Goal: Task Accomplishment & Management: Manage account settings

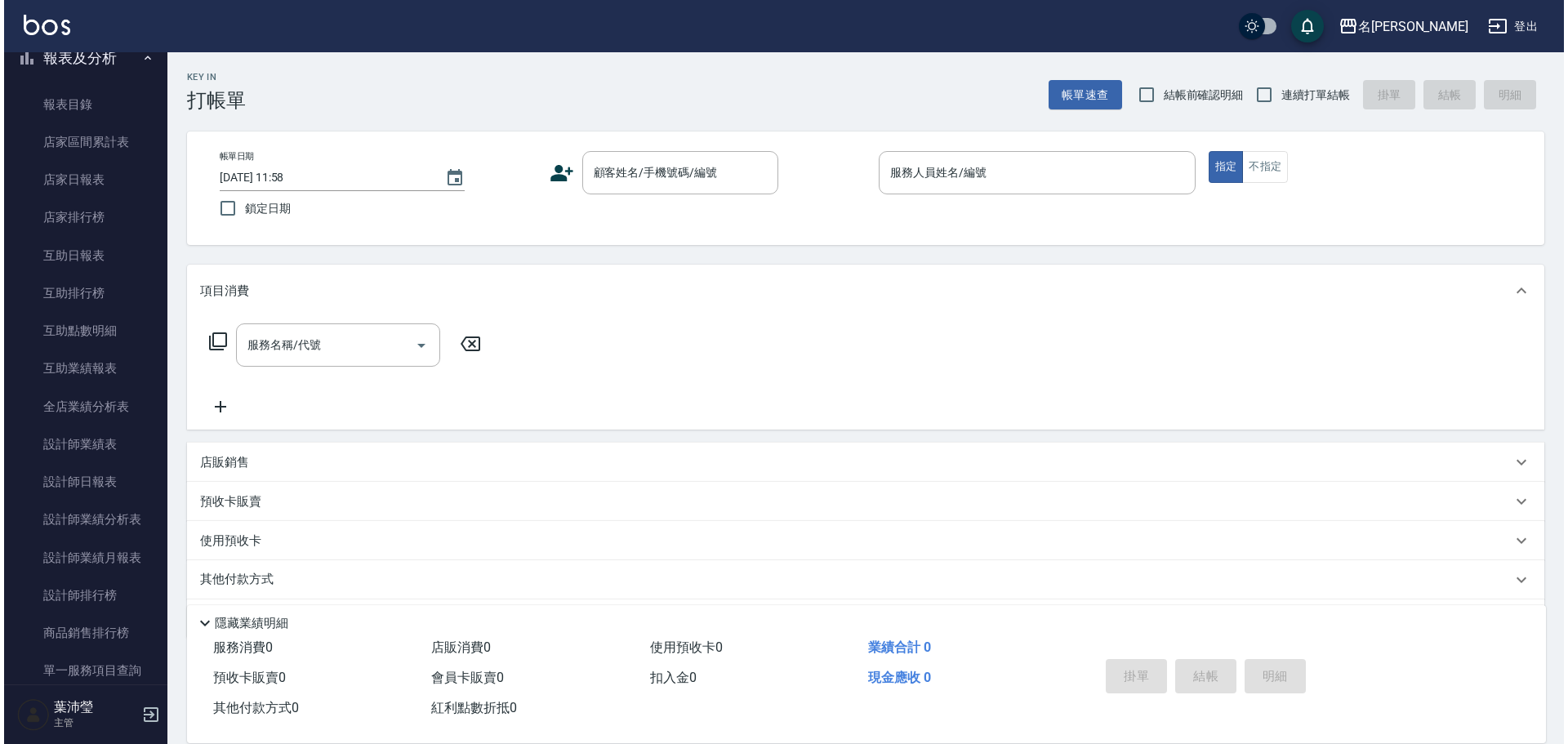
scroll to position [149, 0]
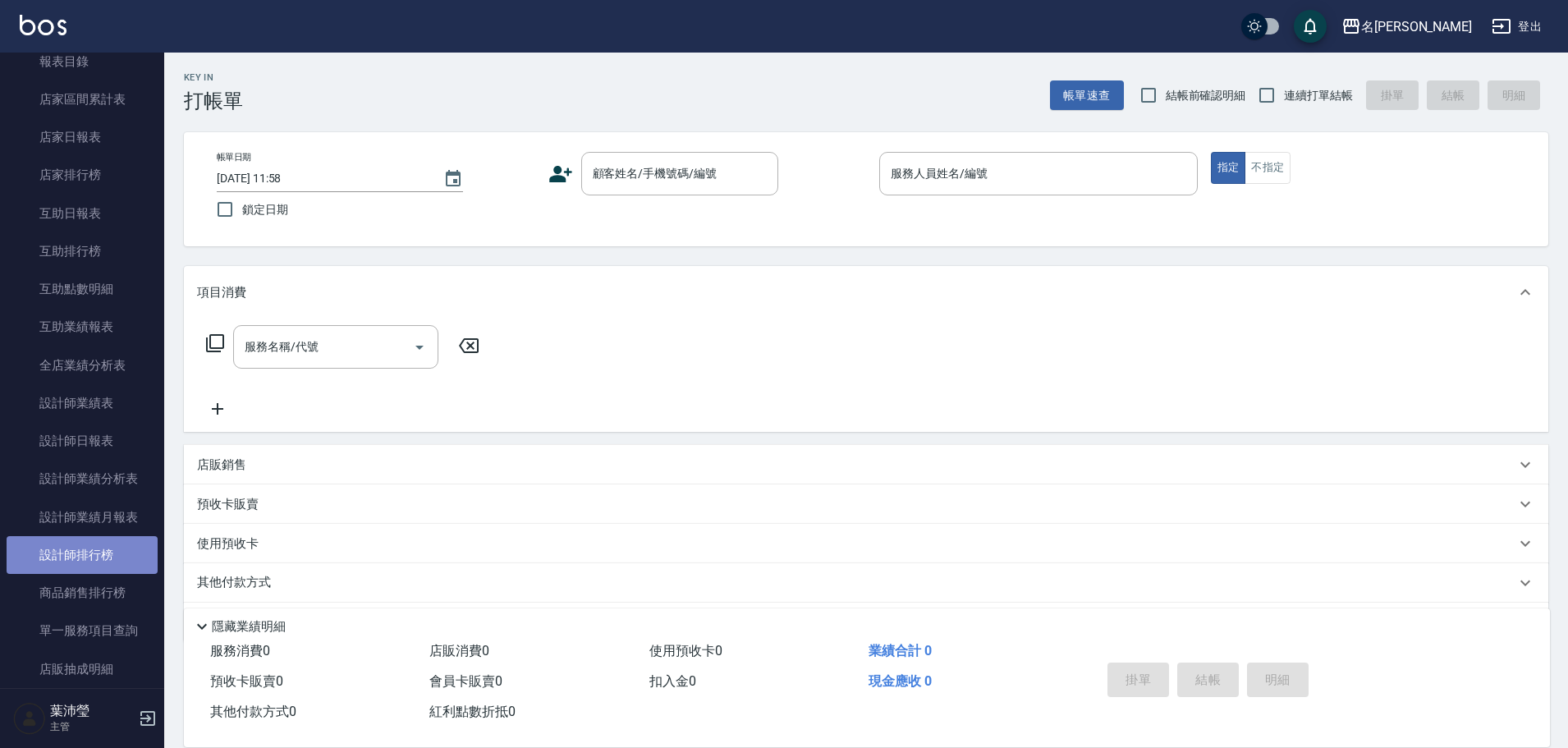
click at [120, 558] on link "設計師排行榜" at bounding box center [82, 555] width 151 height 38
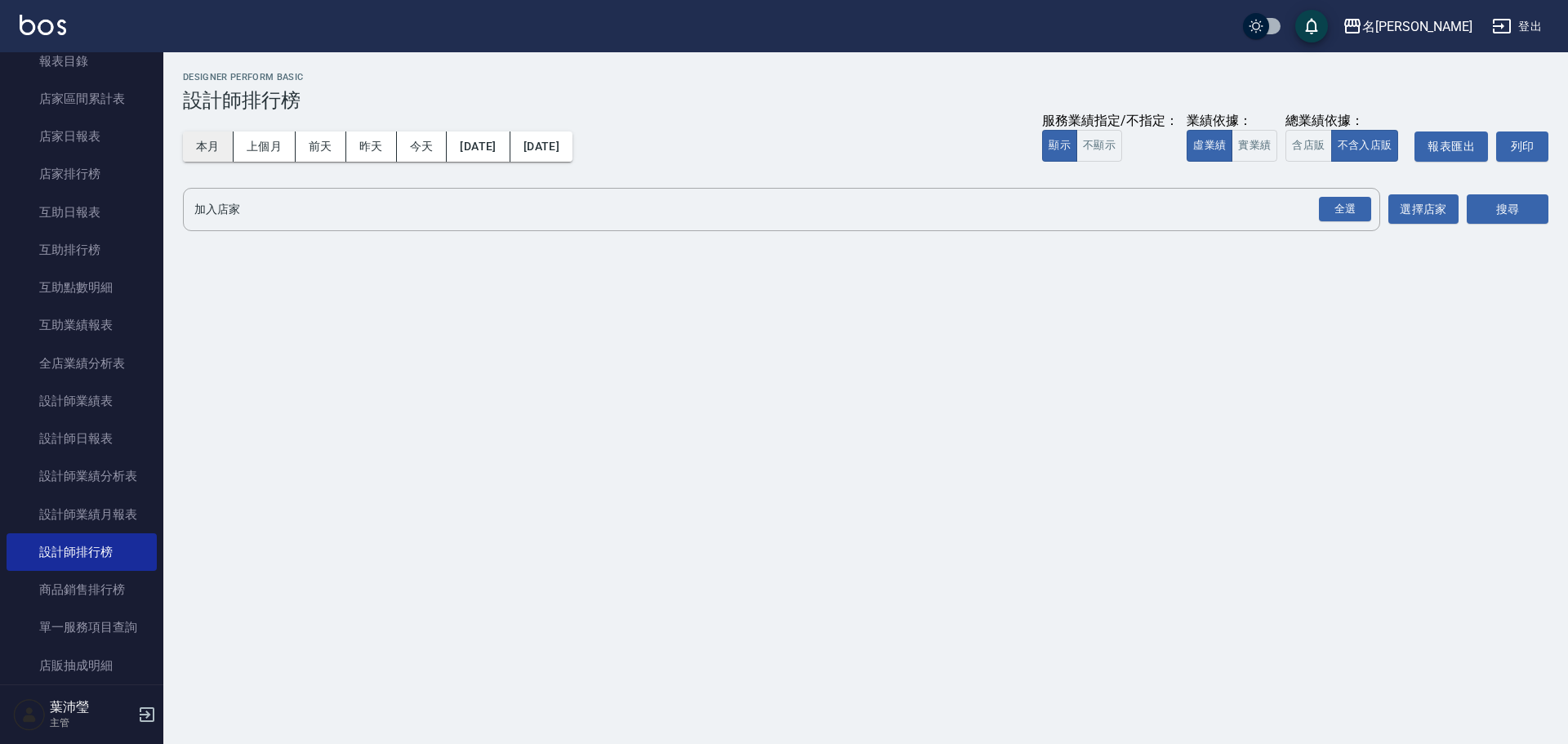
drag, startPoint x: 190, startPoint y: 130, endPoint x: 200, endPoint y: 143, distance: 16.4
click at [200, 143] on div "本月 上個月 前天 昨天 今天 2025/09/01 2025/09/04 服務業績指定/不指定： 顯示 不顯示 業績依據： 虛業績 實業績 總業績依據： 含…" at bounding box center [865, 146] width 1365 height 69
click at [200, 143] on button "本月" at bounding box center [208, 146] width 51 height 30
click at [1344, 215] on div "全選" at bounding box center [1345, 210] width 53 height 25
click at [1501, 205] on button "搜尋" at bounding box center [1508, 210] width 82 height 30
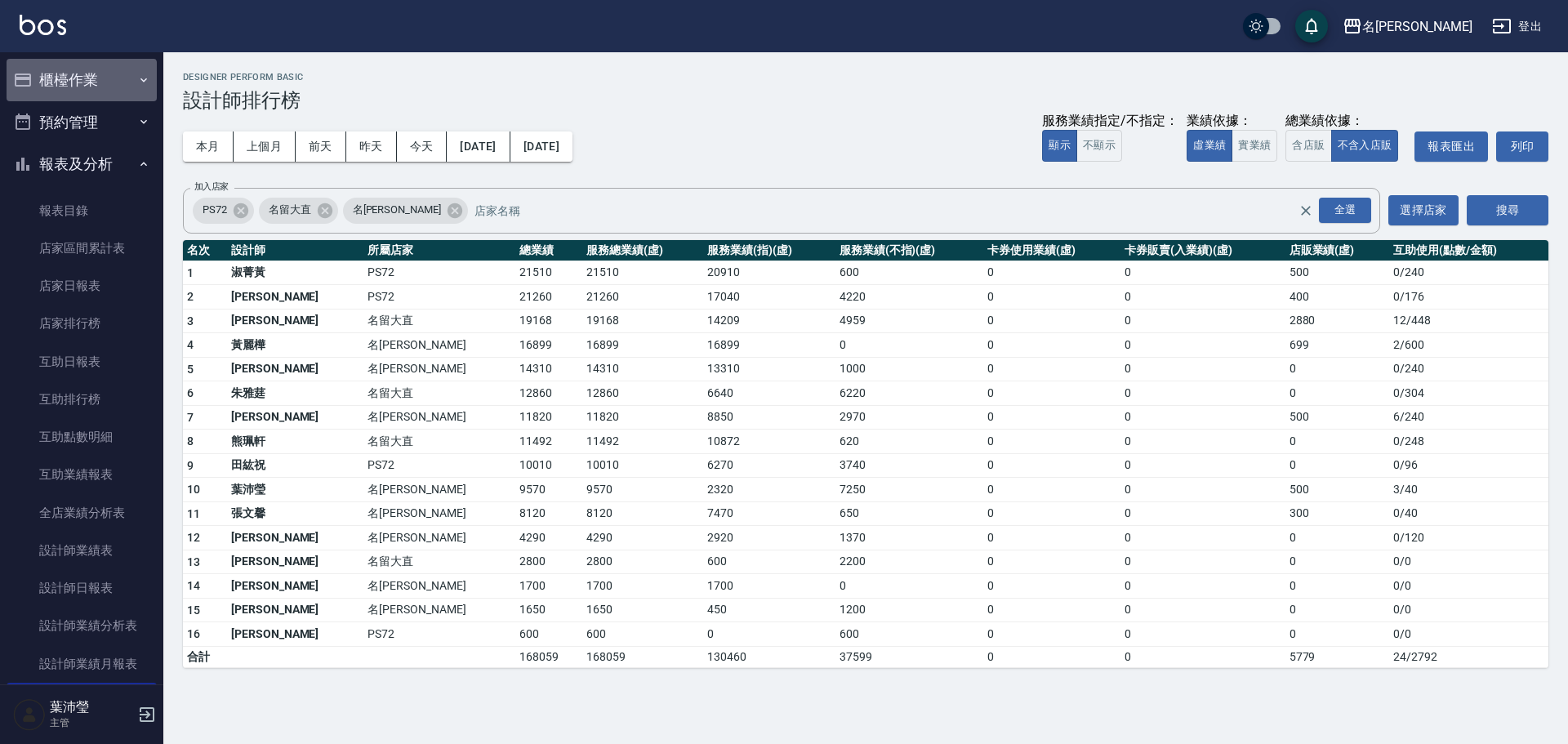
click at [79, 88] on button "櫃檯作業" at bounding box center [82, 79] width 150 height 43
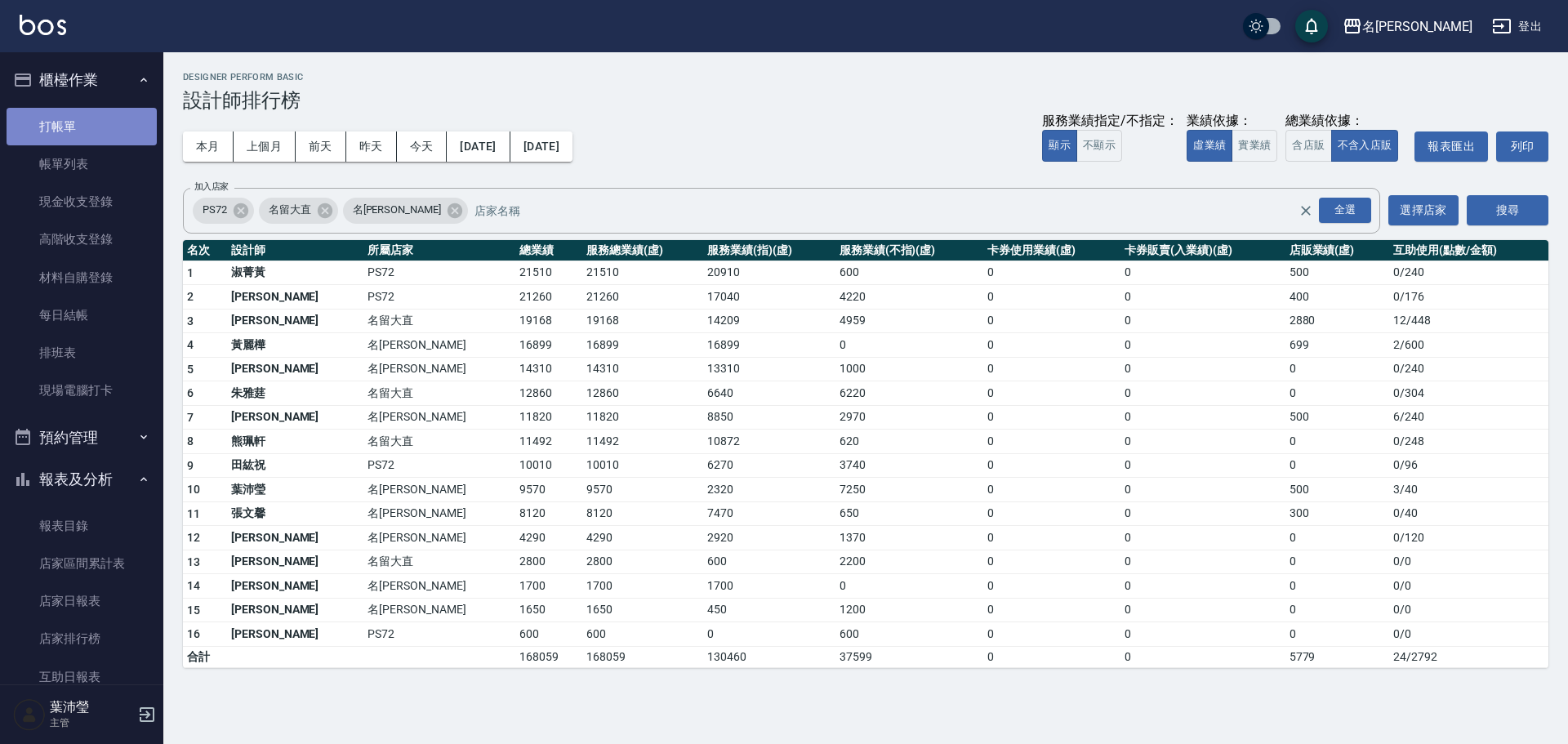
click at [86, 116] on link "打帳單" at bounding box center [82, 126] width 150 height 38
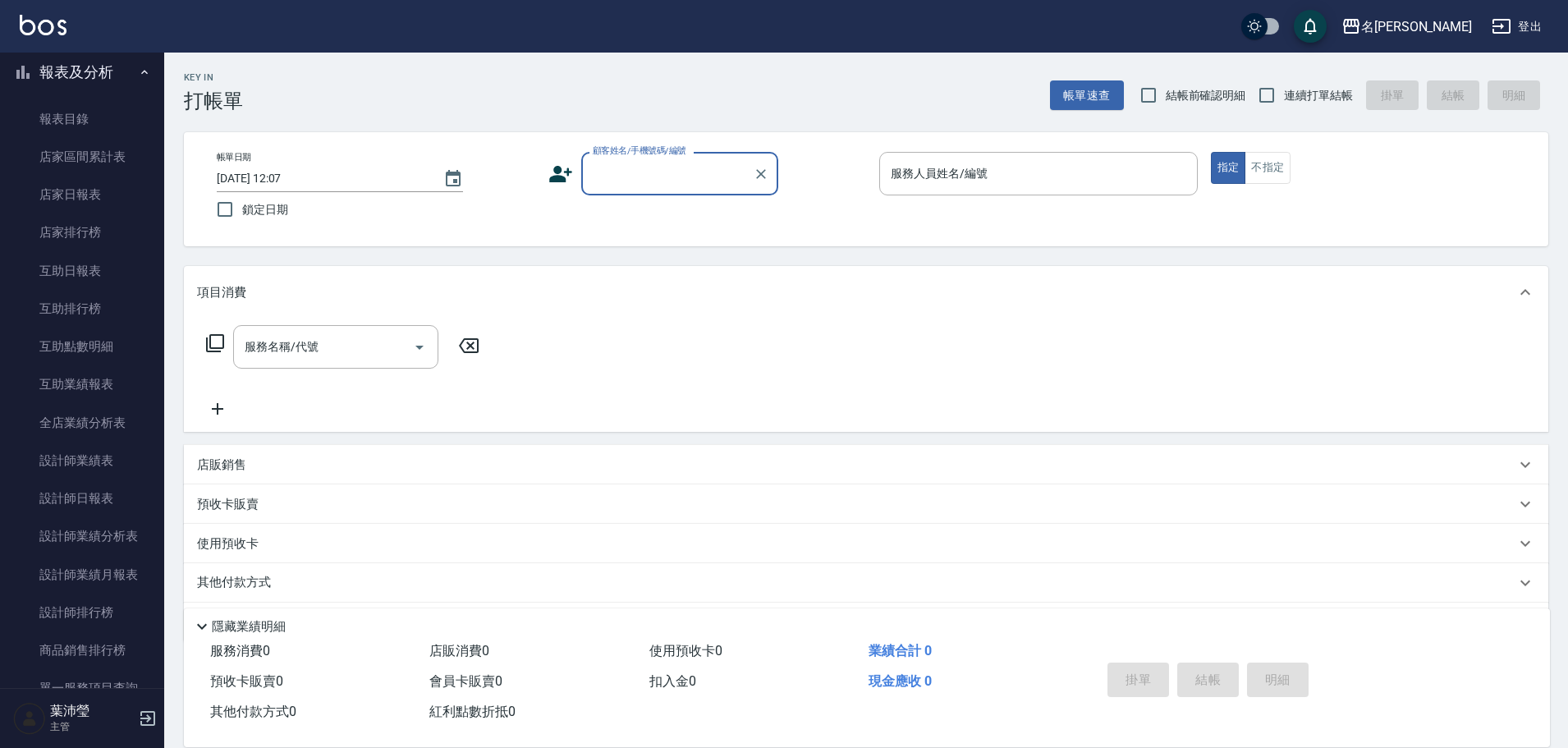
scroll to position [411, 0]
click at [96, 421] on link "全店業績分析表" at bounding box center [82, 421] width 151 height 38
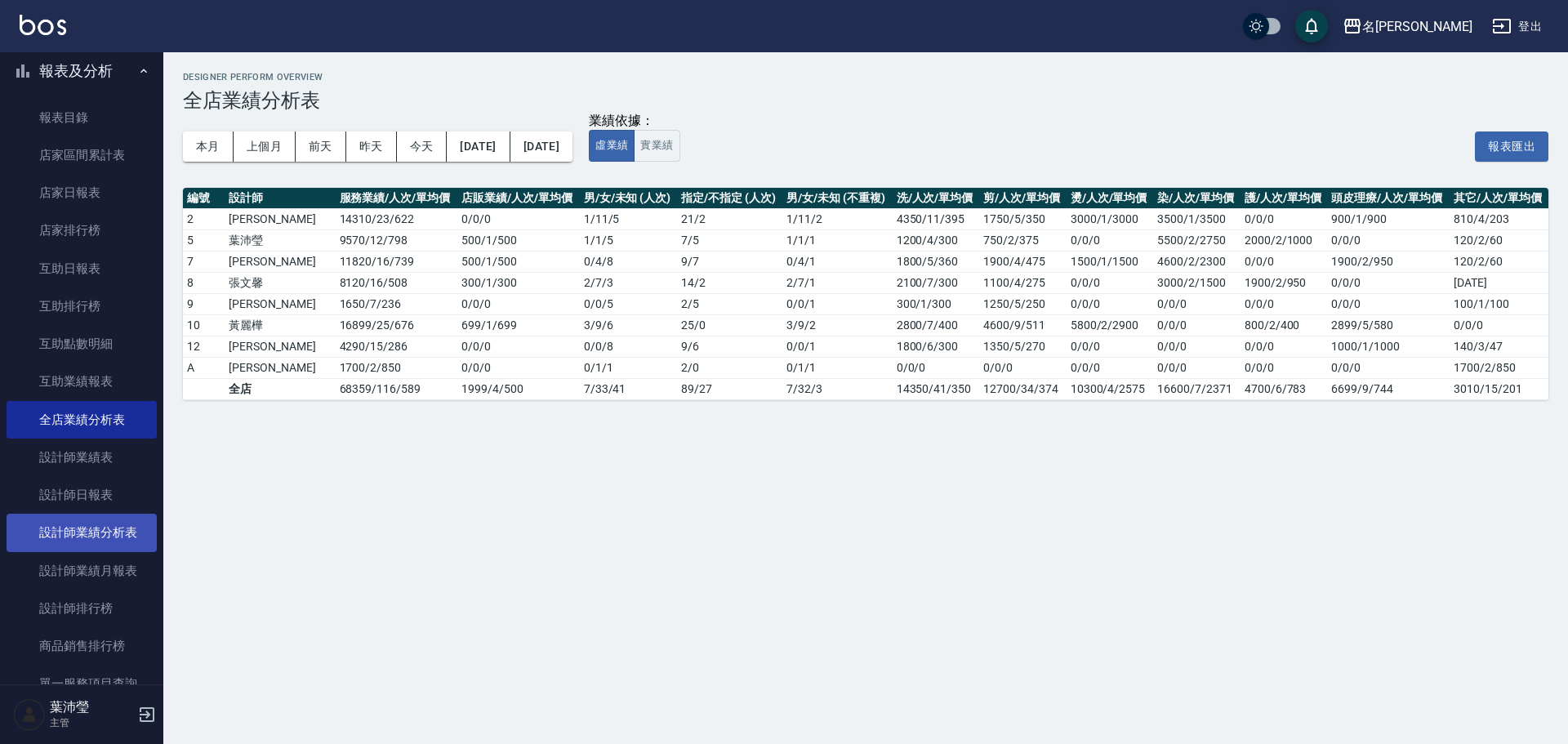
click at [127, 525] on link "設計師業績分析表" at bounding box center [82, 532] width 150 height 38
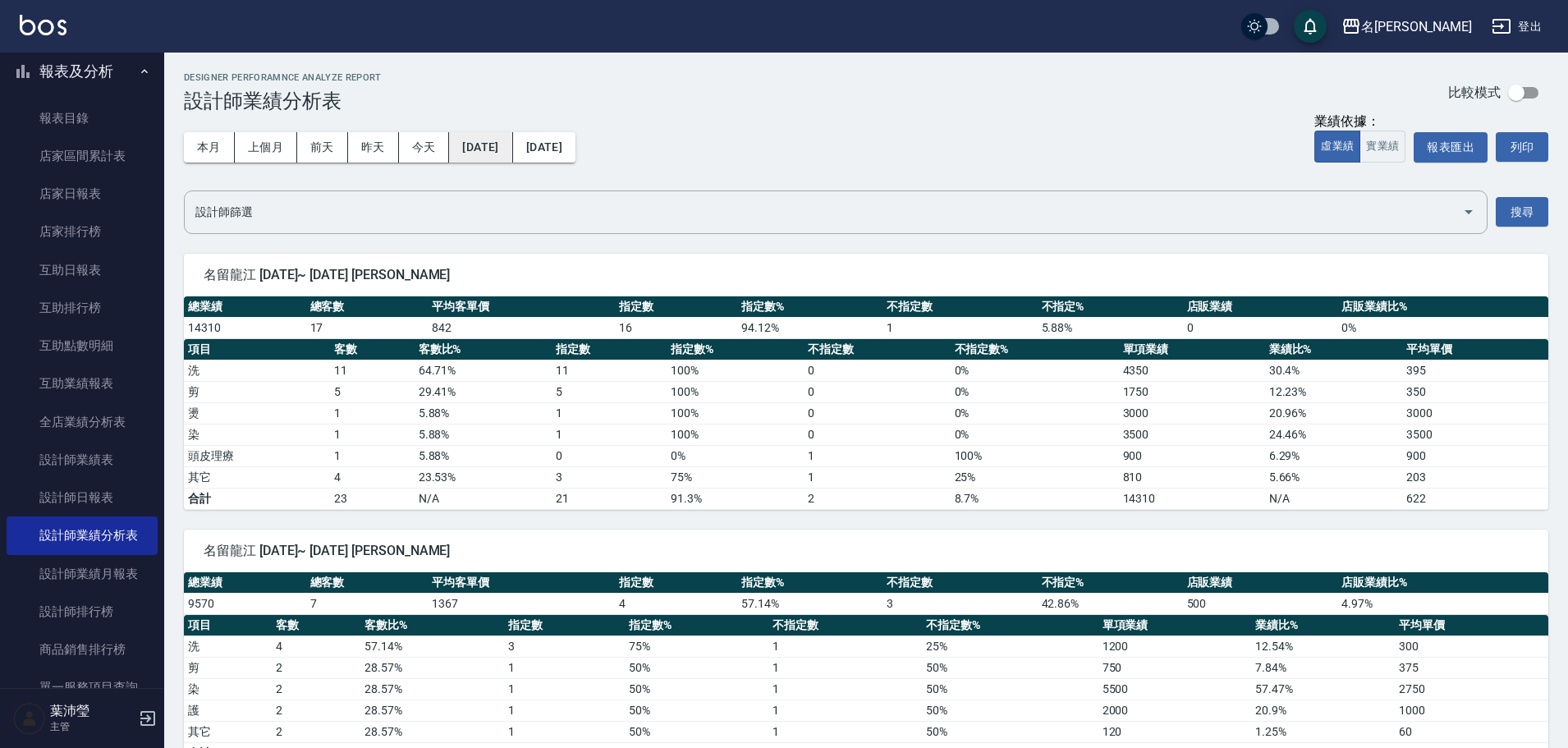
click at [512, 147] on button "[DATE]" at bounding box center [480, 147] width 63 height 30
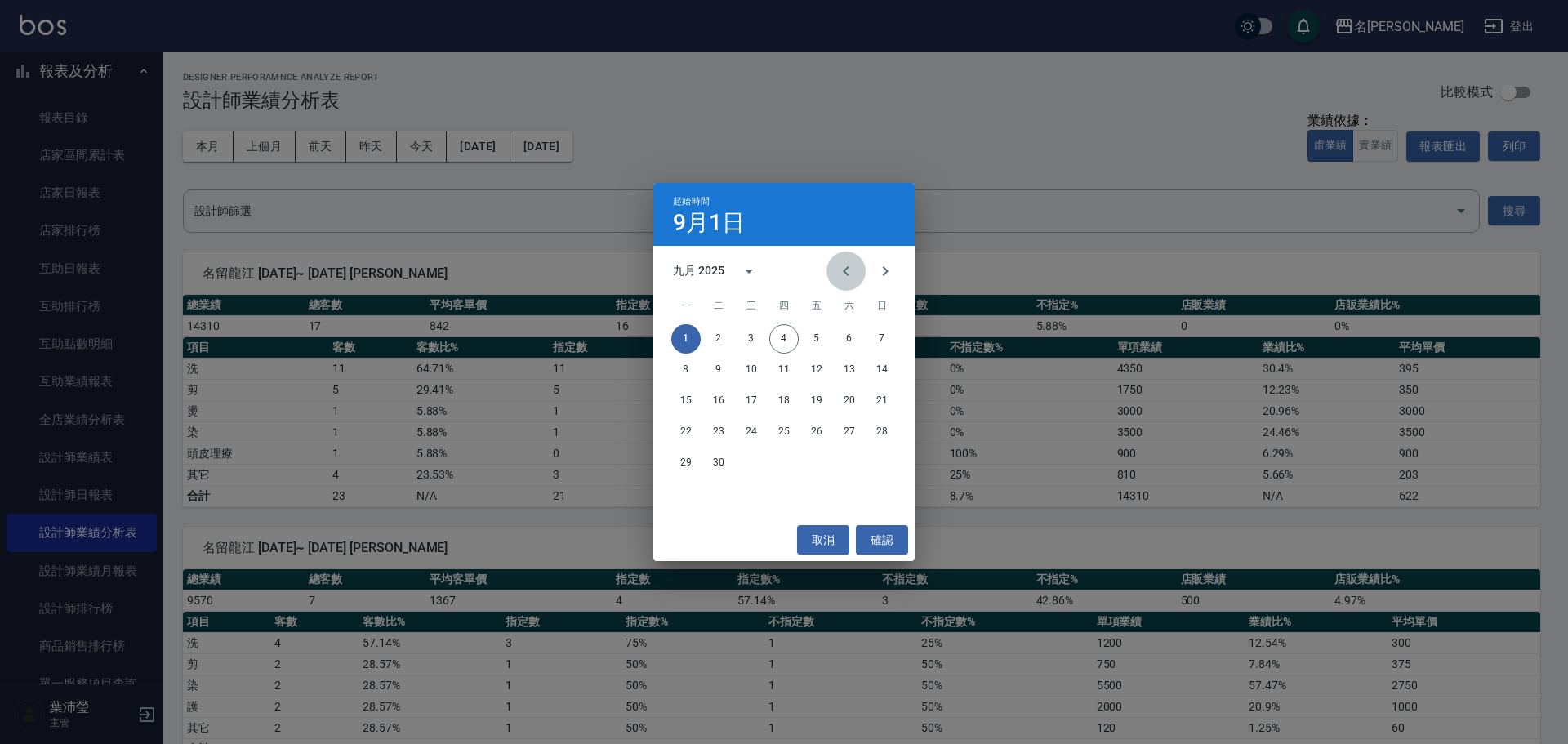
click at [838, 269] on icon "Previous month" at bounding box center [846, 271] width 19 height 19
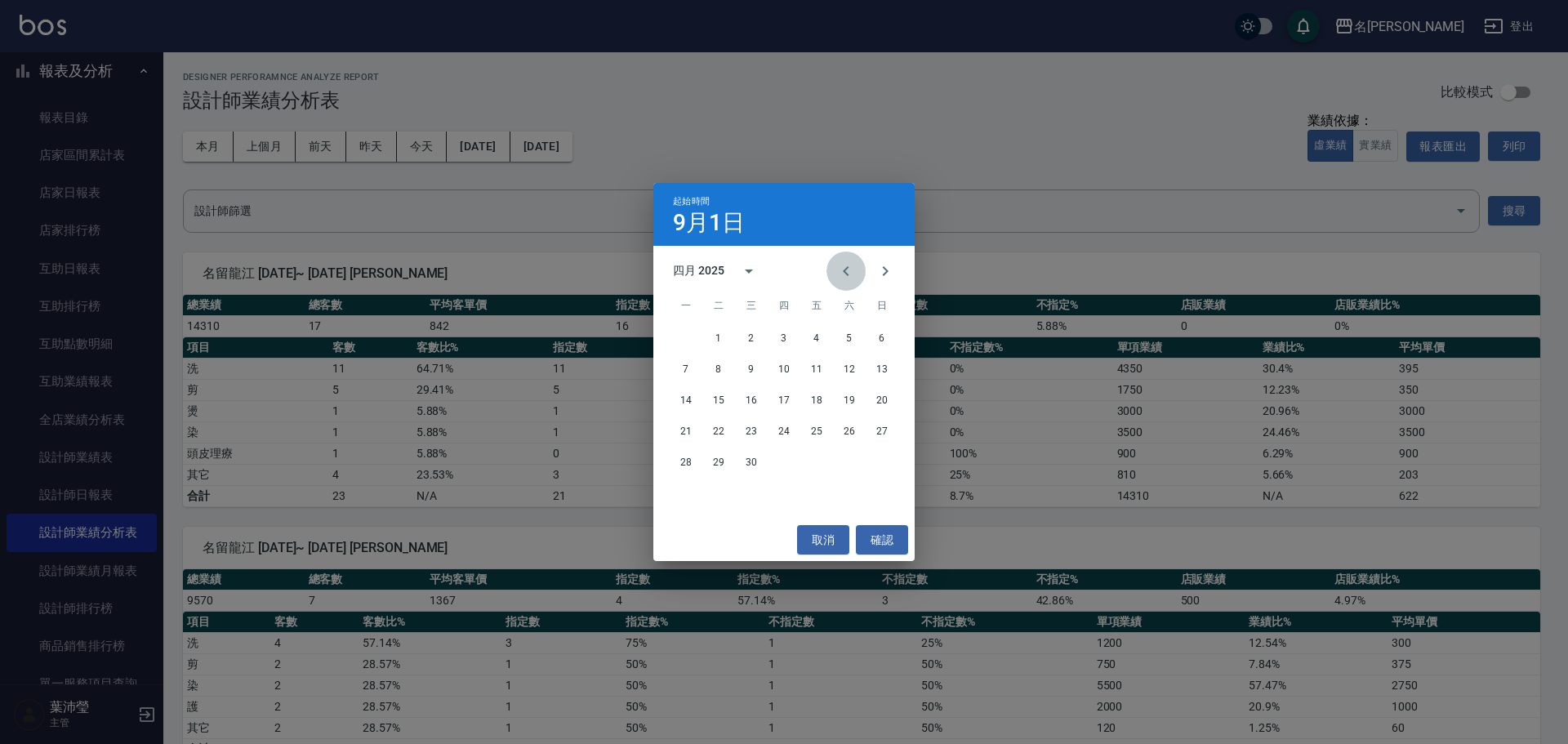
click at [838, 269] on icon "Previous month" at bounding box center [846, 271] width 19 height 19
click at [854, 337] on button "1" at bounding box center [849, 338] width 29 height 29
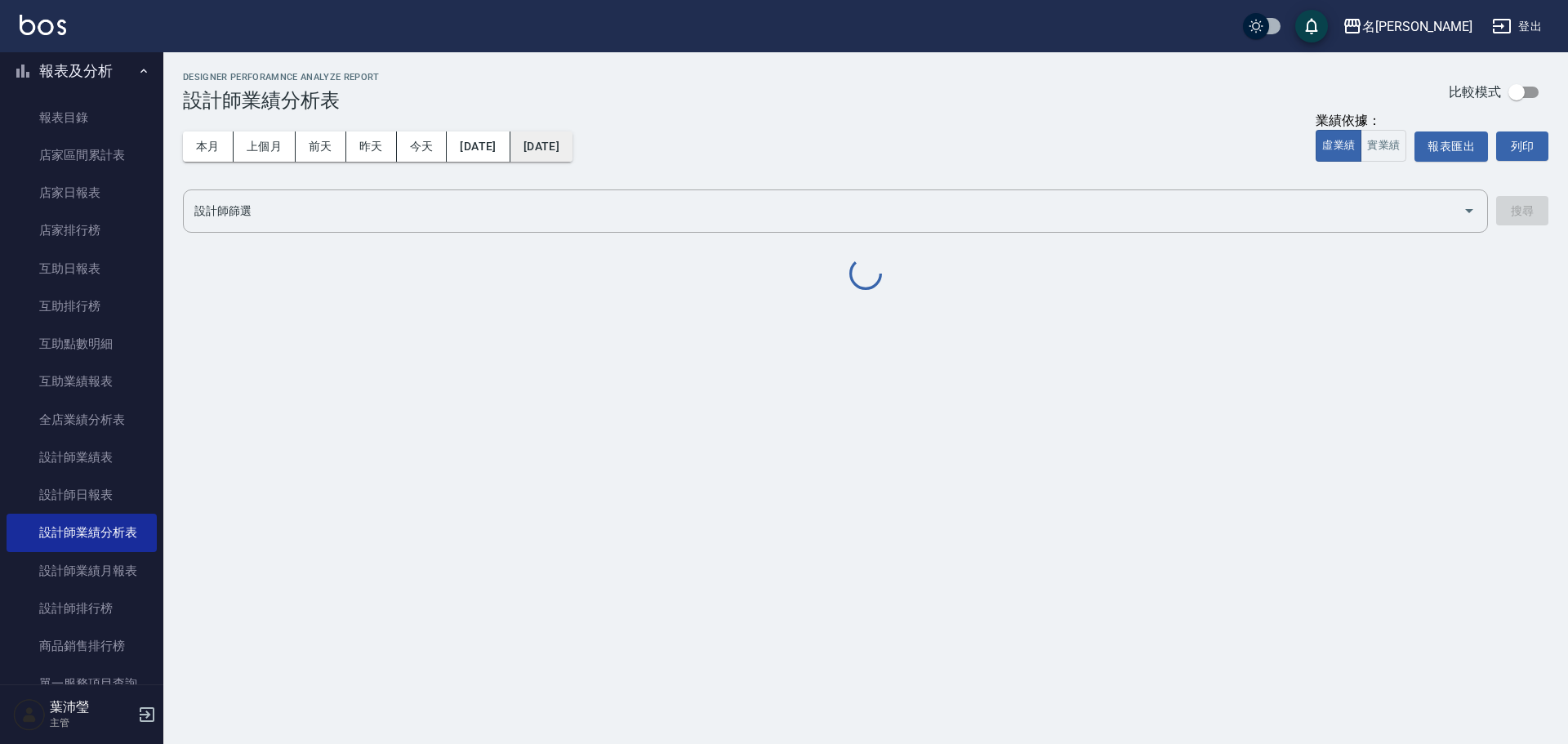
click at [573, 158] on button "[DATE]" at bounding box center [541, 146] width 62 height 30
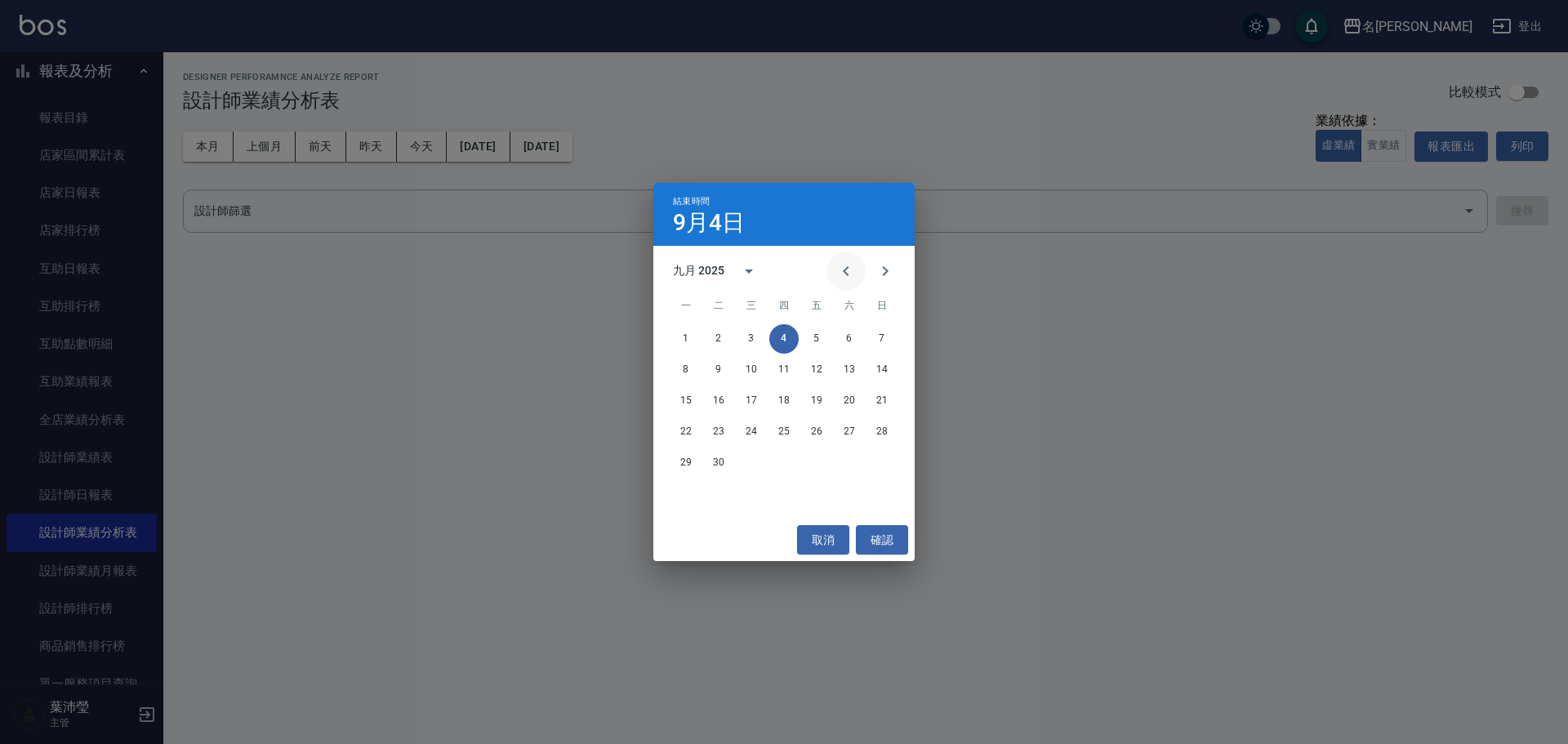
click at [852, 281] on button "Previous month" at bounding box center [846, 271] width 39 height 39
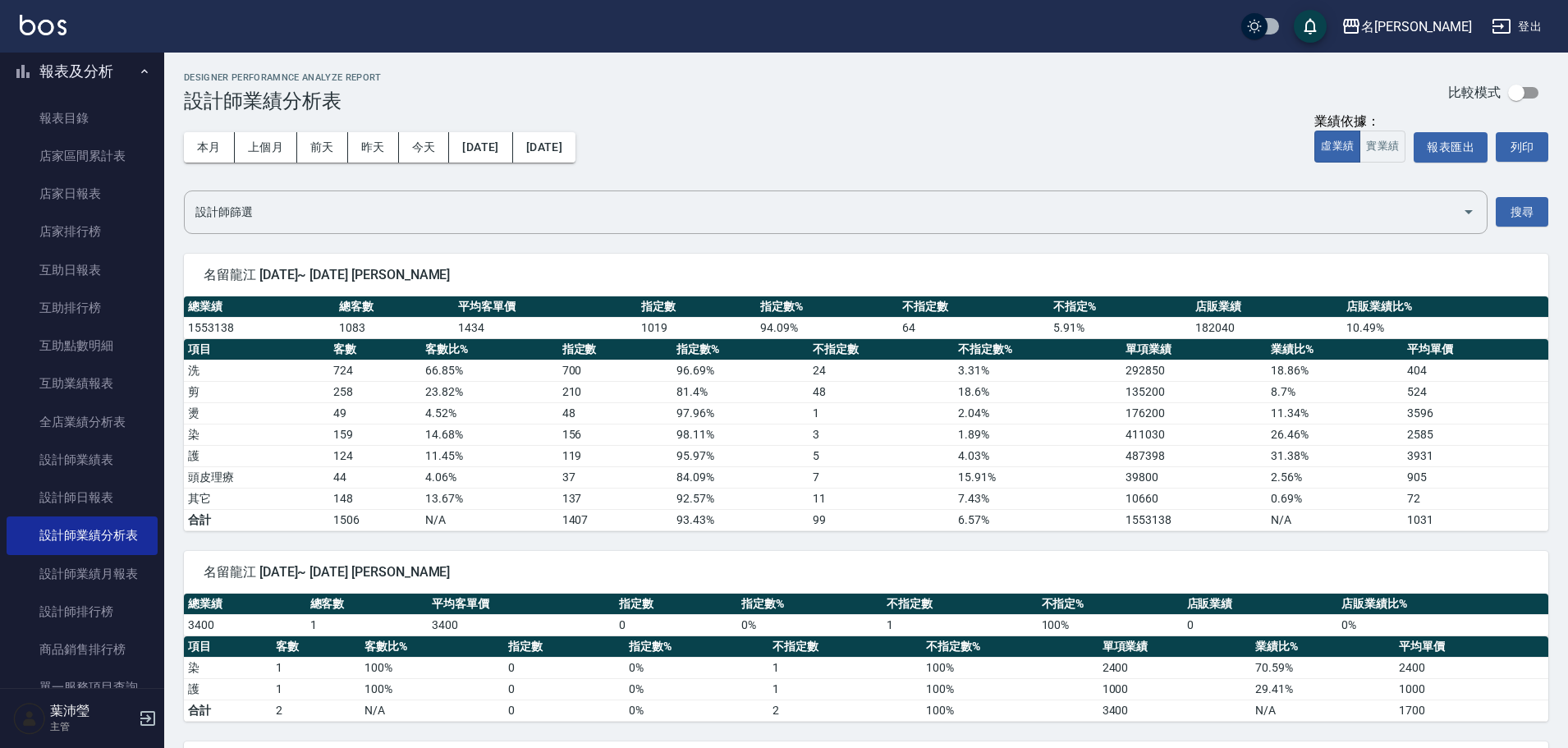
click at [851, 277] on span "名留龍江 2025/03/01~ 2025/09/04 廖敏卉" at bounding box center [866, 275] width 1325 height 17
click at [562, 169] on div "本月 上個月 前天 昨天 今天 2025/03/01 2025/09/04" at bounding box center [379, 147] width 392 height 70
click at [572, 155] on button "[DATE]" at bounding box center [544, 147] width 62 height 30
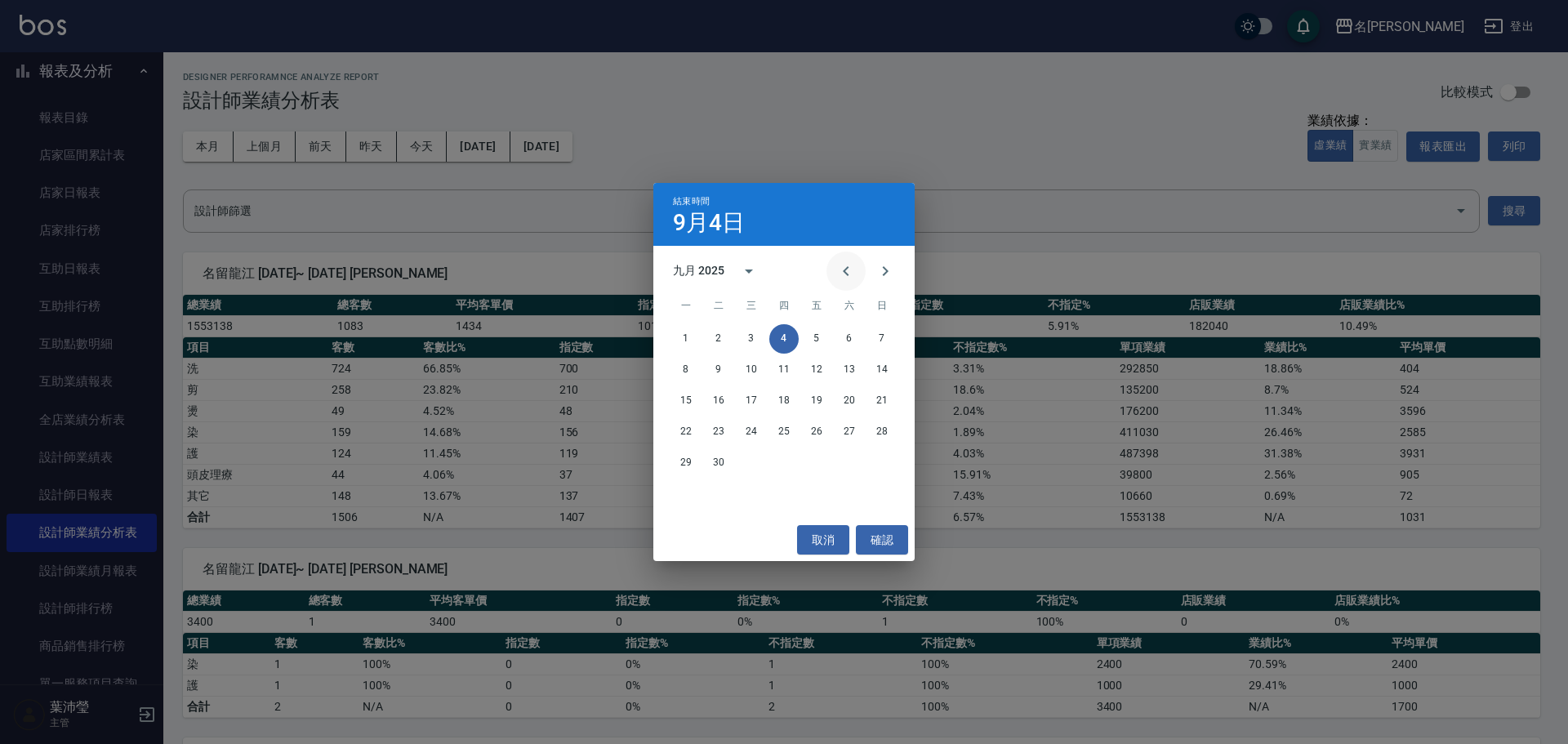
click at [859, 275] on button "Previous month" at bounding box center [846, 271] width 39 height 39
click at [858, 275] on button "Previous month" at bounding box center [846, 271] width 39 height 39
click at [857, 273] on button "Previous month" at bounding box center [846, 271] width 39 height 39
click at [856, 273] on button "Previous month" at bounding box center [846, 271] width 39 height 39
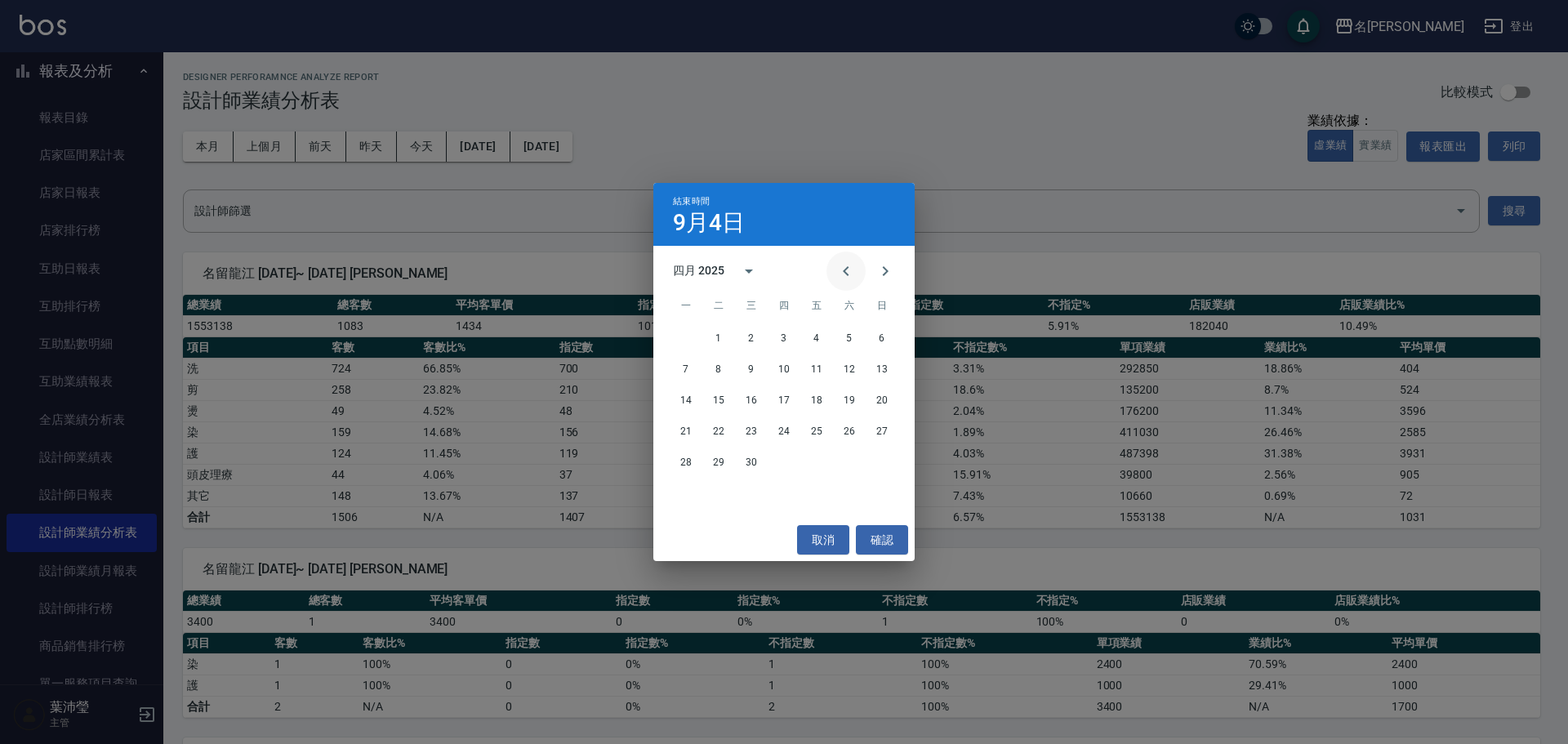
click at [856, 273] on button "Previous month" at bounding box center [846, 271] width 39 height 39
click at [893, 276] on icon "Next month" at bounding box center [885, 271] width 19 height 19
click at [677, 499] on button "31" at bounding box center [685, 493] width 29 height 29
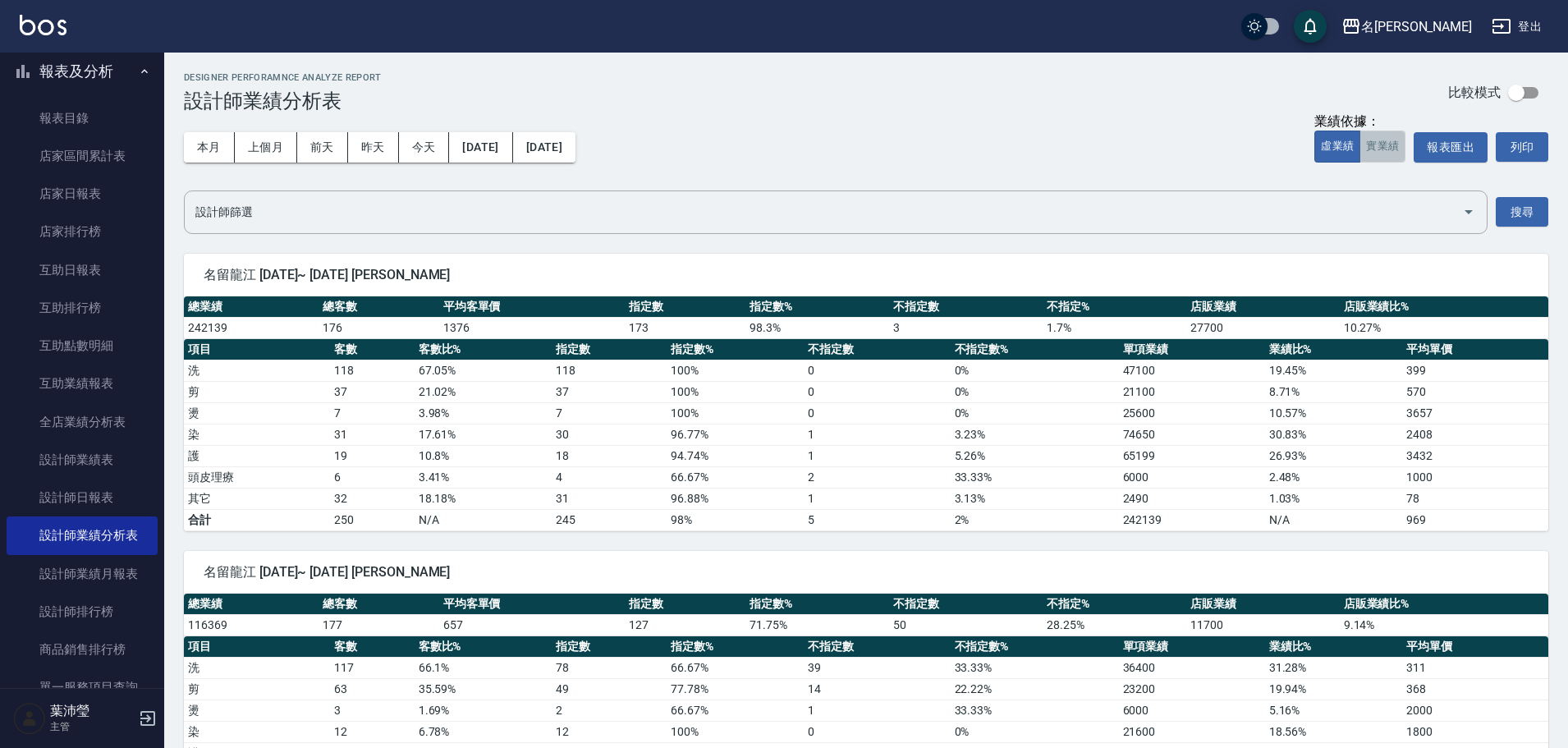
click at [1374, 147] on button "實業績" at bounding box center [1382, 147] width 46 height 32
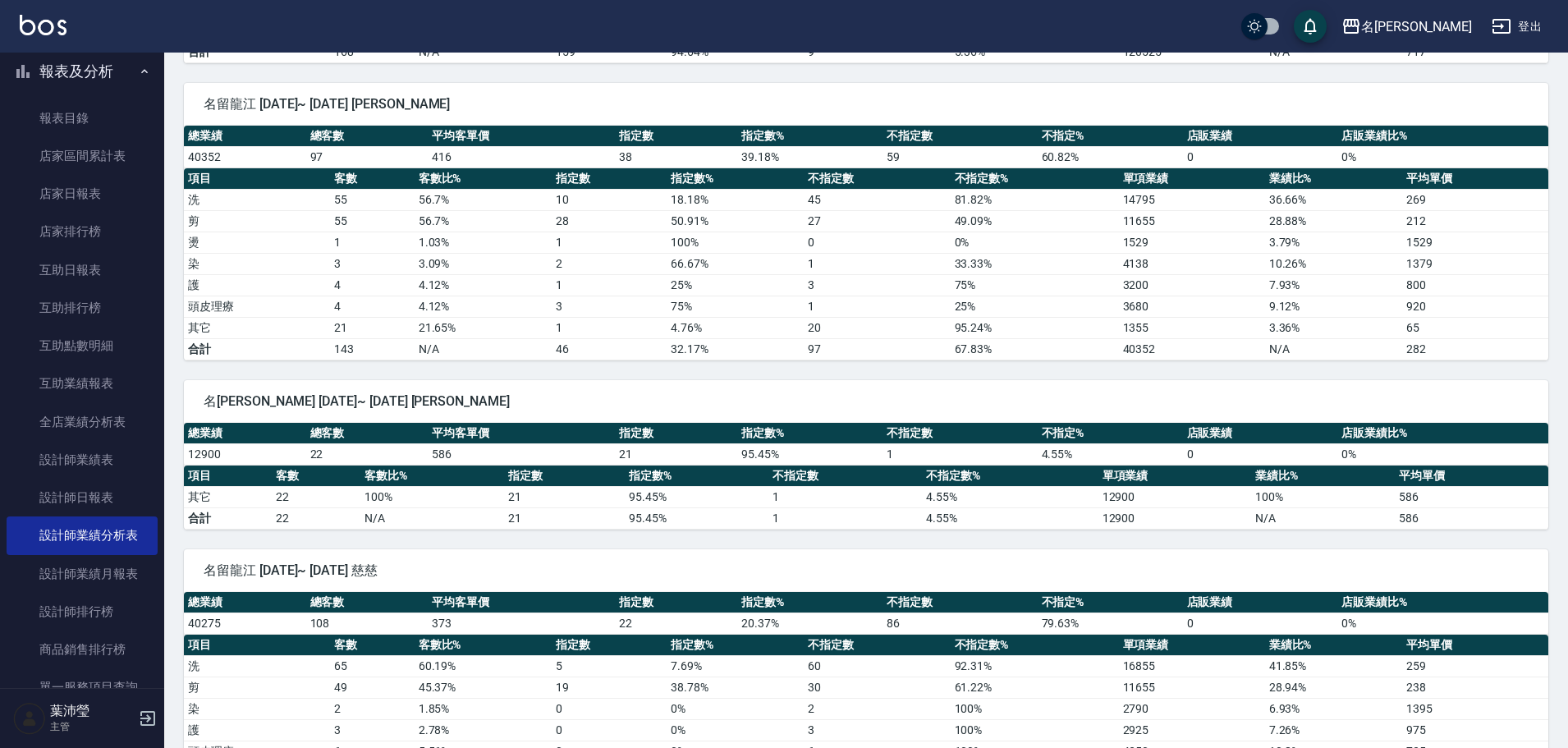
scroll to position [1968, 0]
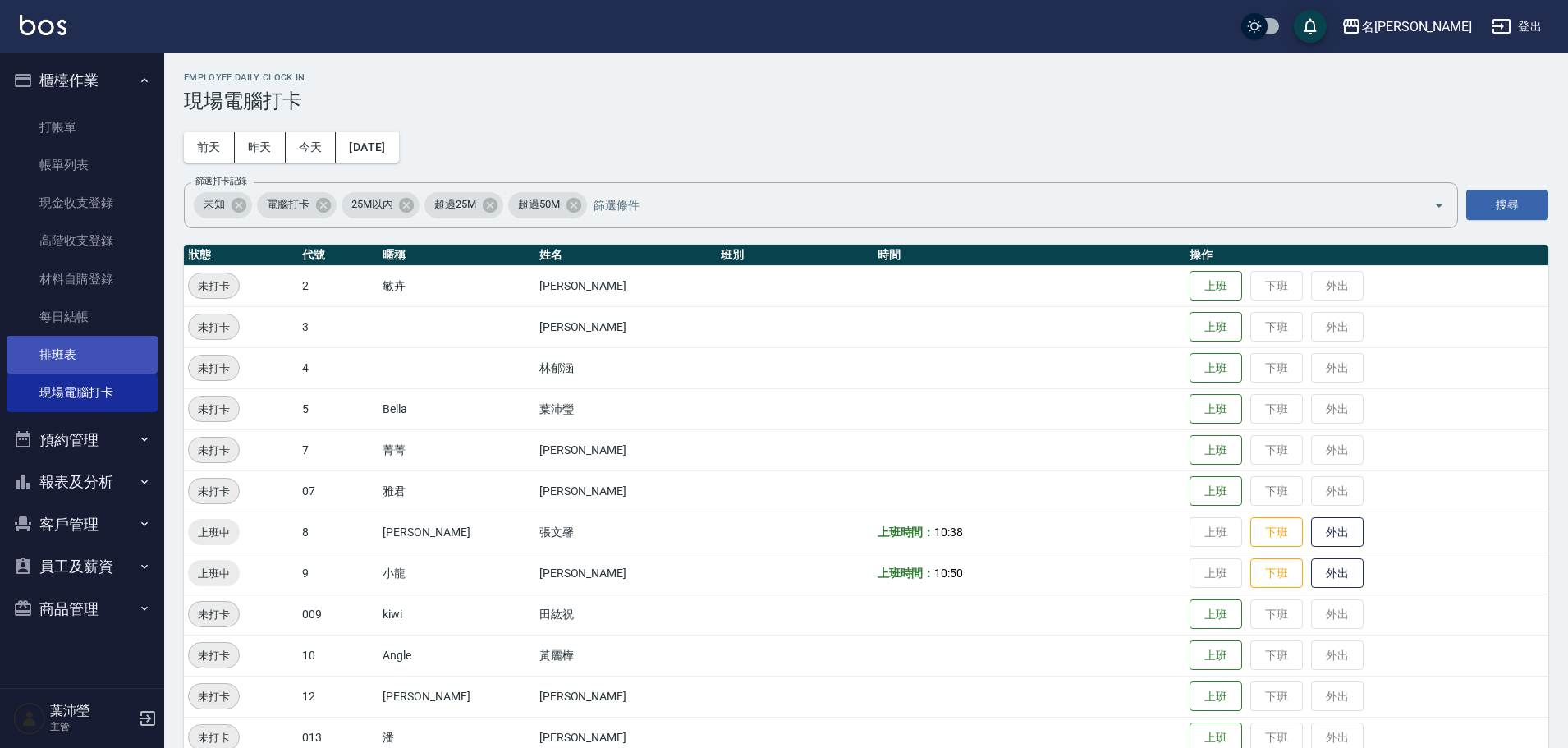
scroll to position [165, 0]
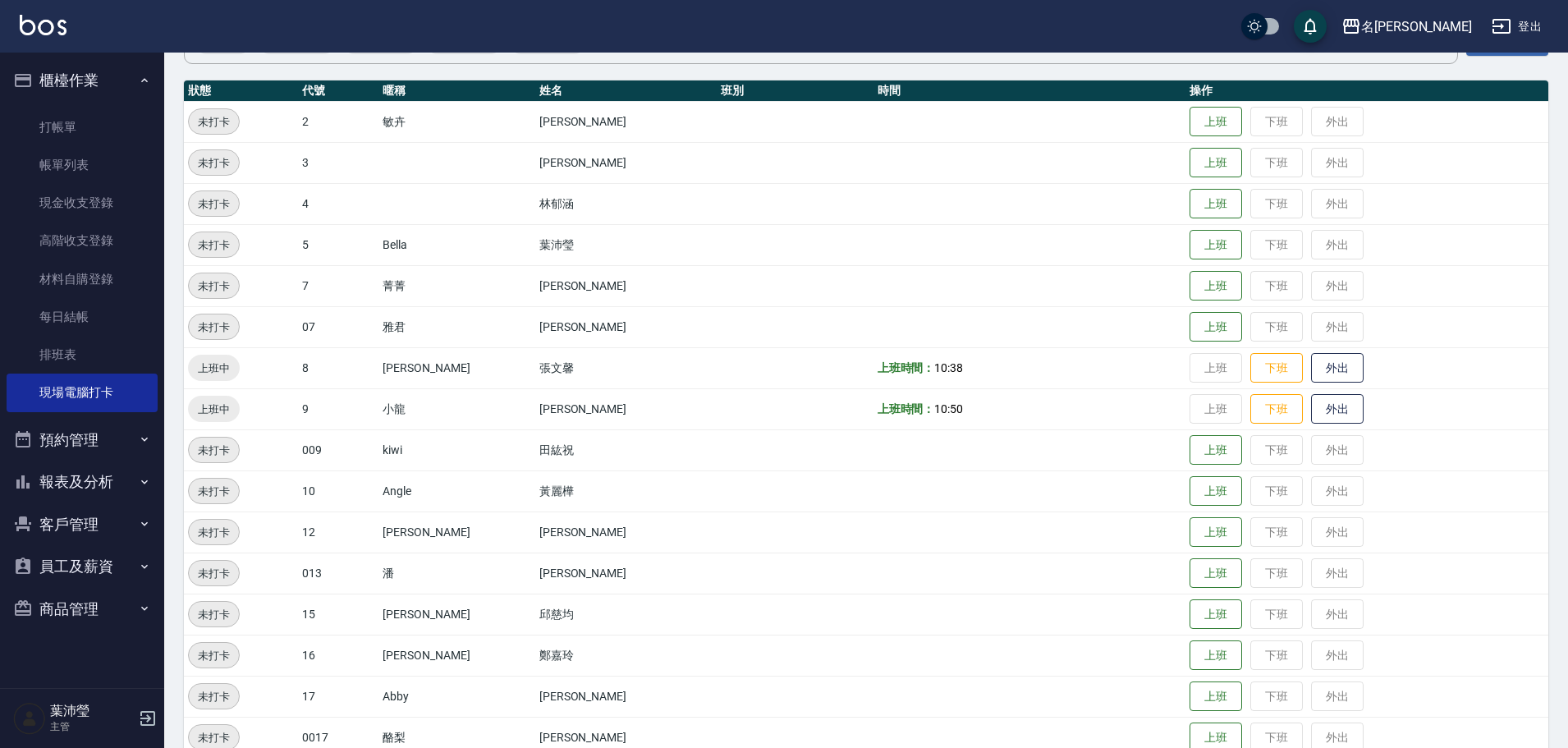
click at [105, 465] on button "報表及分析" at bounding box center [82, 482] width 151 height 43
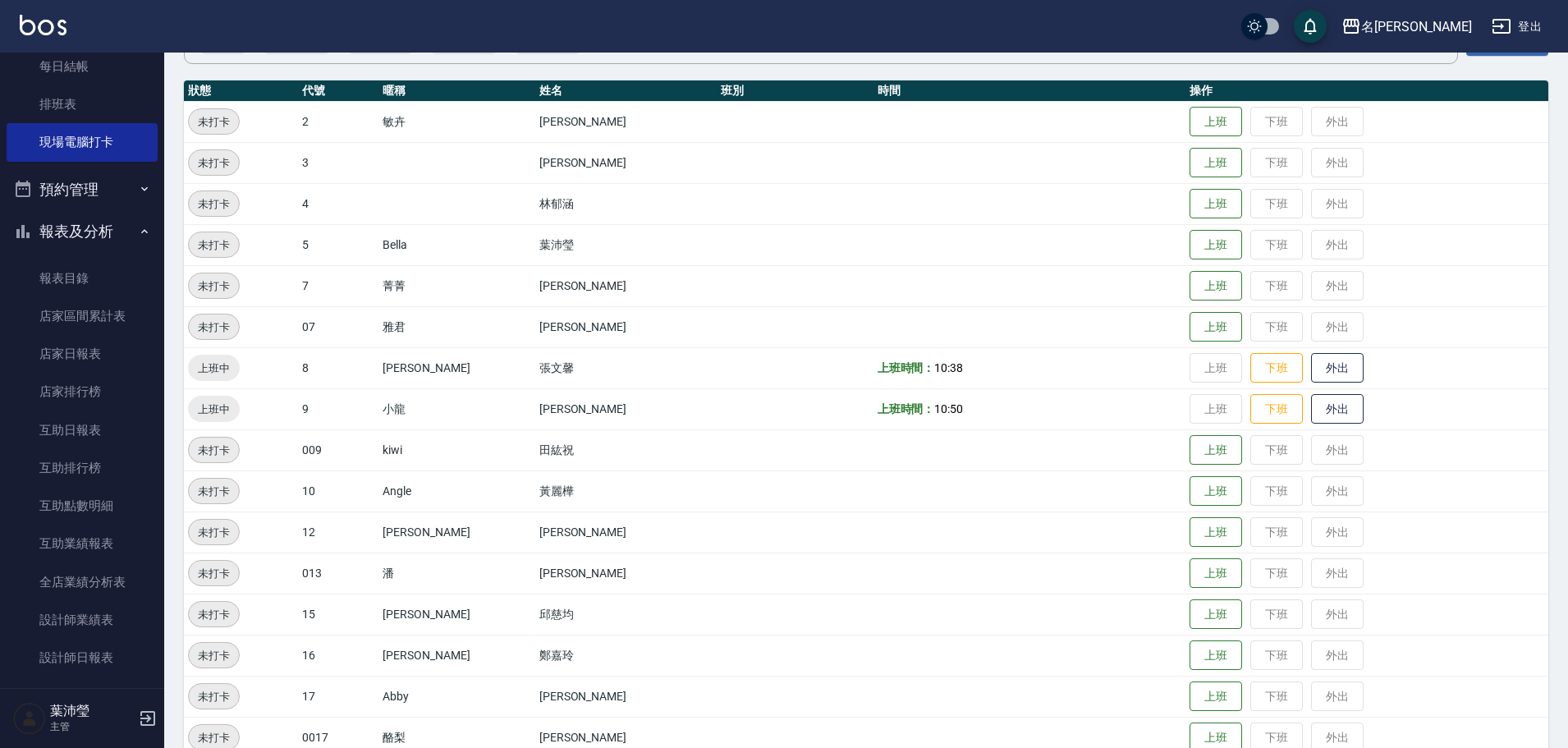
scroll to position [328, 0]
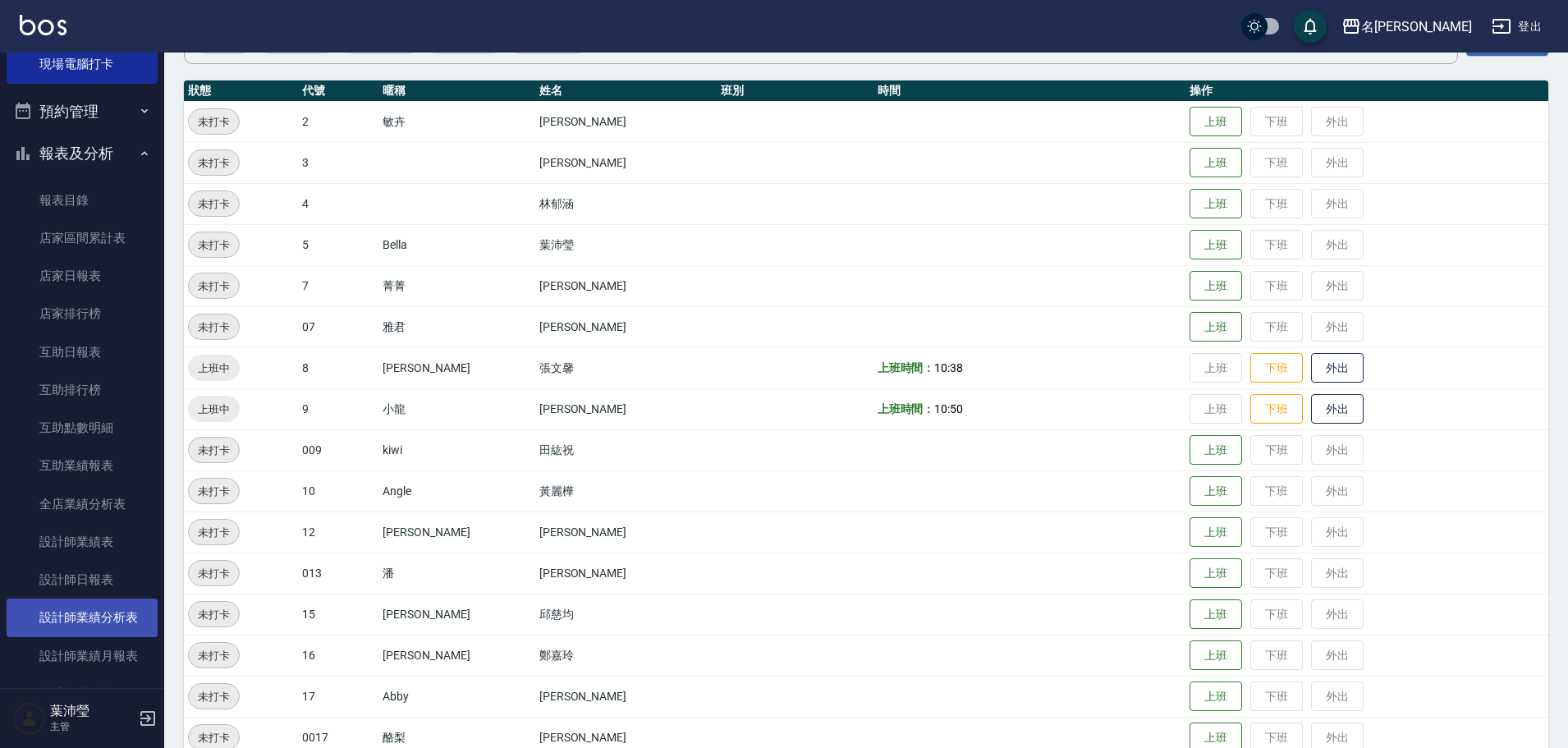
click at [88, 613] on link "設計師業績分析表" at bounding box center [82, 617] width 151 height 38
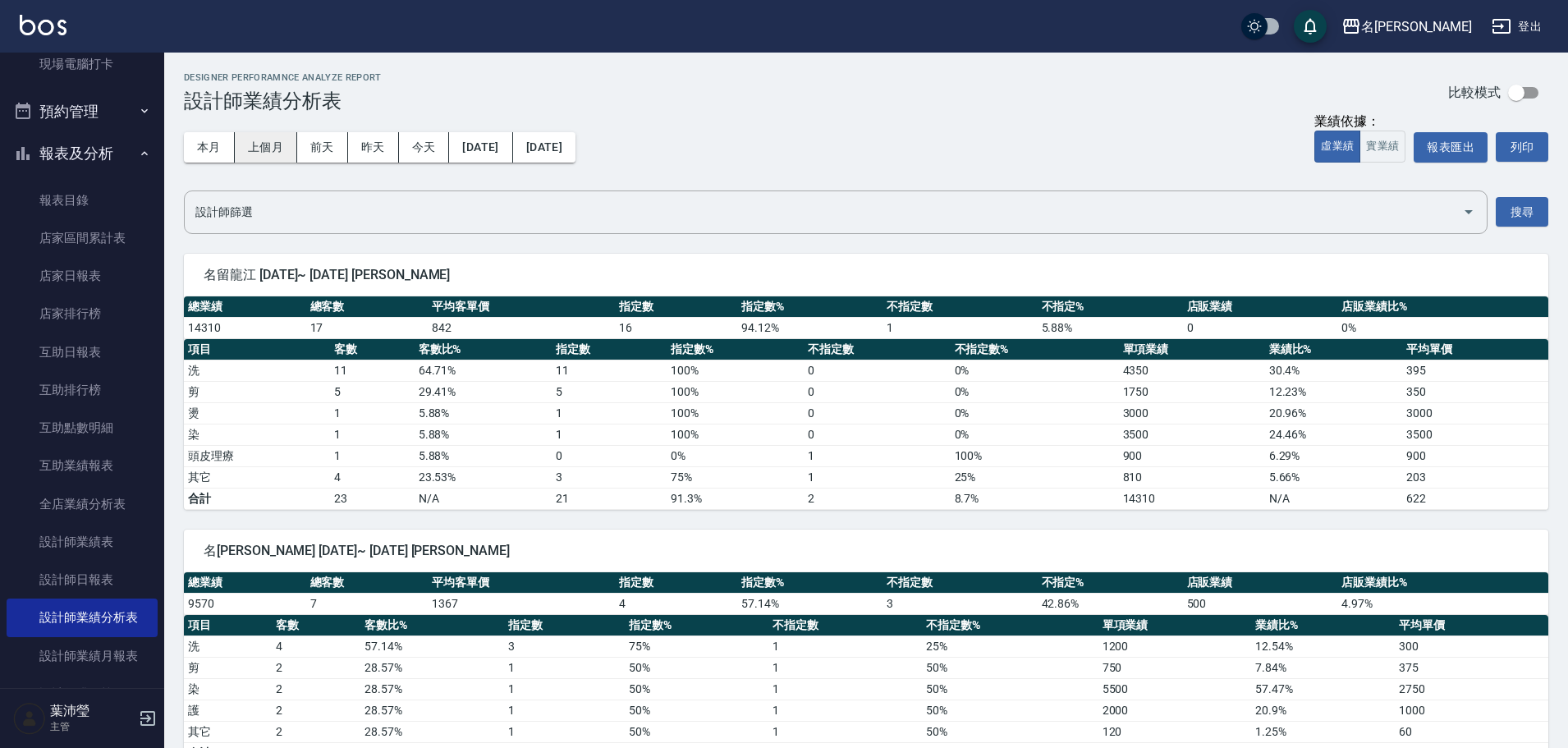
click at [260, 138] on button "上個月" at bounding box center [266, 147] width 62 height 30
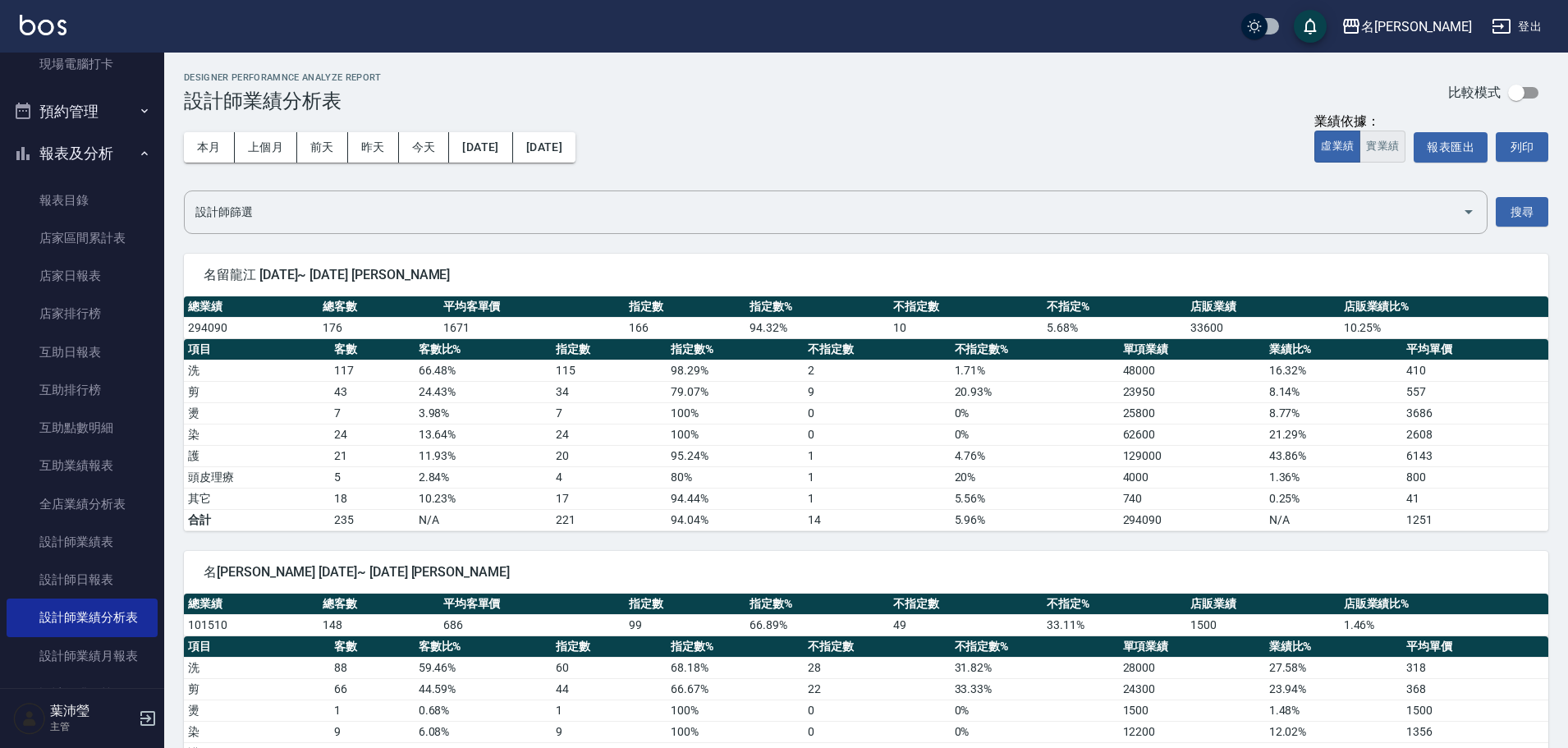
click at [1366, 136] on button "實業績" at bounding box center [1382, 147] width 46 height 32
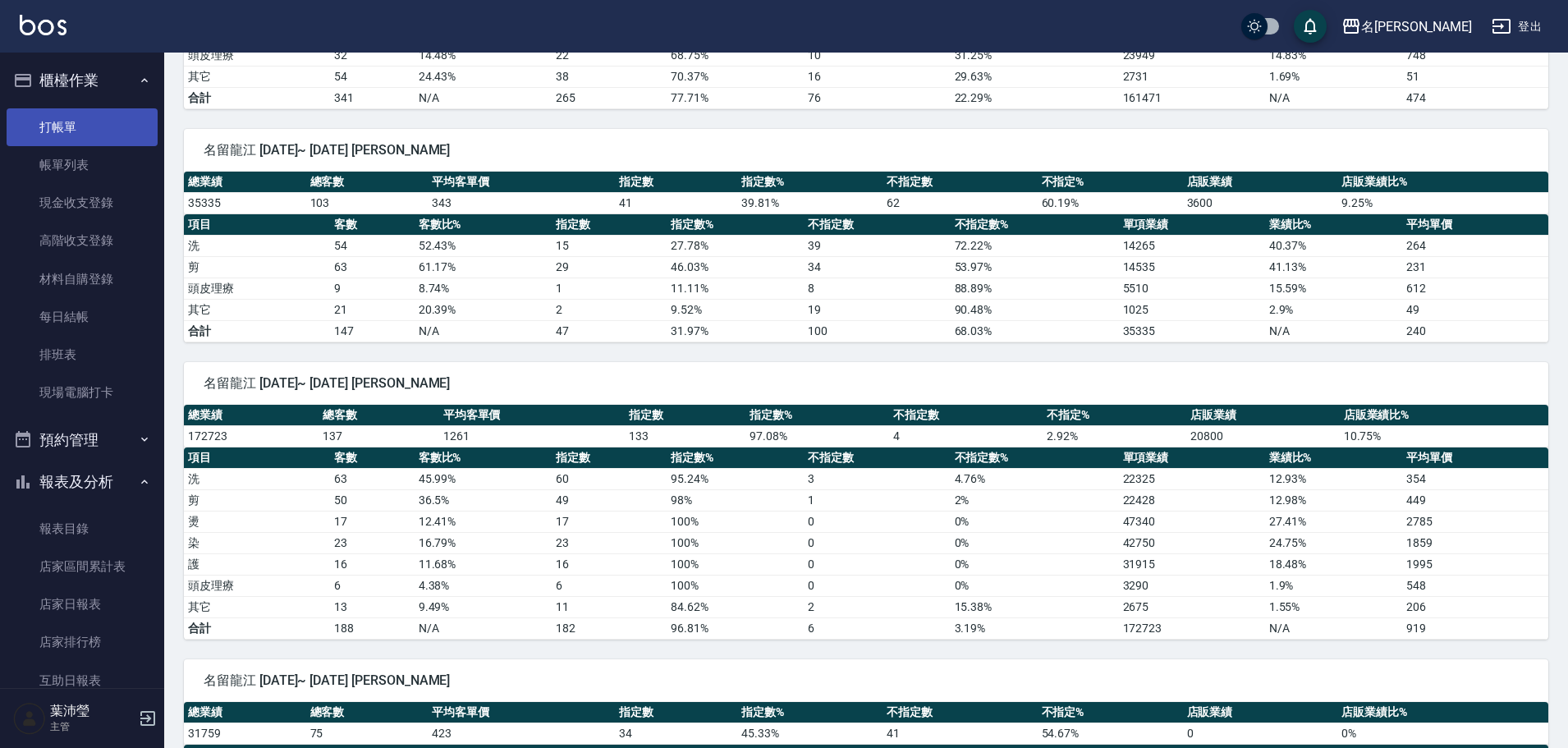
click at [97, 129] on link "打帳單" at bounding box center [82, 127] width 151 height 38
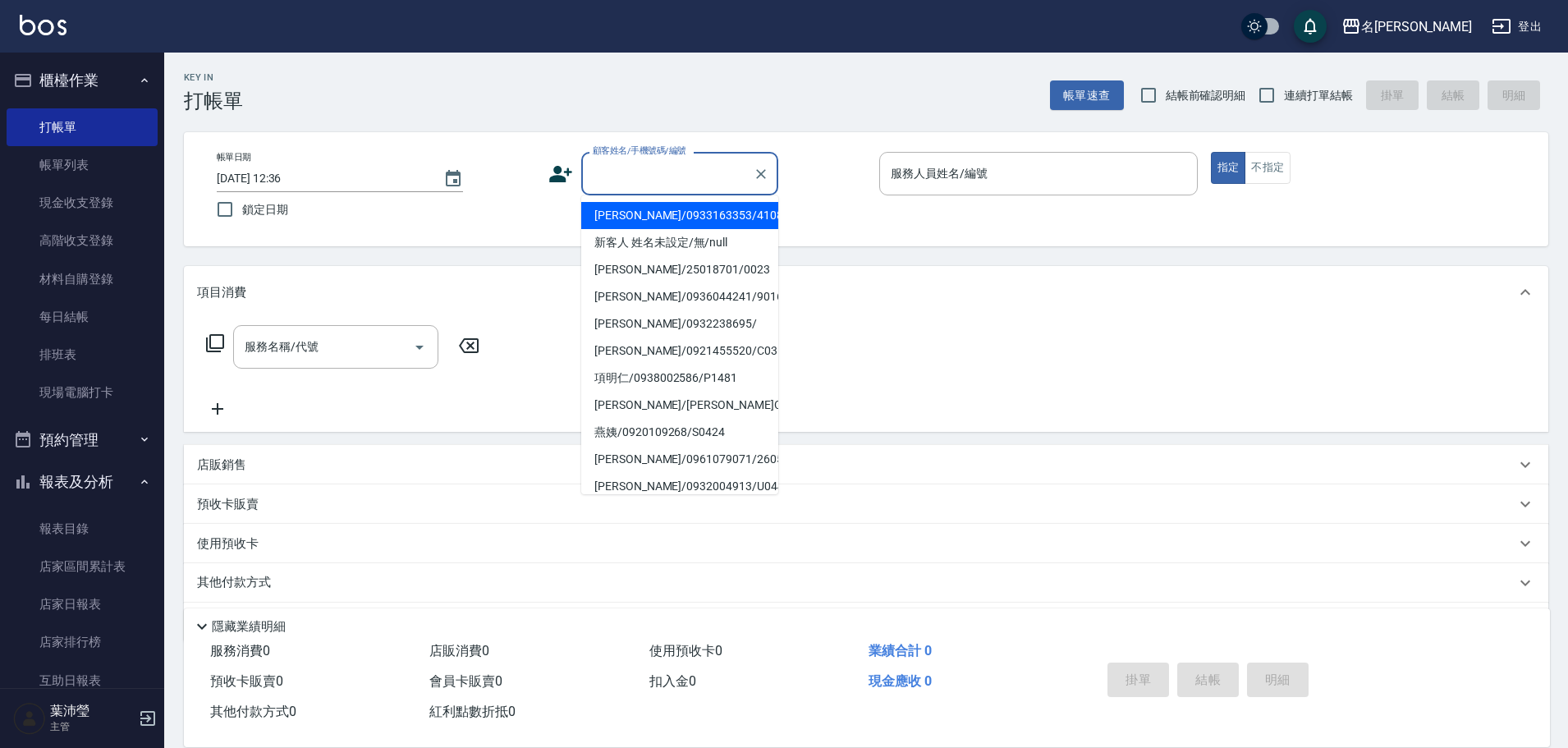
click at [630, 162] on input "顧客姓名/手機號碼/編號" at bounding box center [667, 174] width 158 height 29
drag, startPoint x: 666, startPoint y: 198, endPoint x: 662, endPoint y: 215, distance: 17.5
click at [663, 215] on li "[PERSON_NAME]/0933471505/C0336" at bounding box center [679, 216] width 197 height 27
type input "[PERSON_NAME]/0933471505/C0336"
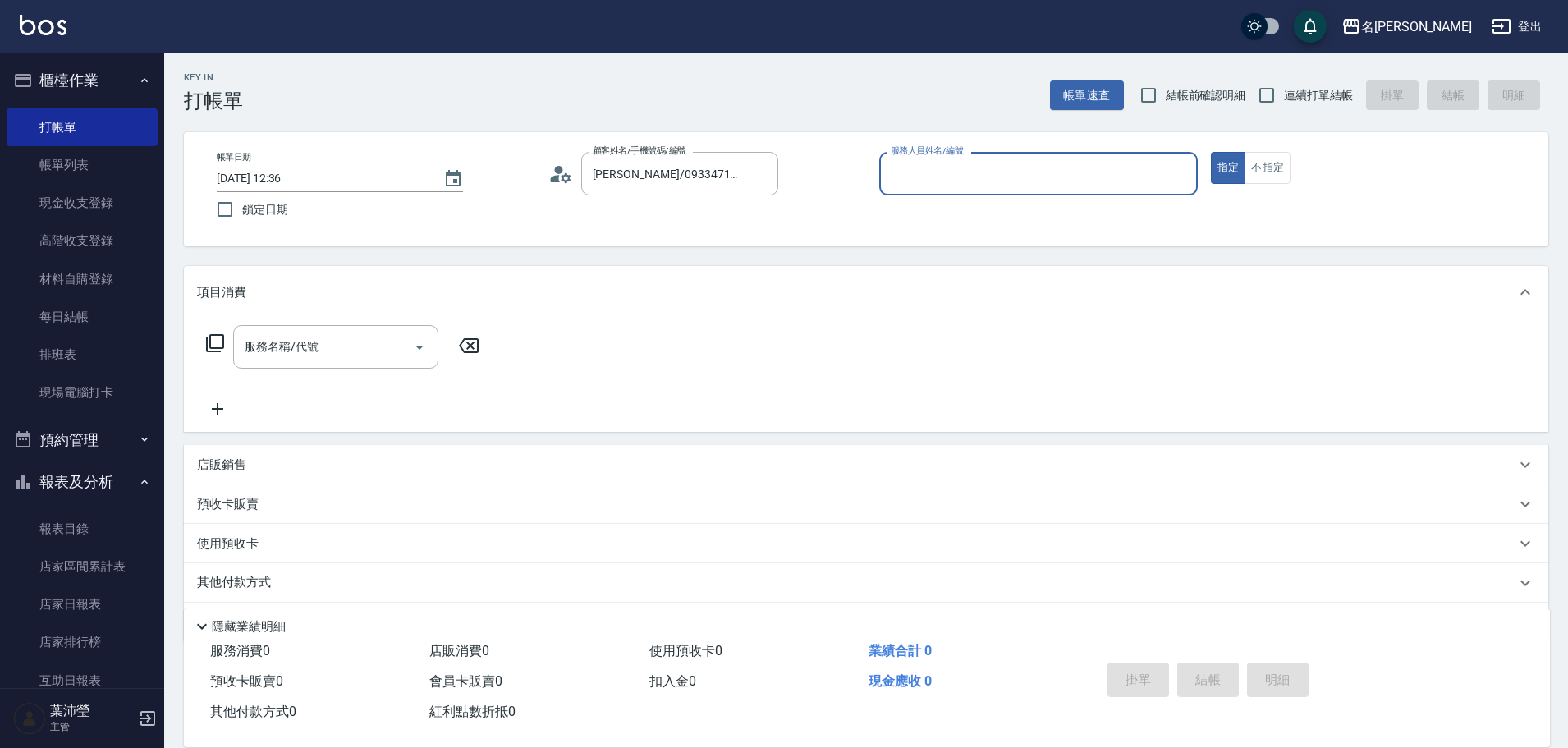
type input "敏卉-2"
click at [217, 339] on icon at bounding box center [215, 343] width 19 height 19
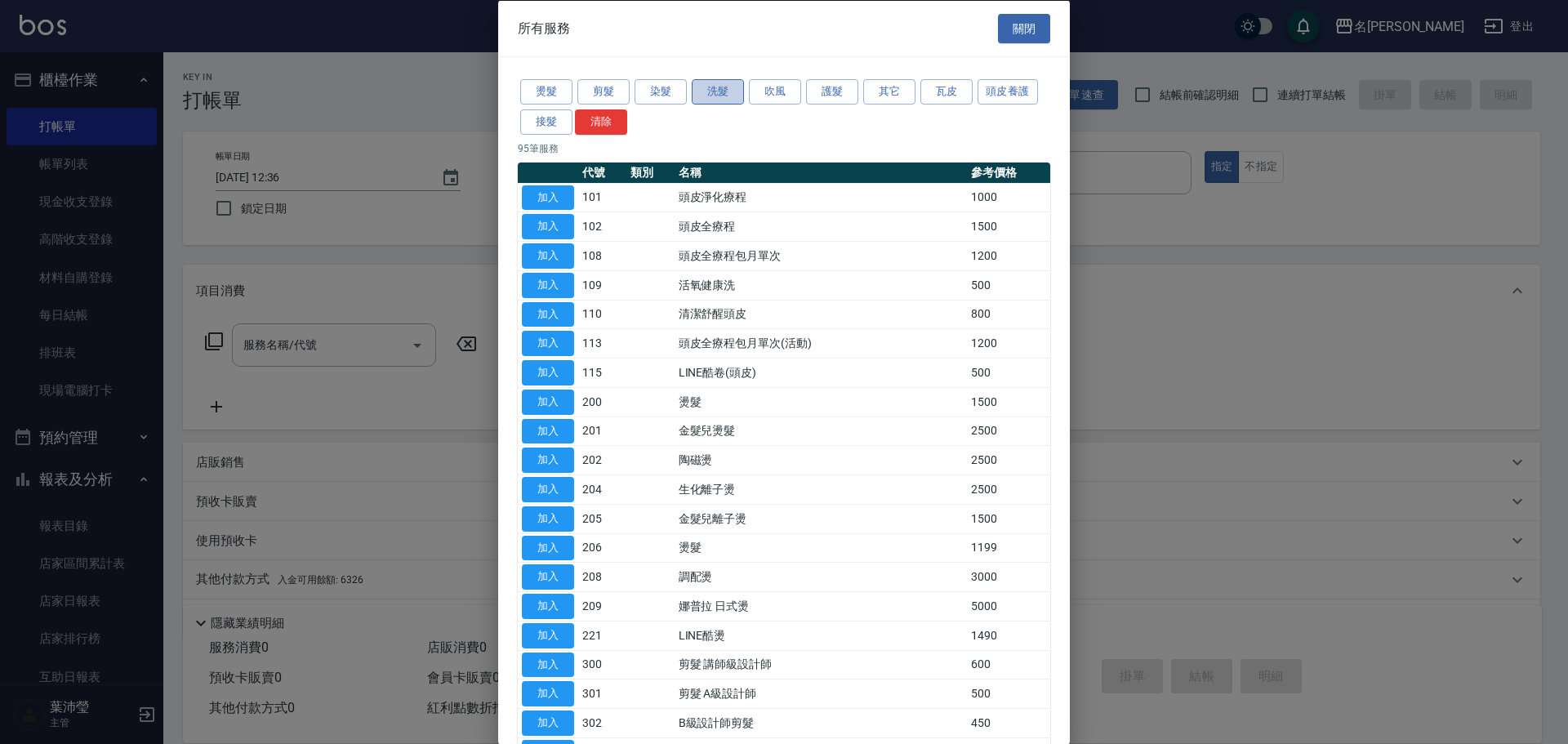
click at [710, 88] on button "洗髮" at bounding box center [717, 92] width 53 height 25
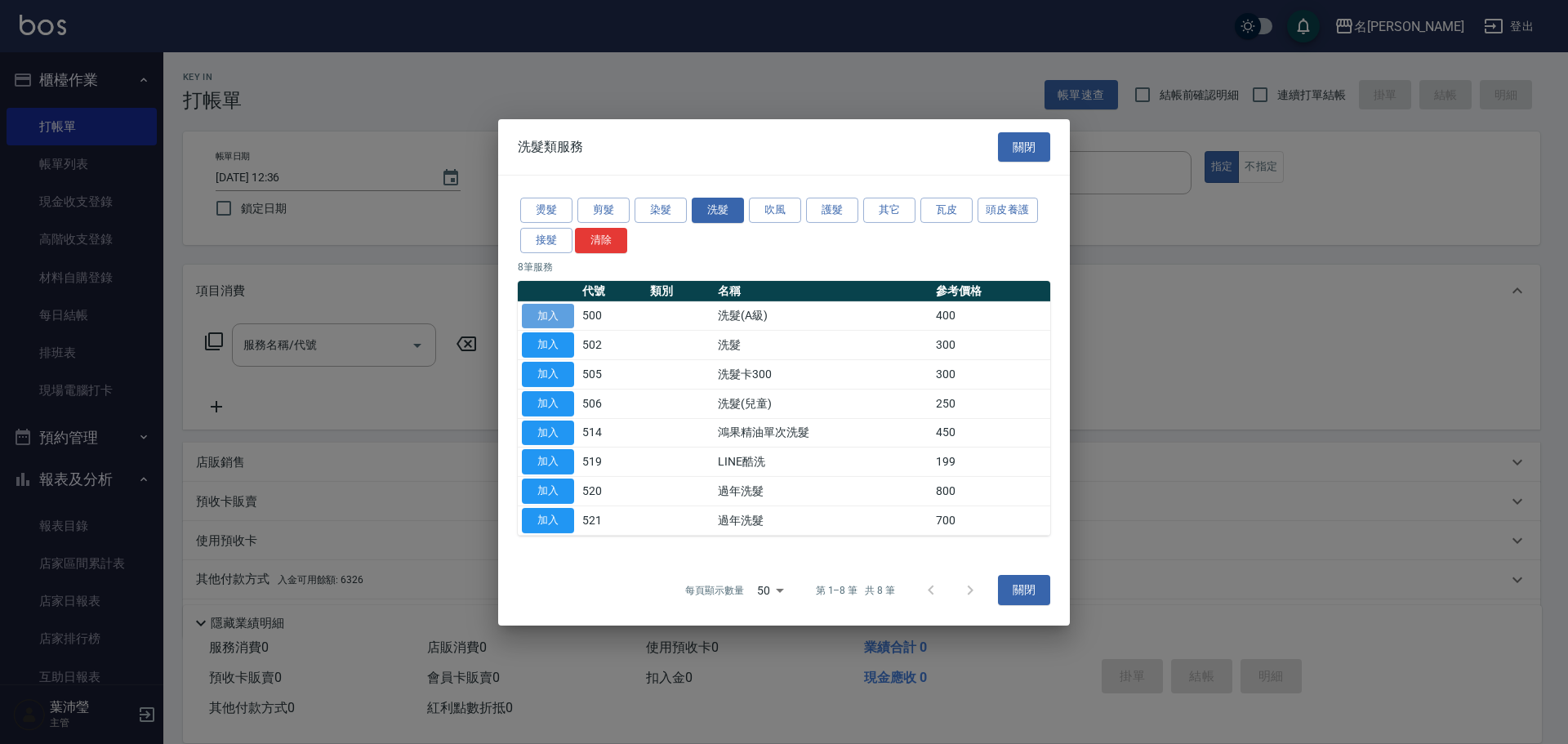
click at [547, 311] on button "加入" at bounding box center [548, 316] width 53 height 25
type input "洗髮(A級)(500)"
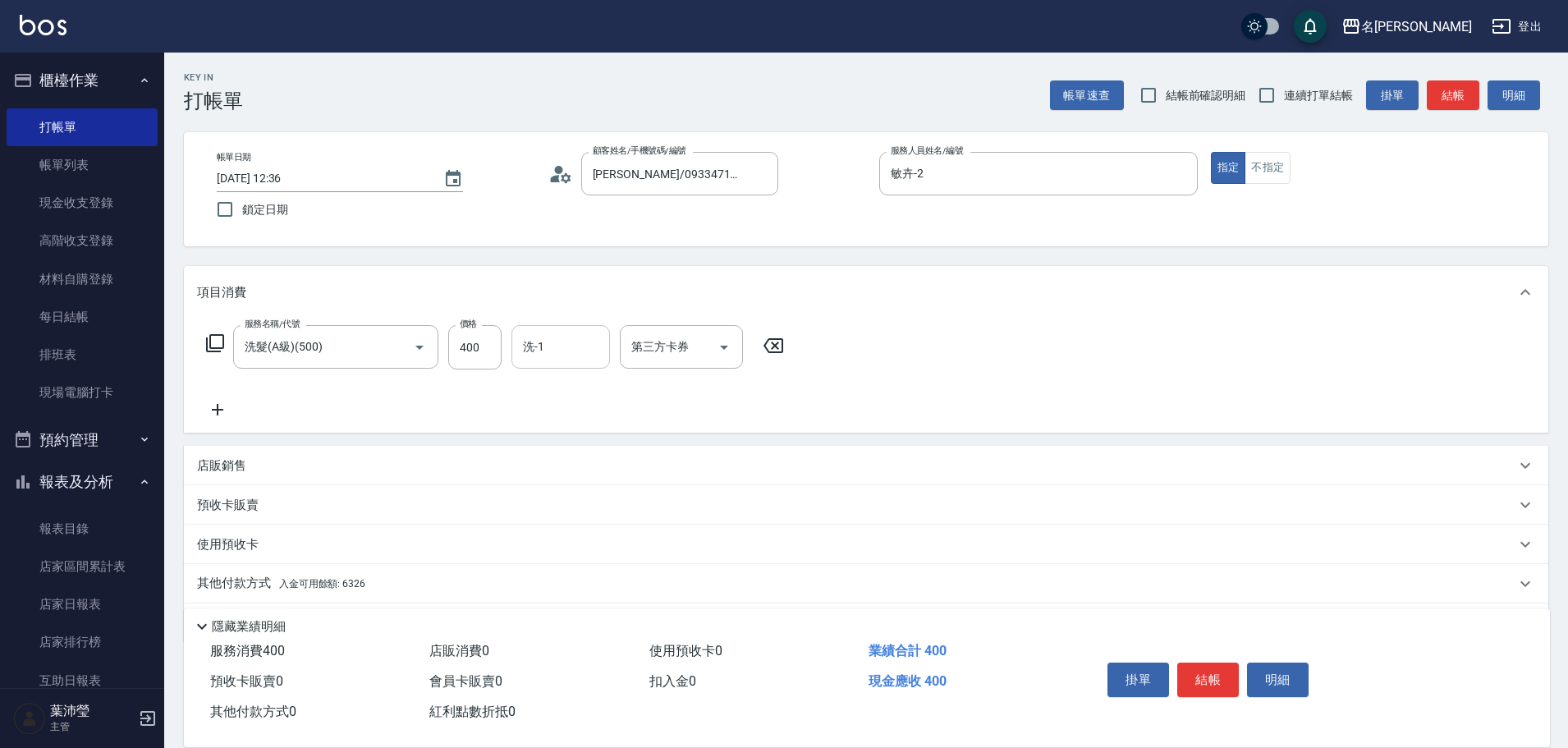
click at [532, 356] on input "洗-1" at bounding box center [561, 347] width 84 height 29
click at [557, 400] on div "小龍 -9" at bounding box center [560, 389] width 98 height 27
type input "小龍-9"
click at [227, 581] on p "其他付款方式 入金可用餘額: 6326" at bounding box center [281, 584] width 169 height 18
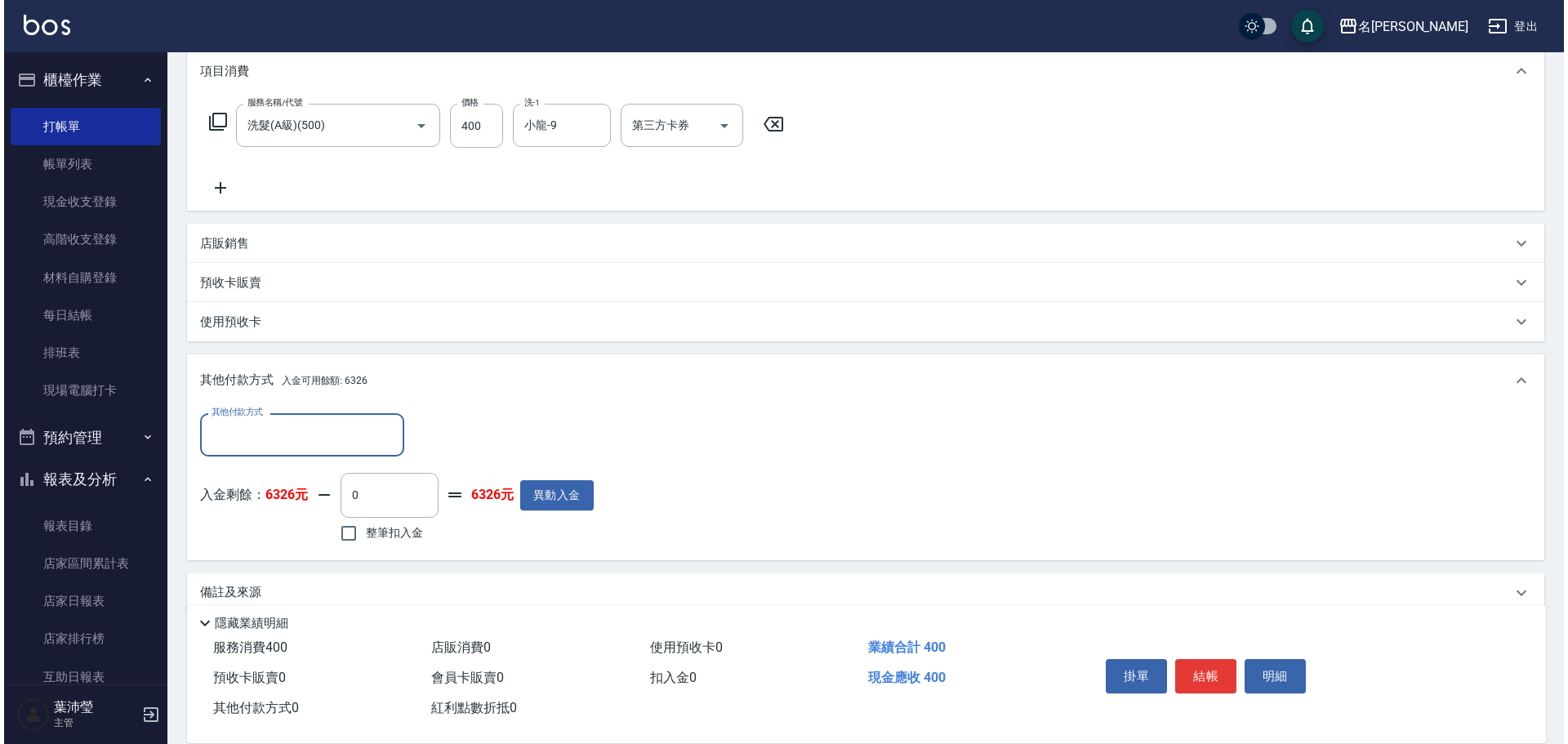
scroll to position [245, 0]
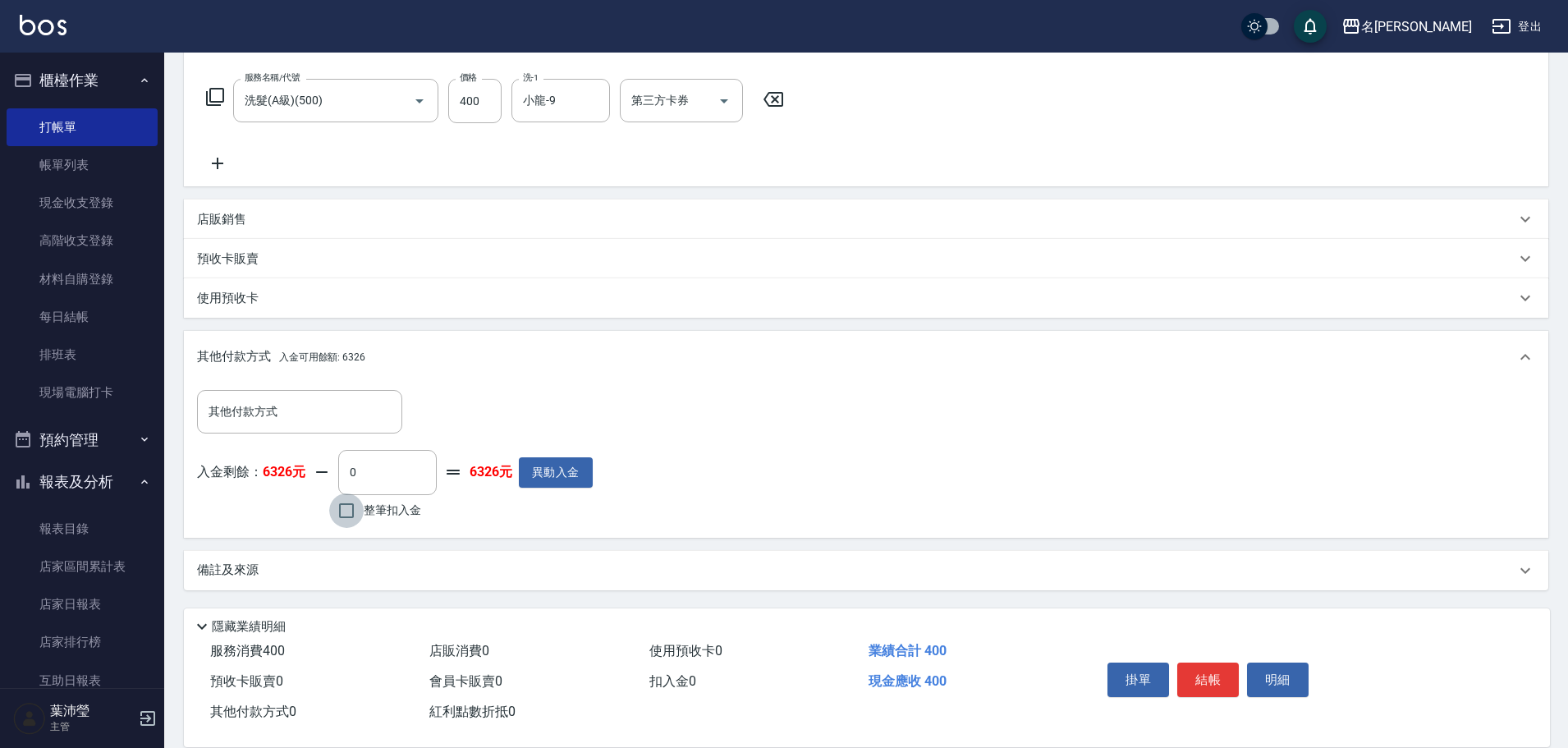
drag, startPoint x: 347, startPoint y: 510, endPoint x: 353, endPoint y: 503, distance: 9.2
click at [347, 508] on input "整筆扣入金" at bounding box center [346, 510] width 34 height 34
checkbox input "true"
type input "400"
click at [1270, 675] on button "明細" at bounding box center [1278, 679] width 61 height 34
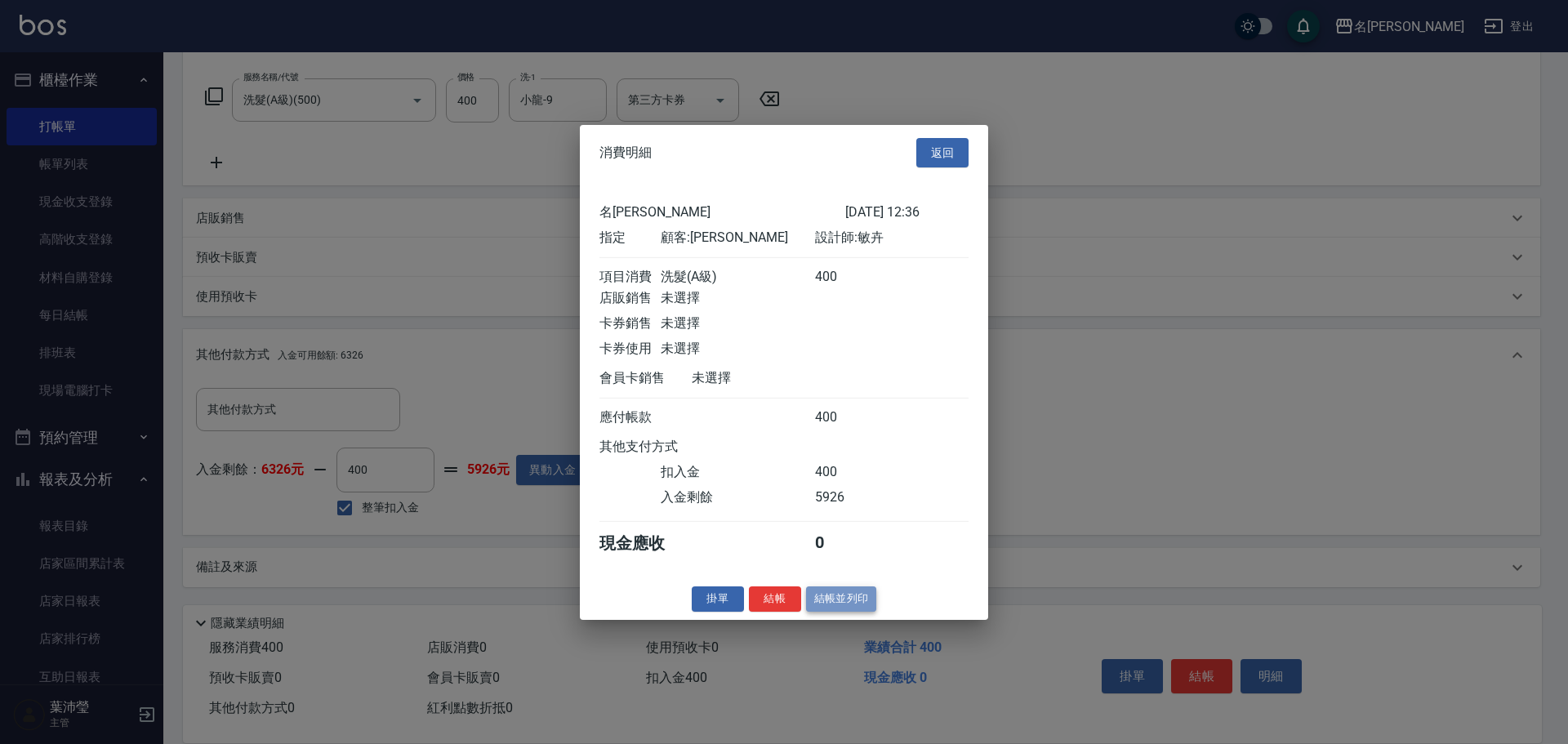
click at [852, 609] on button "結帳並列印" at bounding box center [841, 599] width 71 height 25
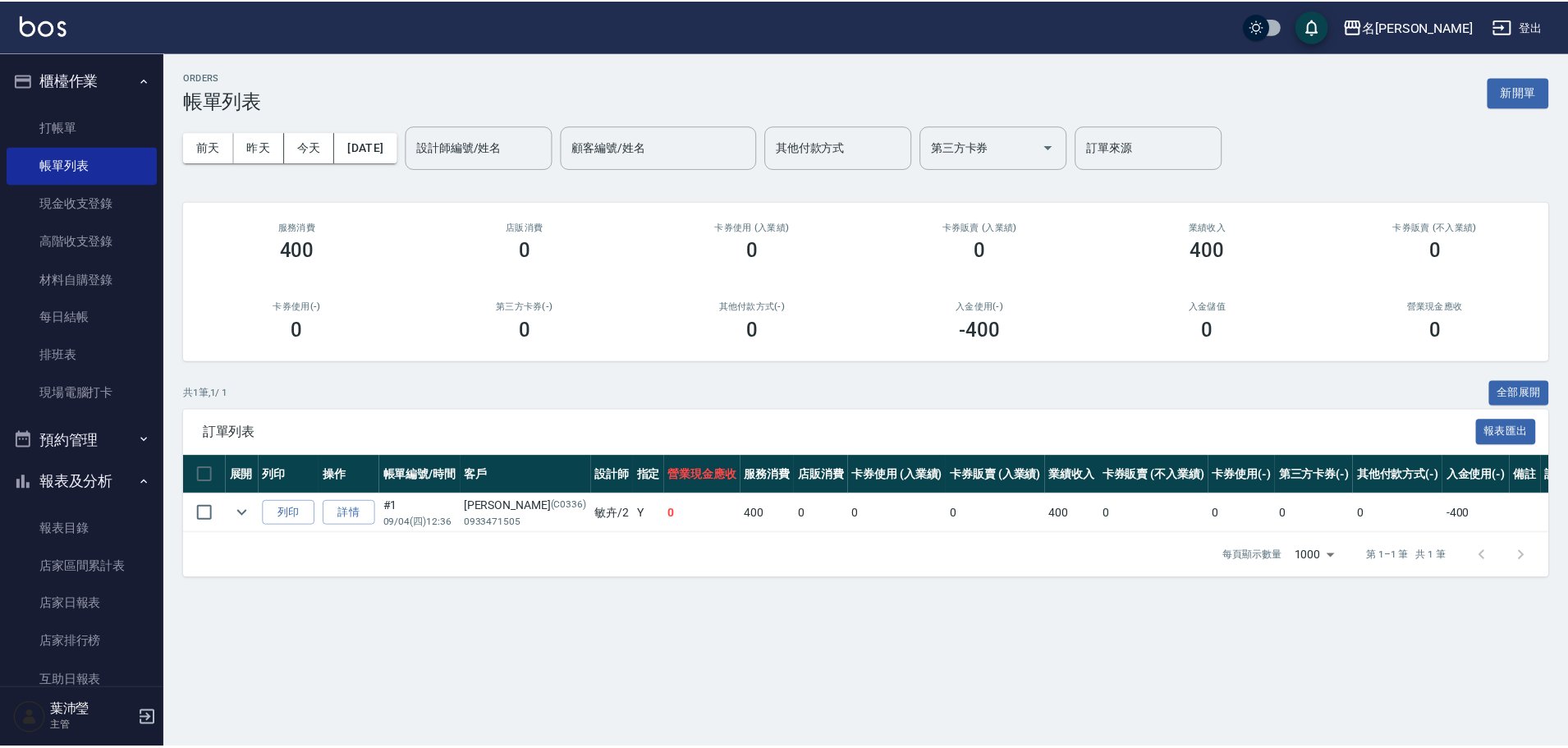
scroll to position [556, 0]
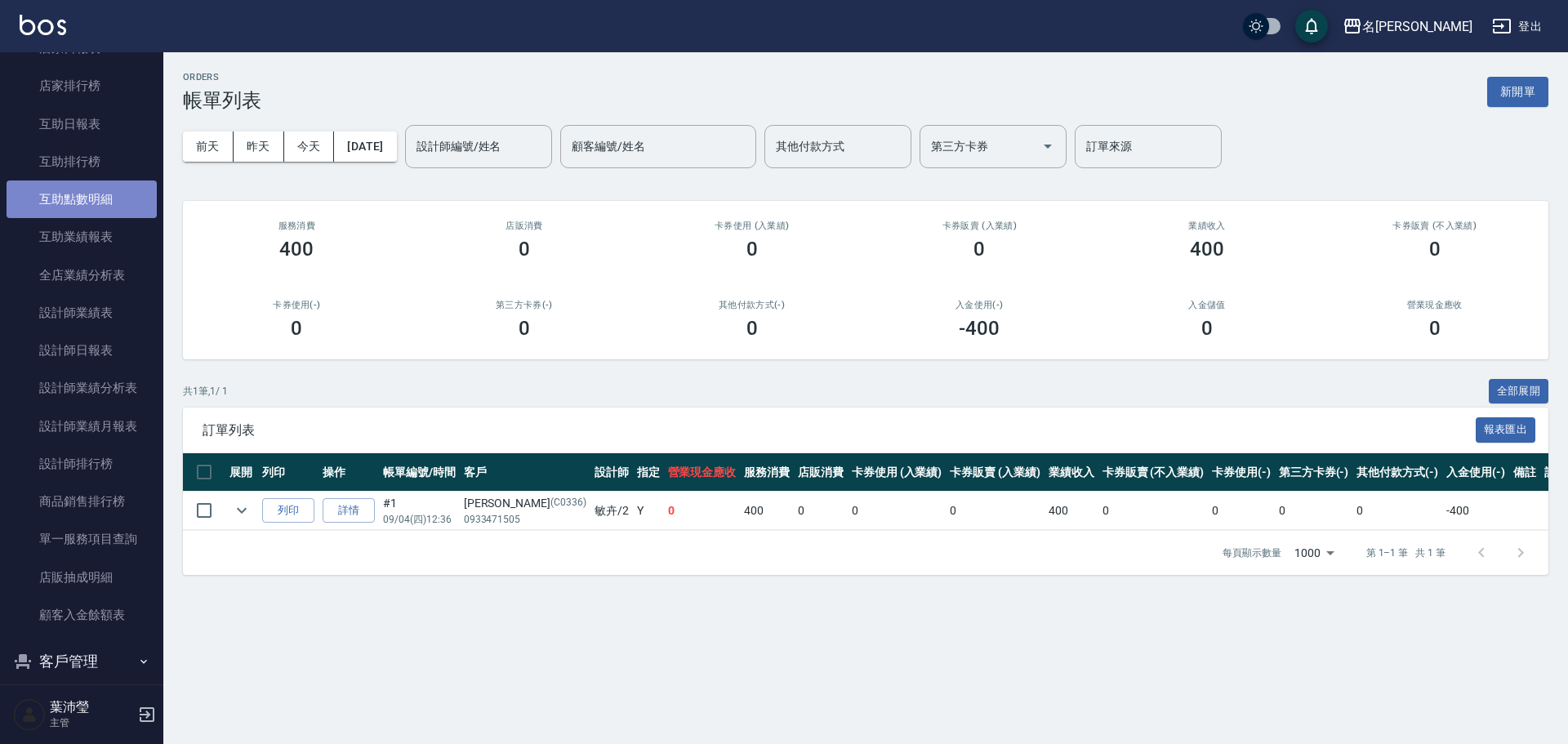
click at [122, 198] on link "互助點數明細" at bounding box center [82, 199] width 150 height 38
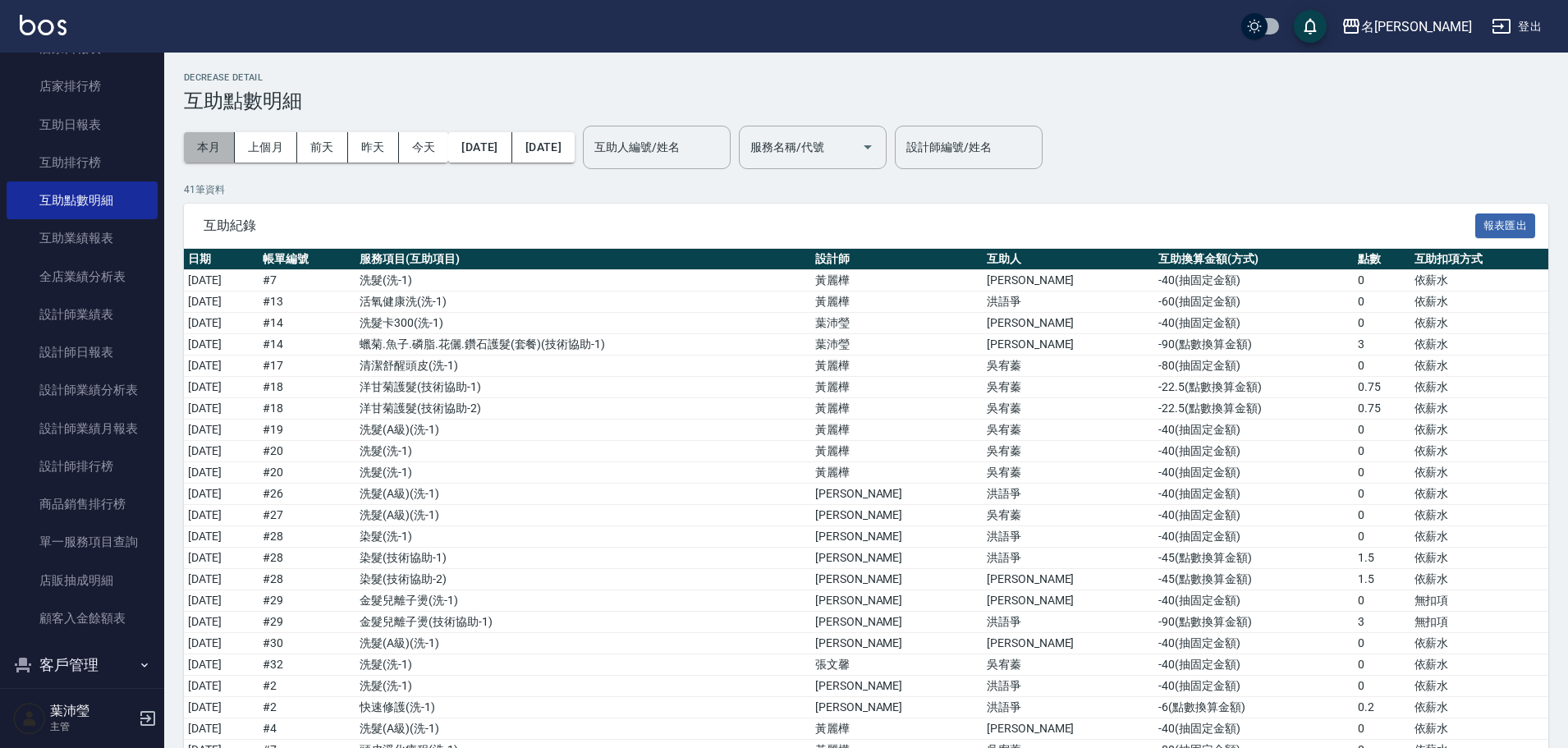
click at [227, 148] on button "本月" at bounding box center [209, 147] width 51 height 30
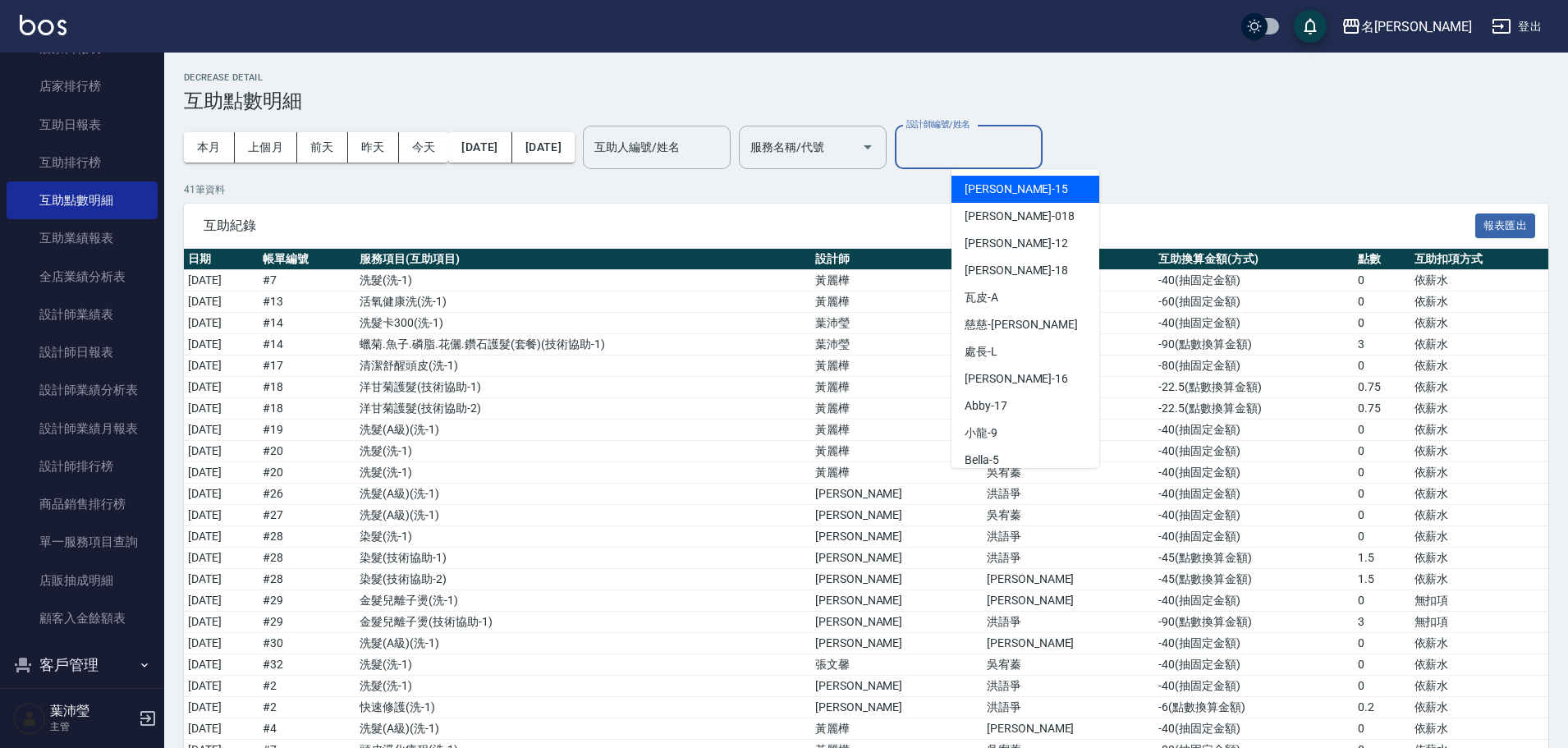
drag, startPoint x: 1035, startPoint y: 157, endPoint x: 1045, endPoint y: 152, distance: 11.2
click at [1035, 156] on input "設計師編號/姓名" at bounding box center [969, 147] width 133 height 29
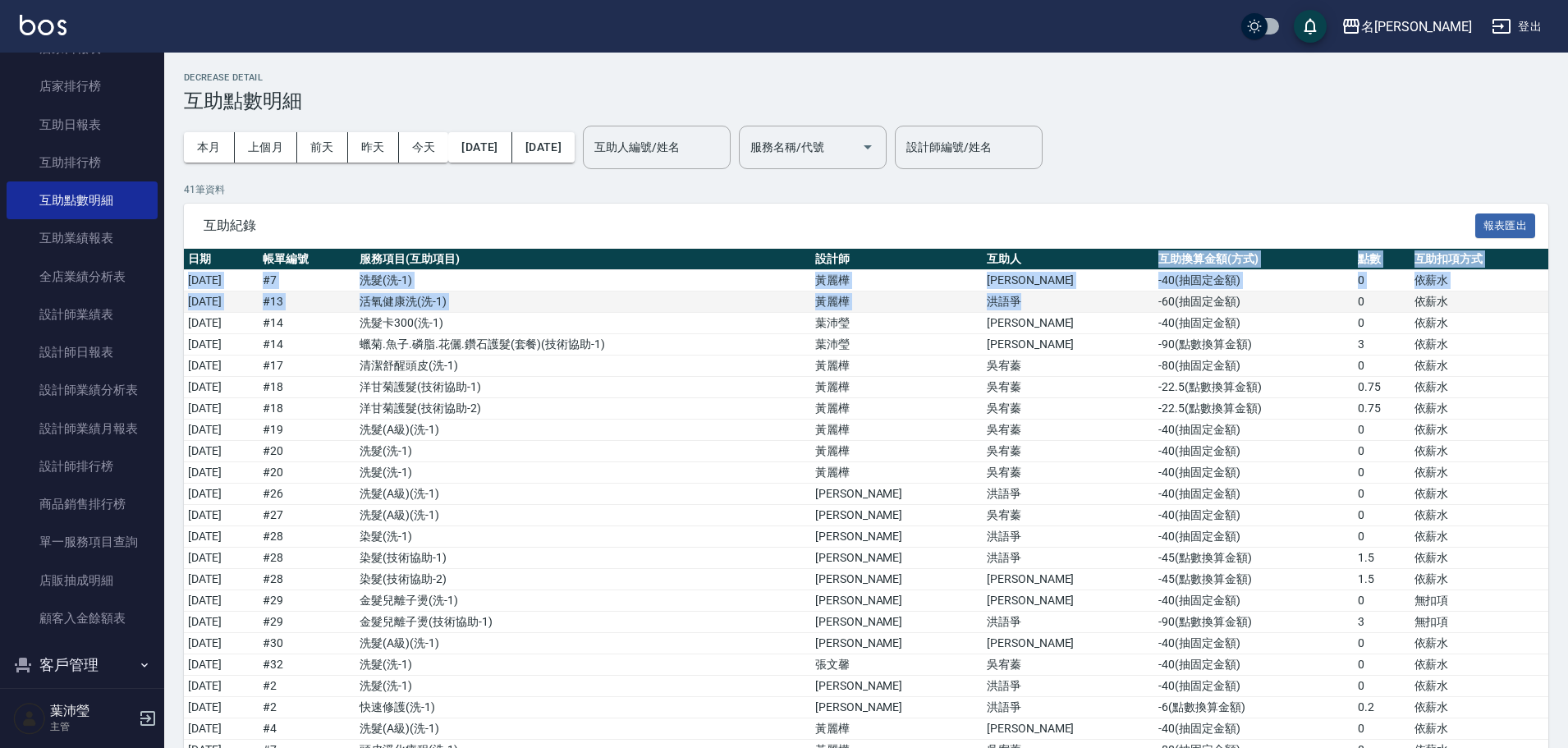
drag, startPoint x: 1102, startPoint y: 282, endPoint x: 1105, endPoint y: 300, distance: 18.2
click at [1105, 307] on table "日期 帳單編號 服務項目(互助項目) 設計師 互助人 互助換算金額(方式) 點數 互助扣項方式 [DATE] # 7 洗髮 ( 洗-1 ) [PERSON_N…" at bounding box center [866, 708] width 1365 height 918
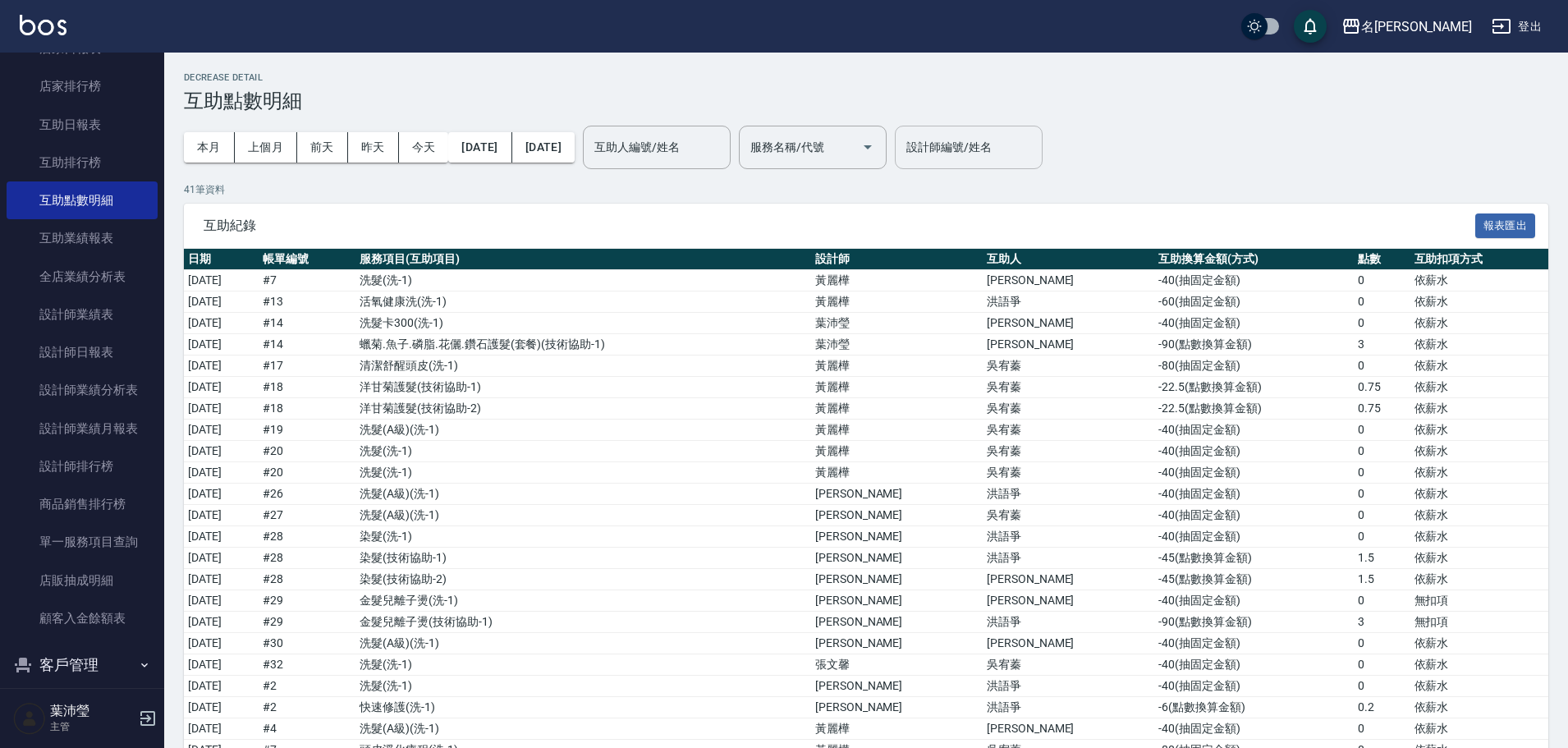
click at [1032, 144] on input "設計師編號/姓名" at bounding box center [969, 147] width 133 height 29
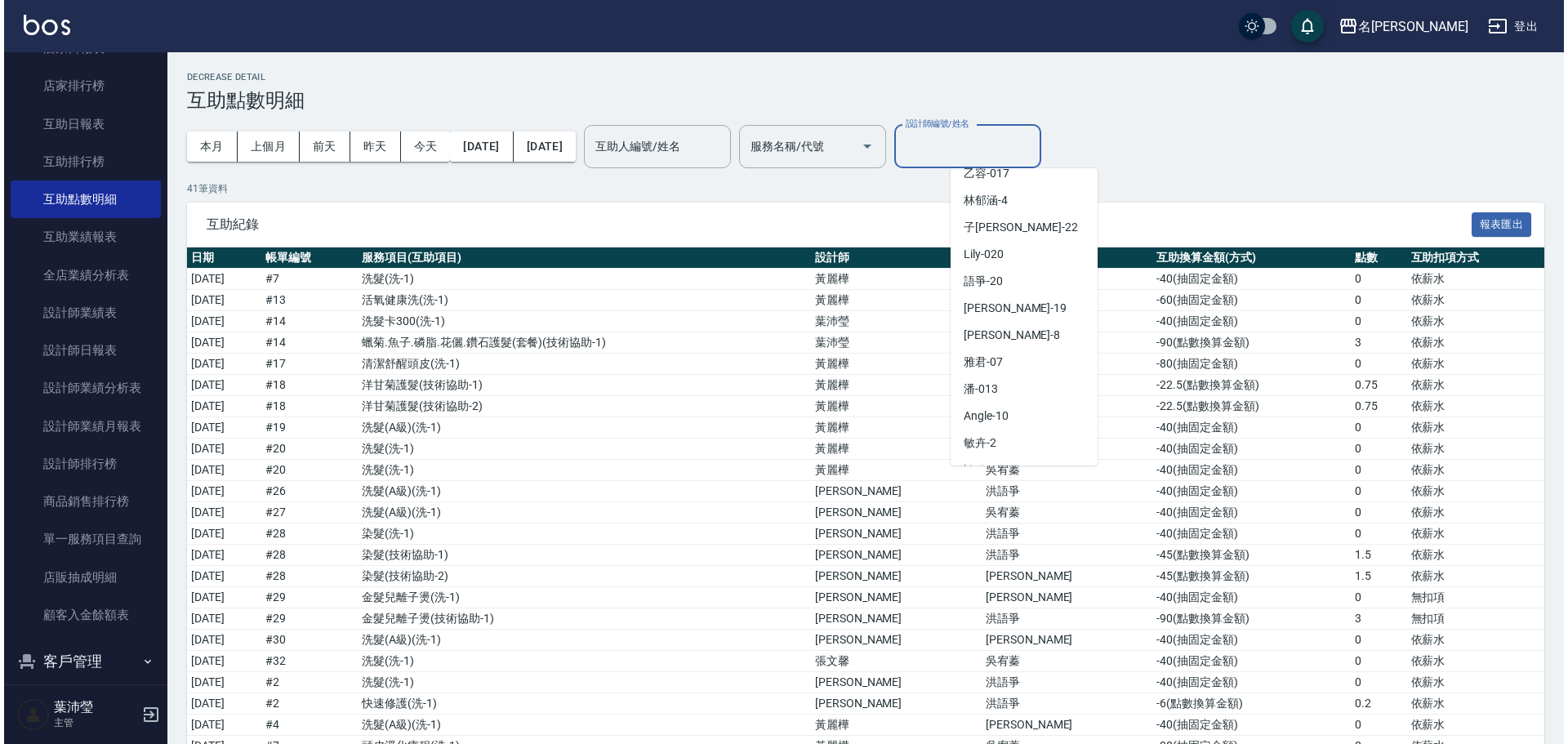
scroll to position [390, 0]
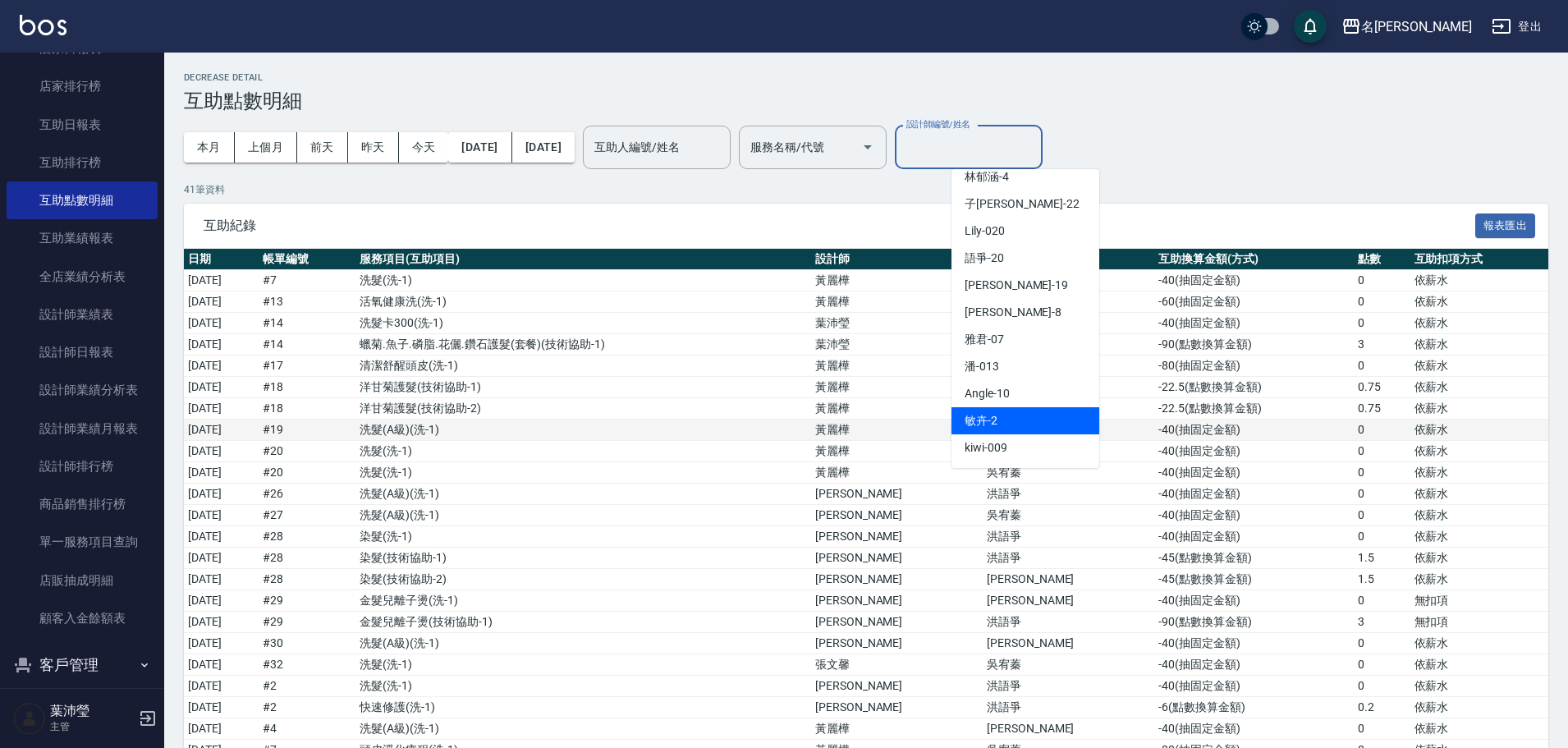
click at [1073, 419] on div "敏卉 -2" at bounding box center [1026, 421] width 148 height 27
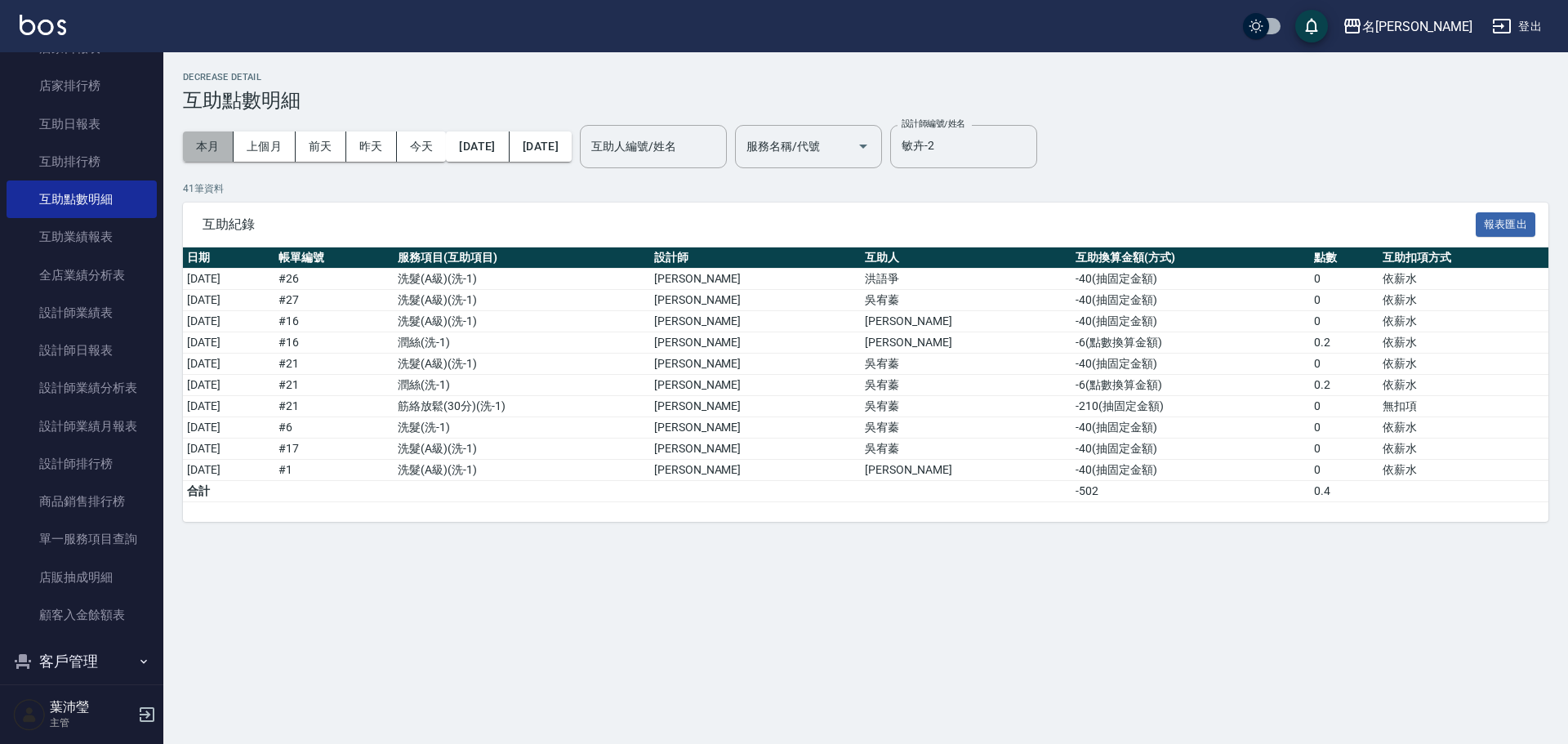
click at [215, 149] on button "本月" at bounding box center [208, 146] width 51 height 30
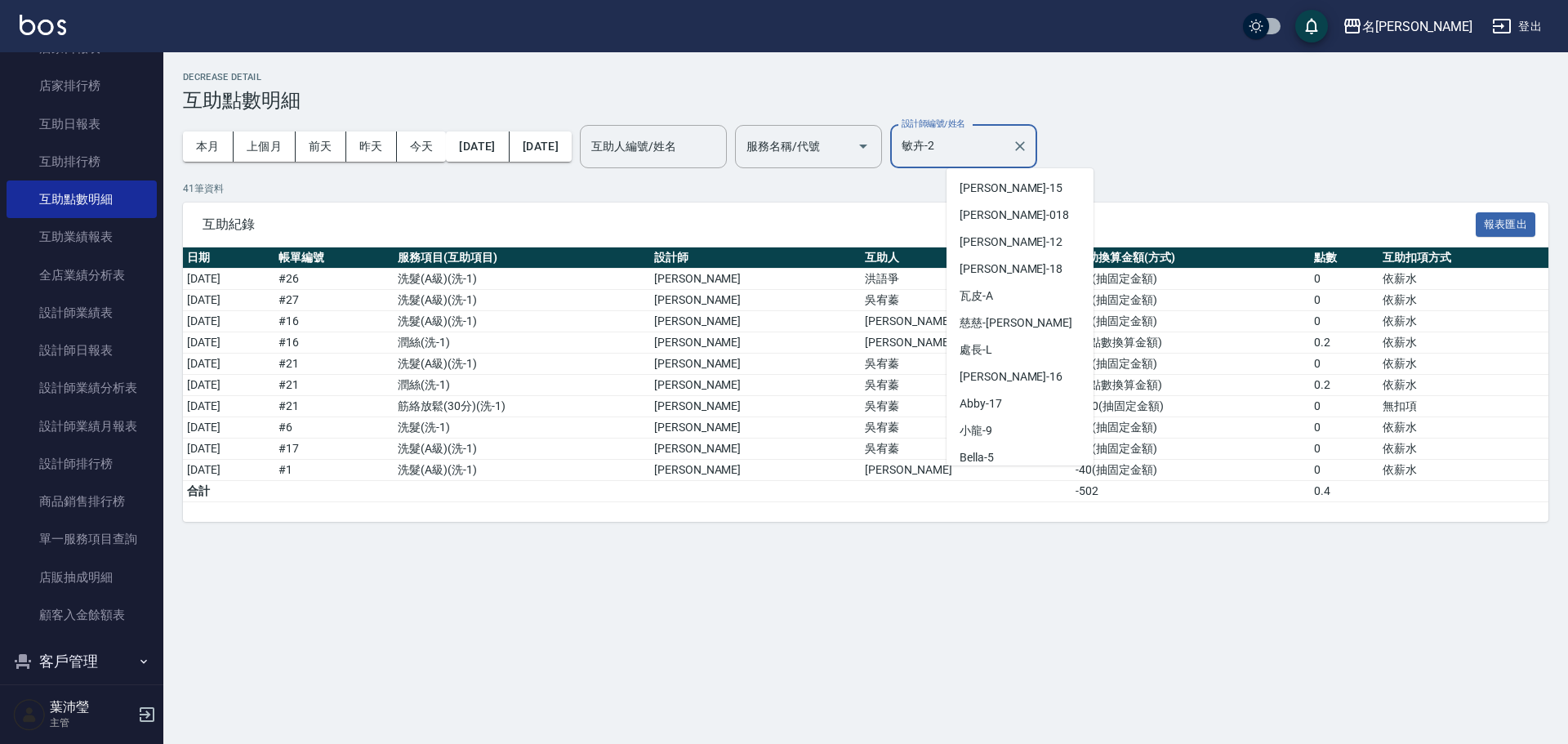
click at [1005, 142] on input "敏卉-2" at bounding box center [951, 146] width 108 height 28
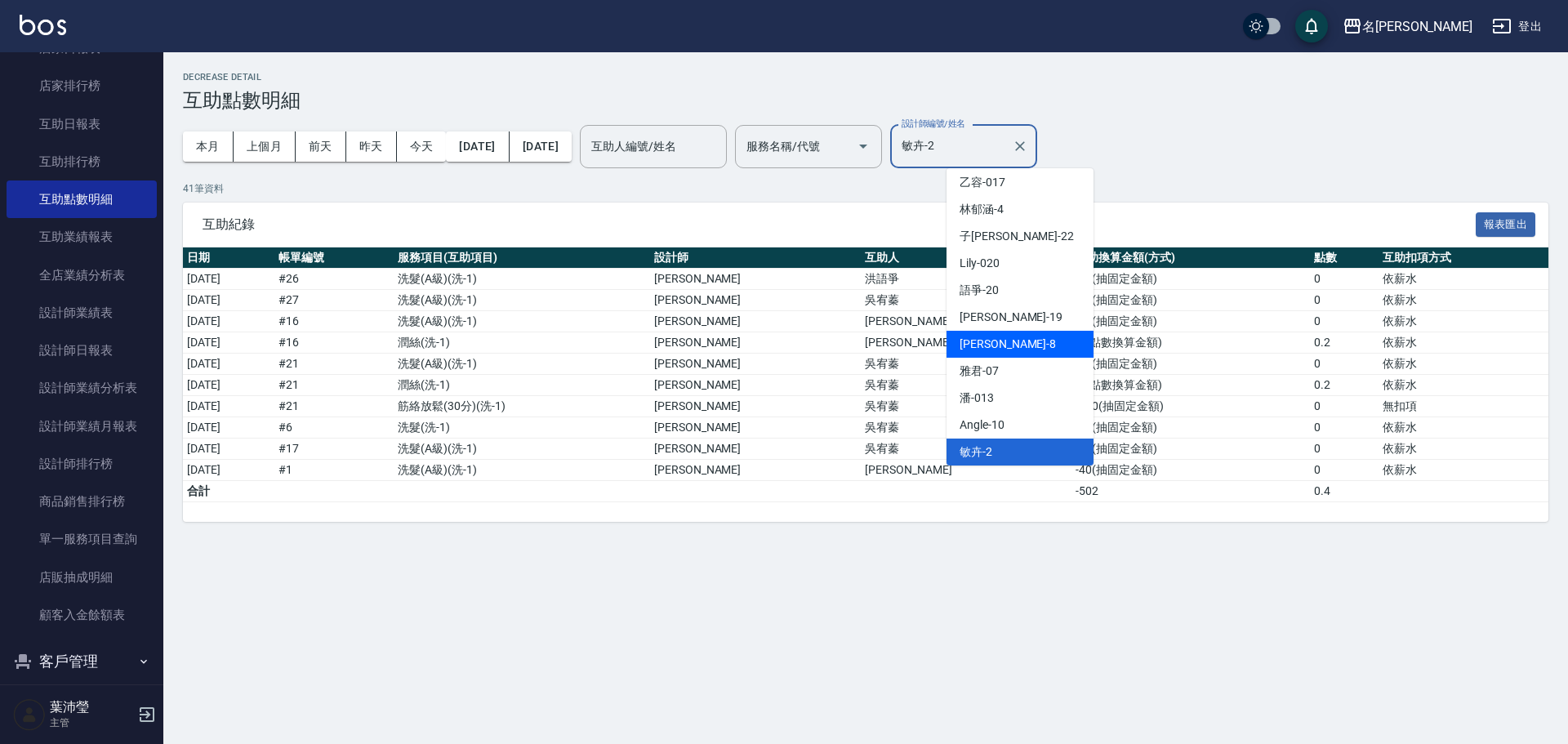
click at [1034, 344] on div "Emma -8" at bounding box center [1020, 344] width 147 height 27
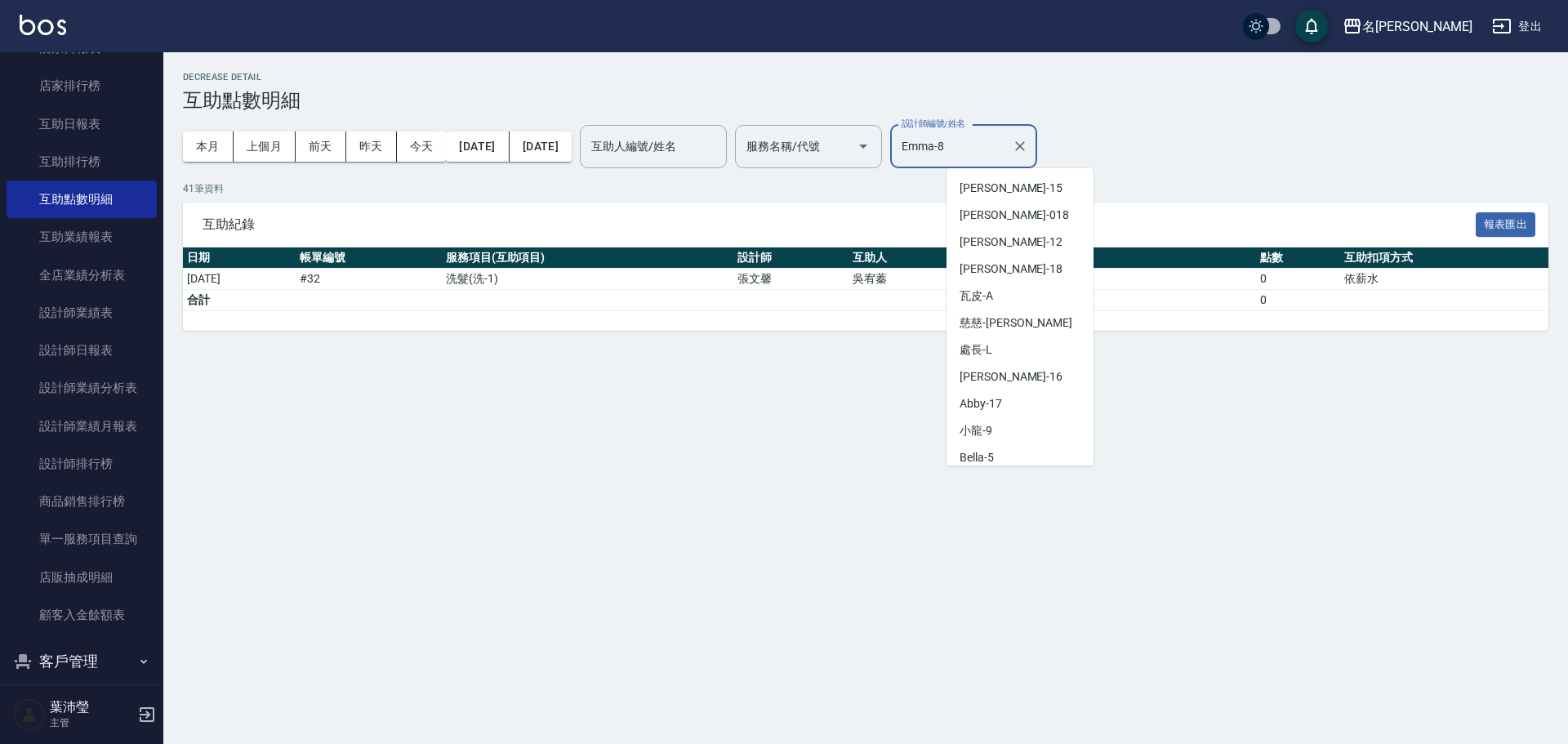
click at [1005, 142] on input "Emma-8" at bounding box center [951, 146] width 108 height 28
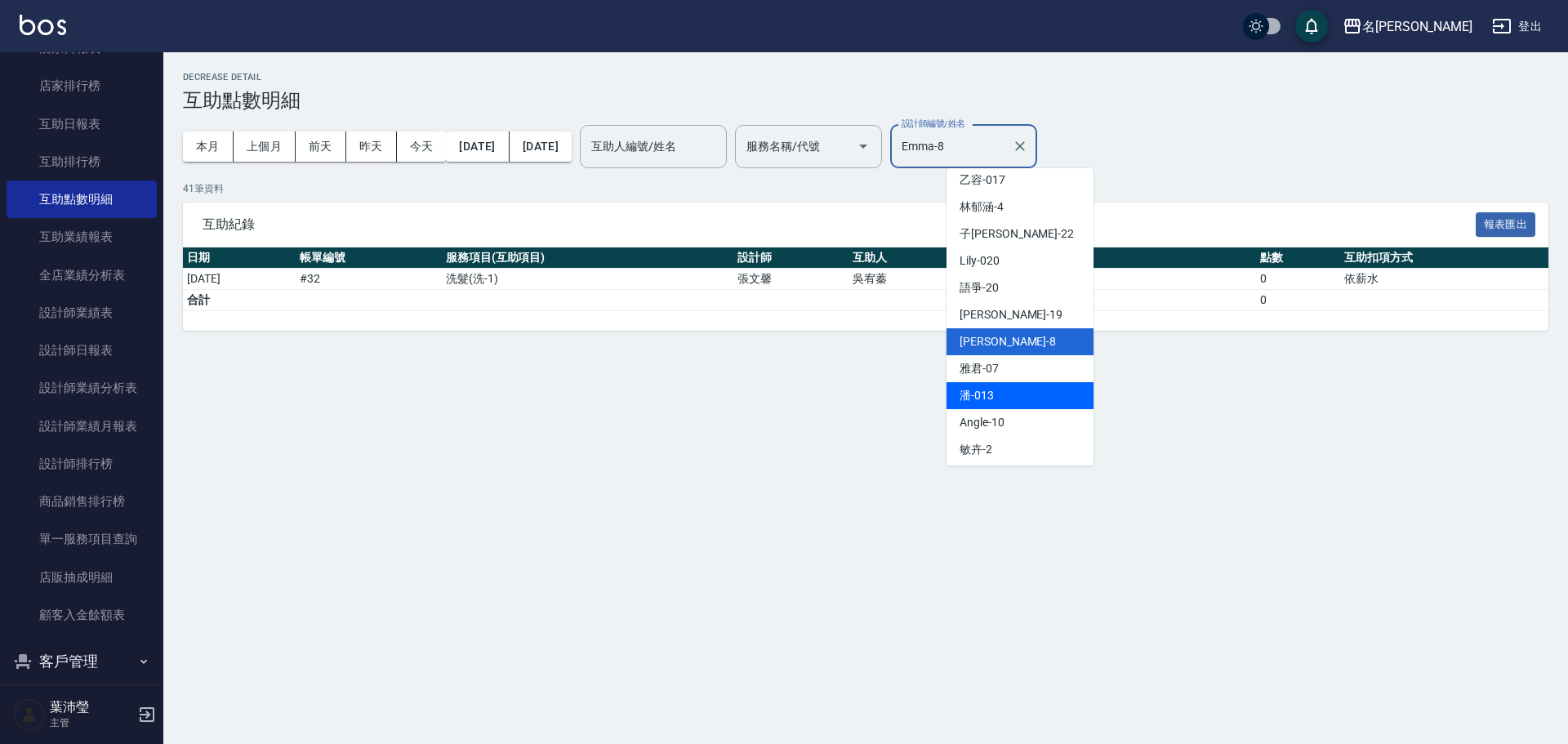
scroll to position [390, 0]
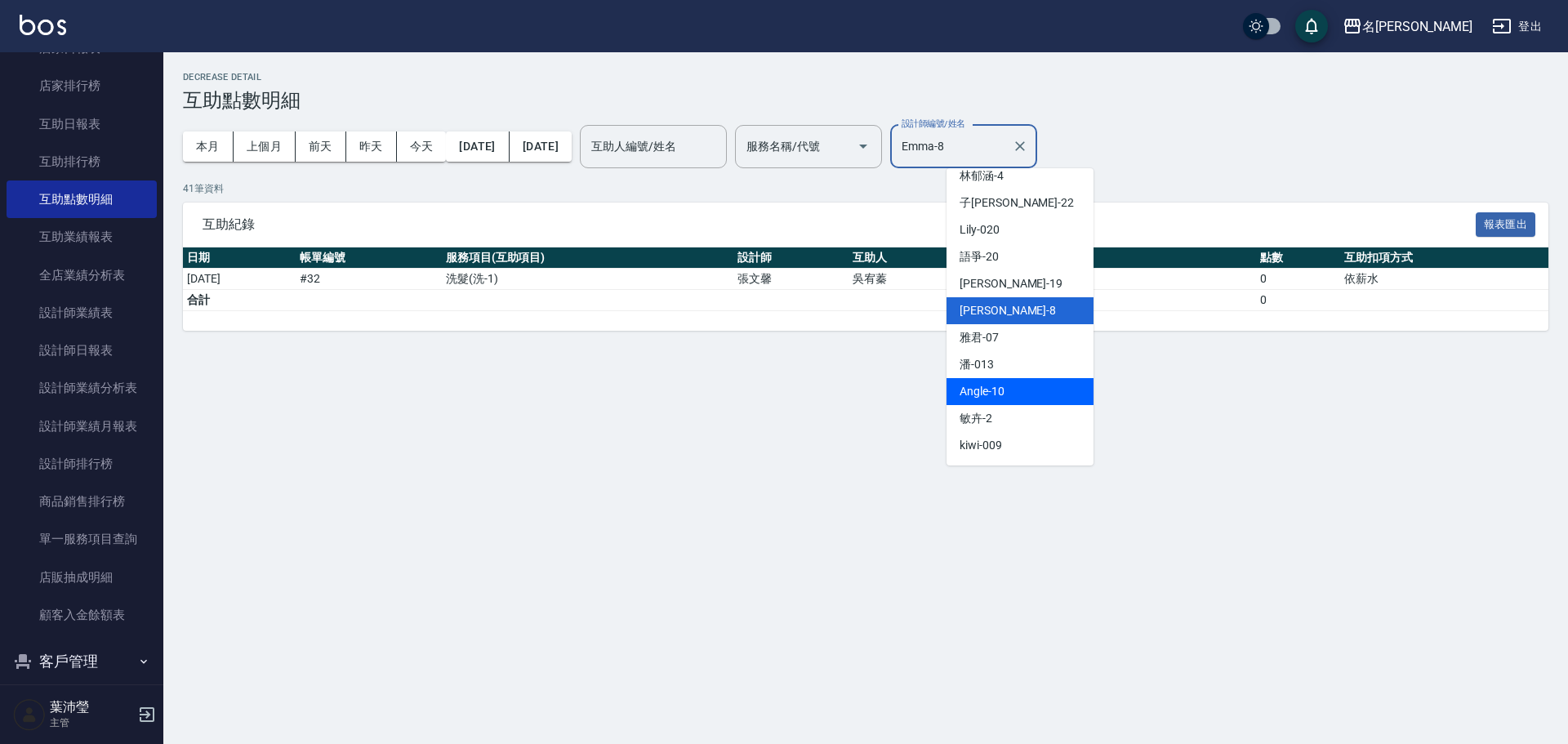
click at [1015, 386] on div "Angle -10" at bounding box center [1020, 392] width 147 height 27
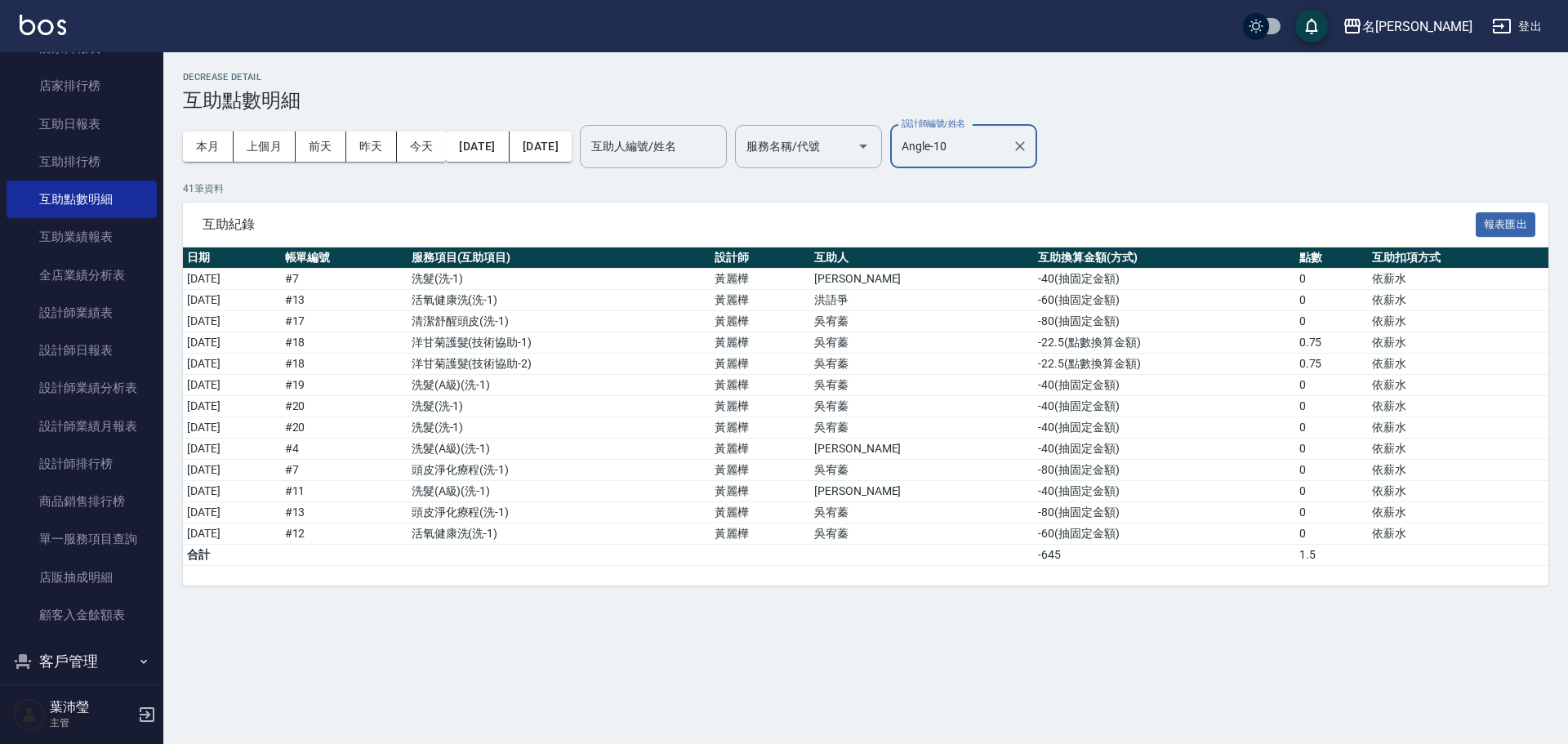
click at [1005, 150] on input "Angle-10" at bounding box center [951, 146] width 108 height 28
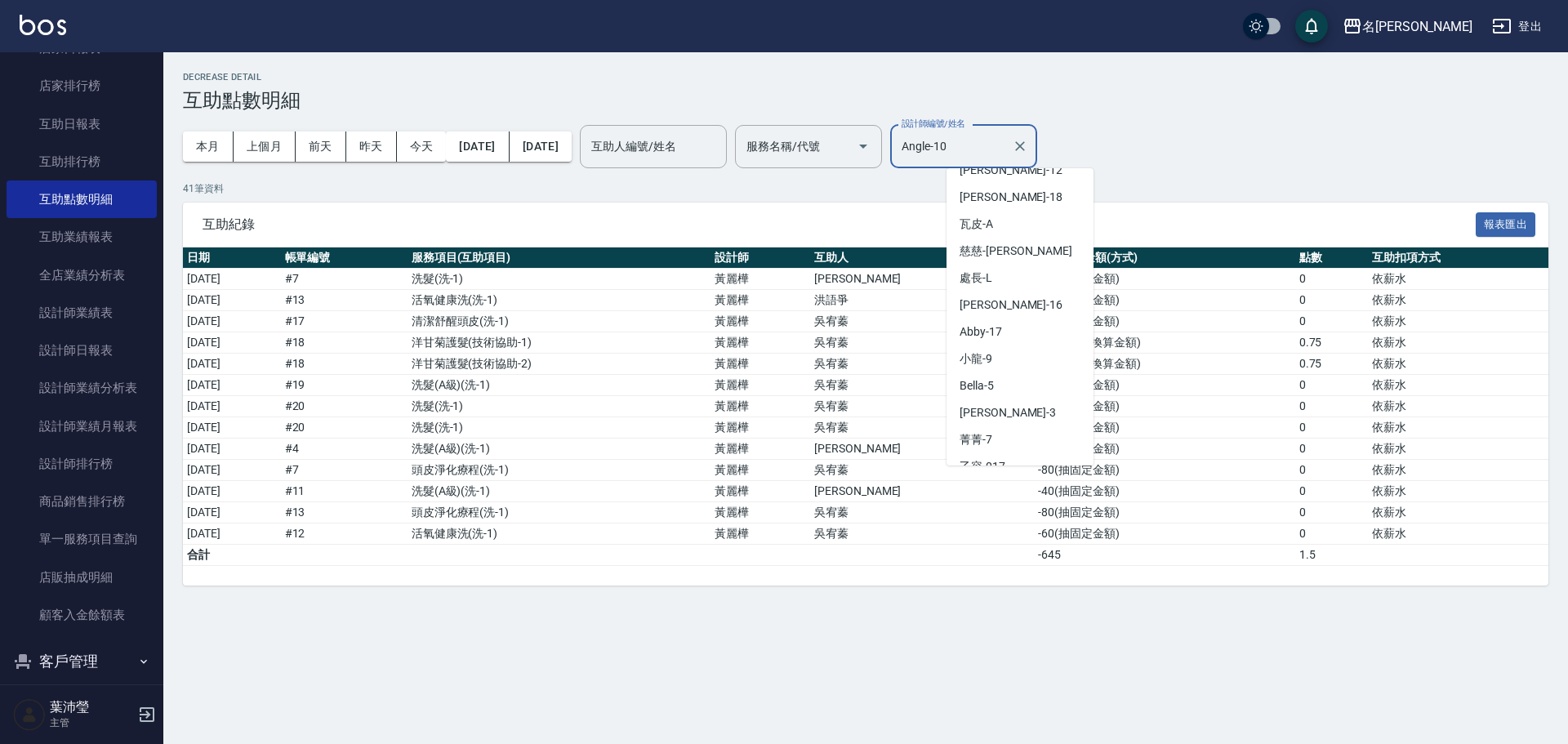
scroll to position [69, 0]
click at [1015, 392] on div "Bella -5" at bounding box center [1020, 388] width 147 height 27
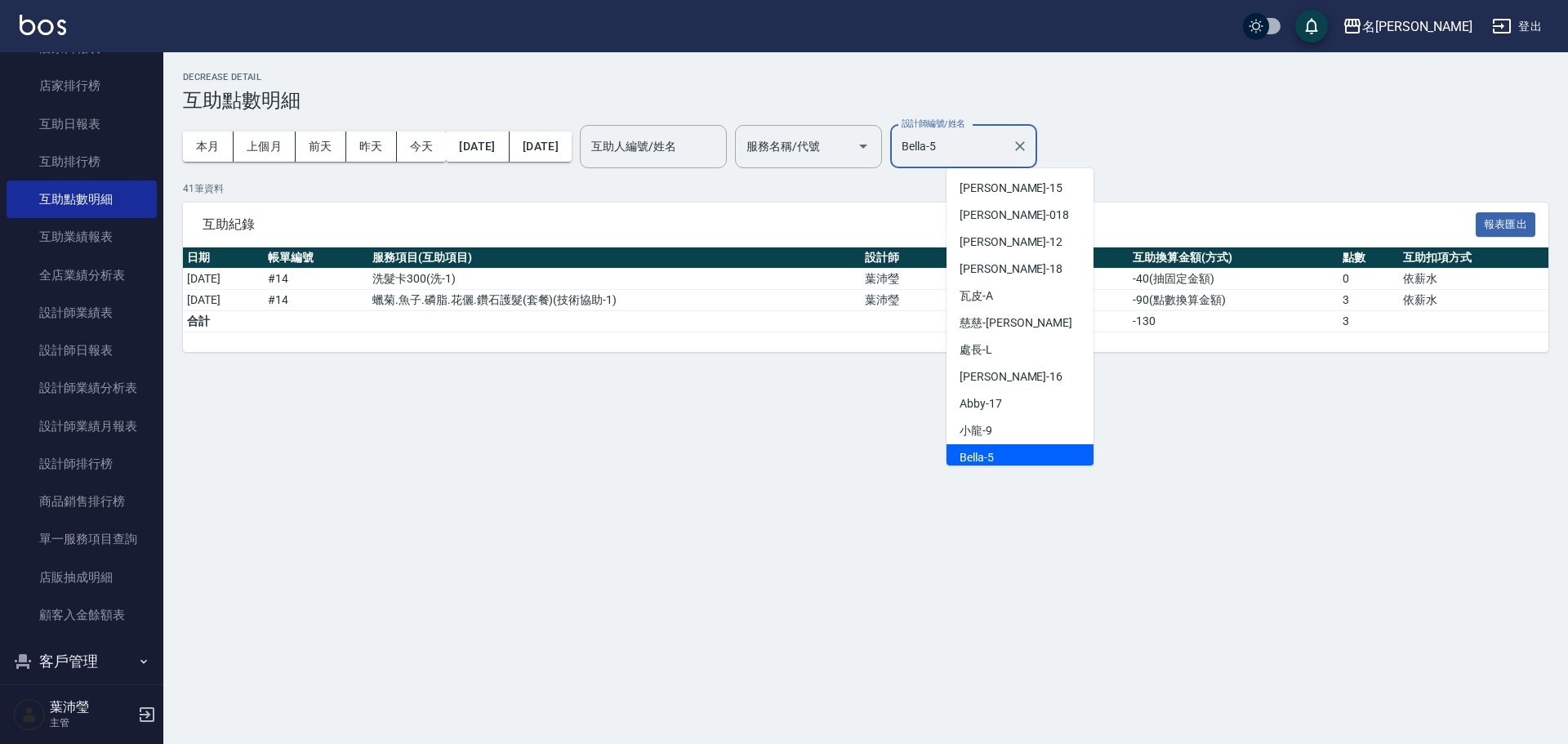
drag, startPoint x: 1036, startPoint y: 148, endPoint x: 1058, endPoint y: 165, distance: 27.8
click at [1005, 148] on input "Bella-5" at bounding box center [951, 146] width 108 height 28
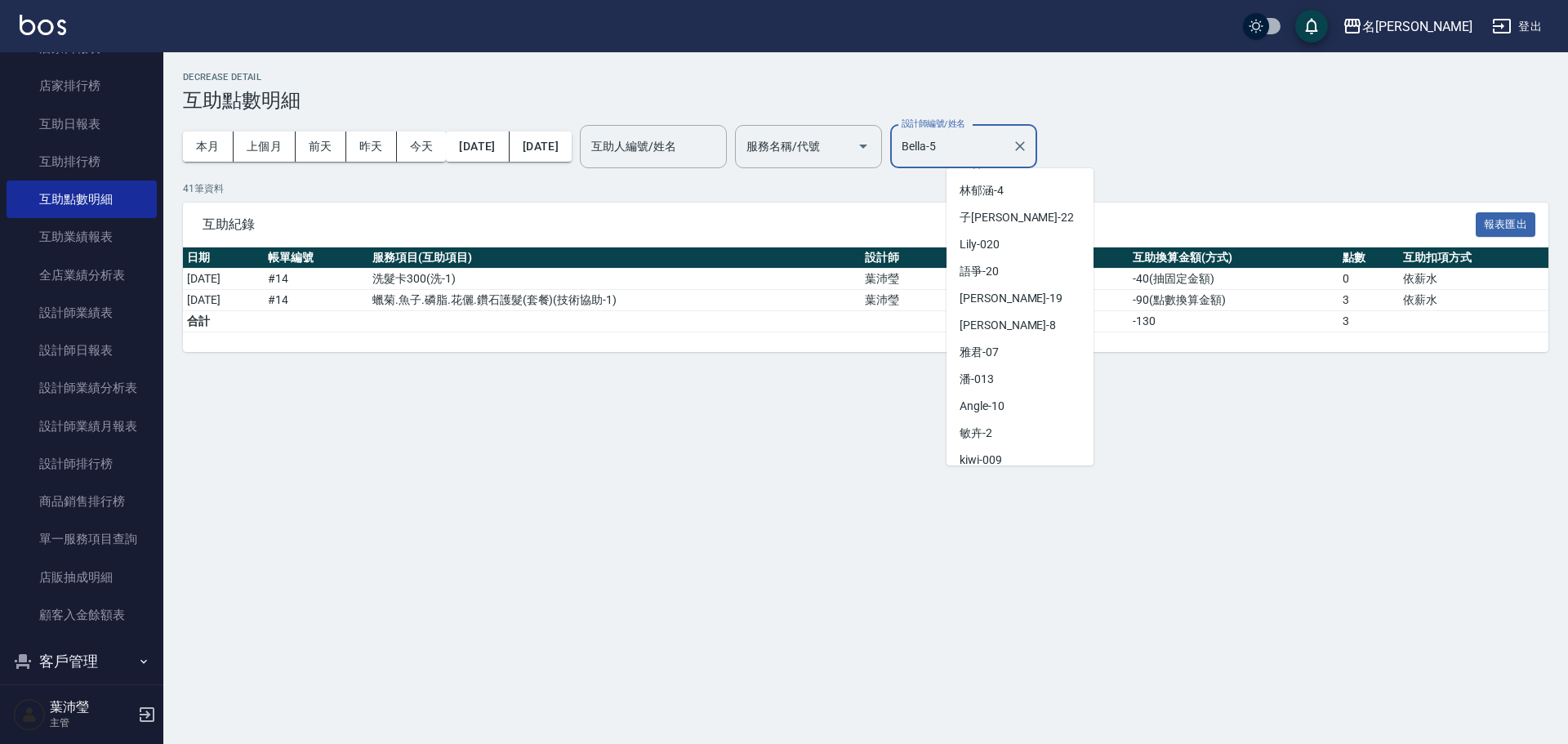
scroll to position [390, 0]
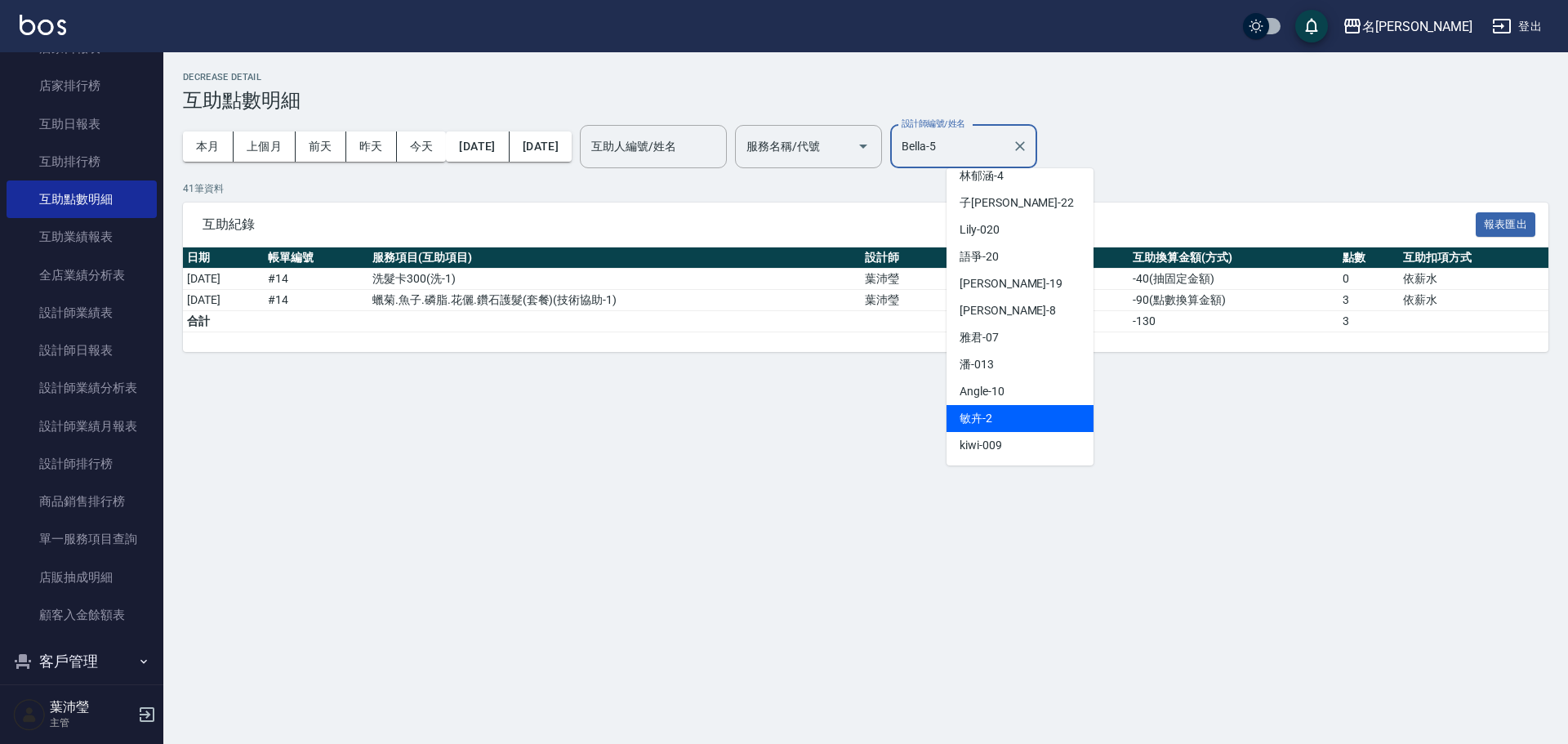
click at [1048, 412] on div "敏卉 -2" at bounding box center [1020, 418] width 147 height 27
type input "敏卉-2"
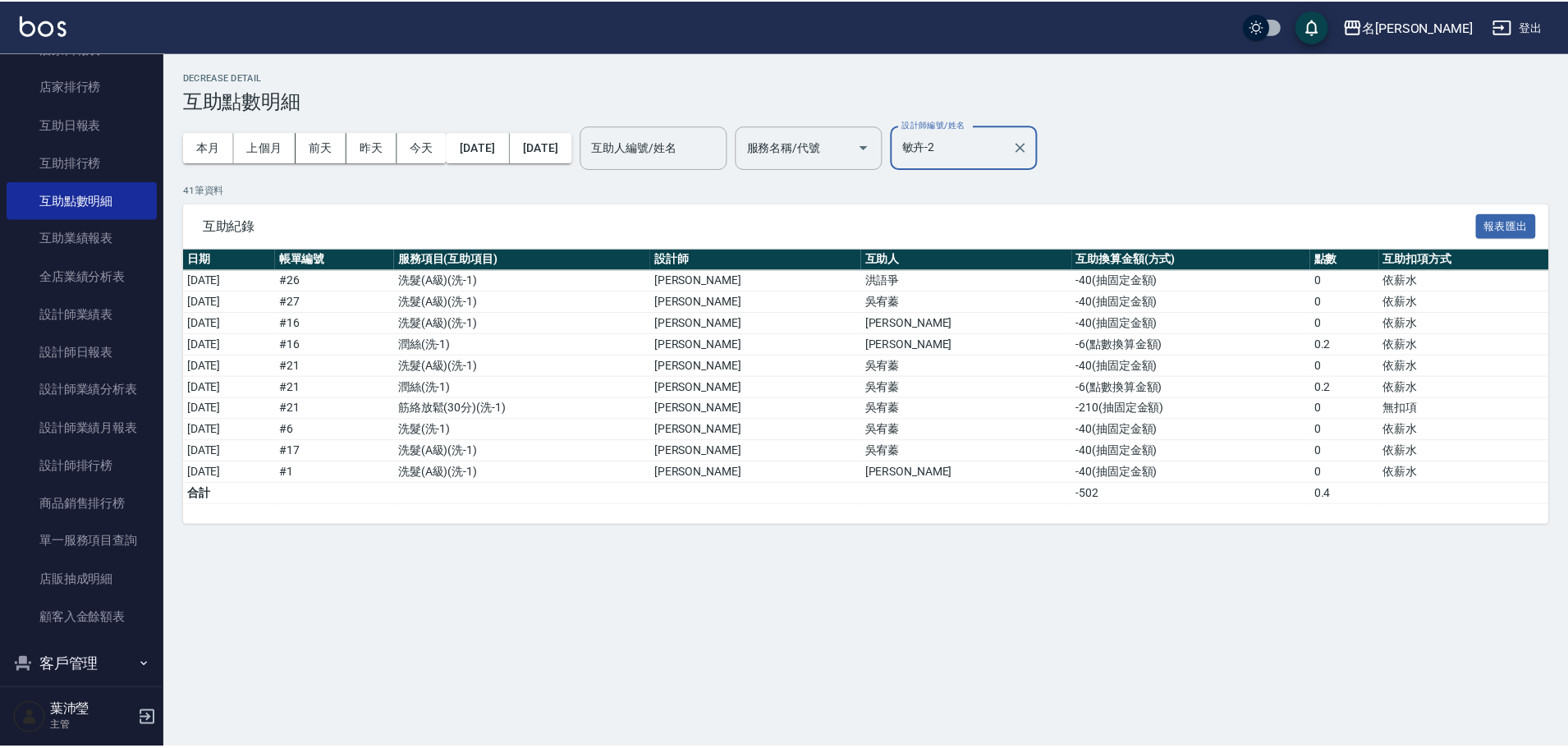
scroll to position [0, 0]
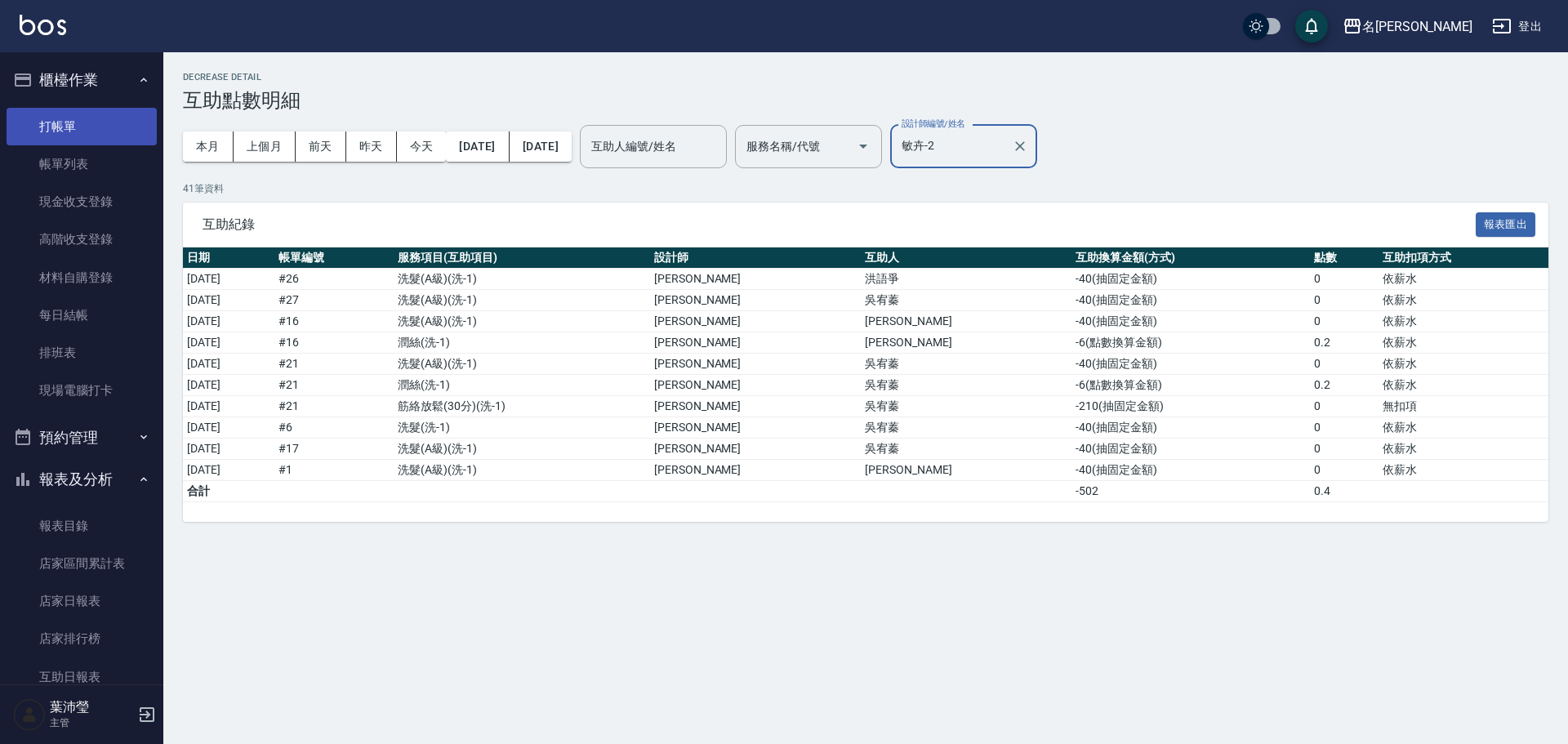
click at [121, 127] on link "打帳單" at bounding box center [82, 126] width 150 height 38
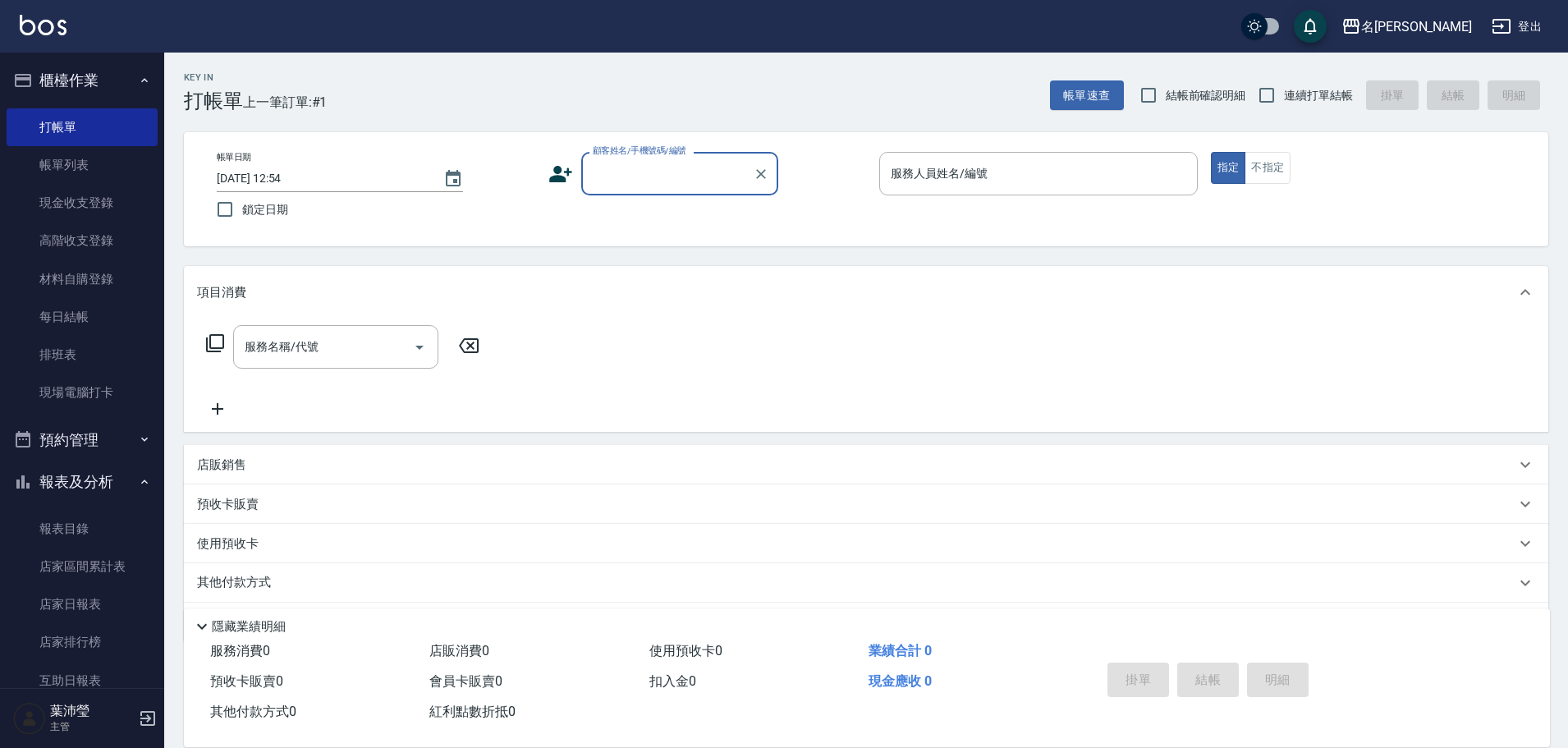
click at [644, 168] on input "顧客姓名/手機號碼/編號" at bounding box center [667, 174] width 158 height 29
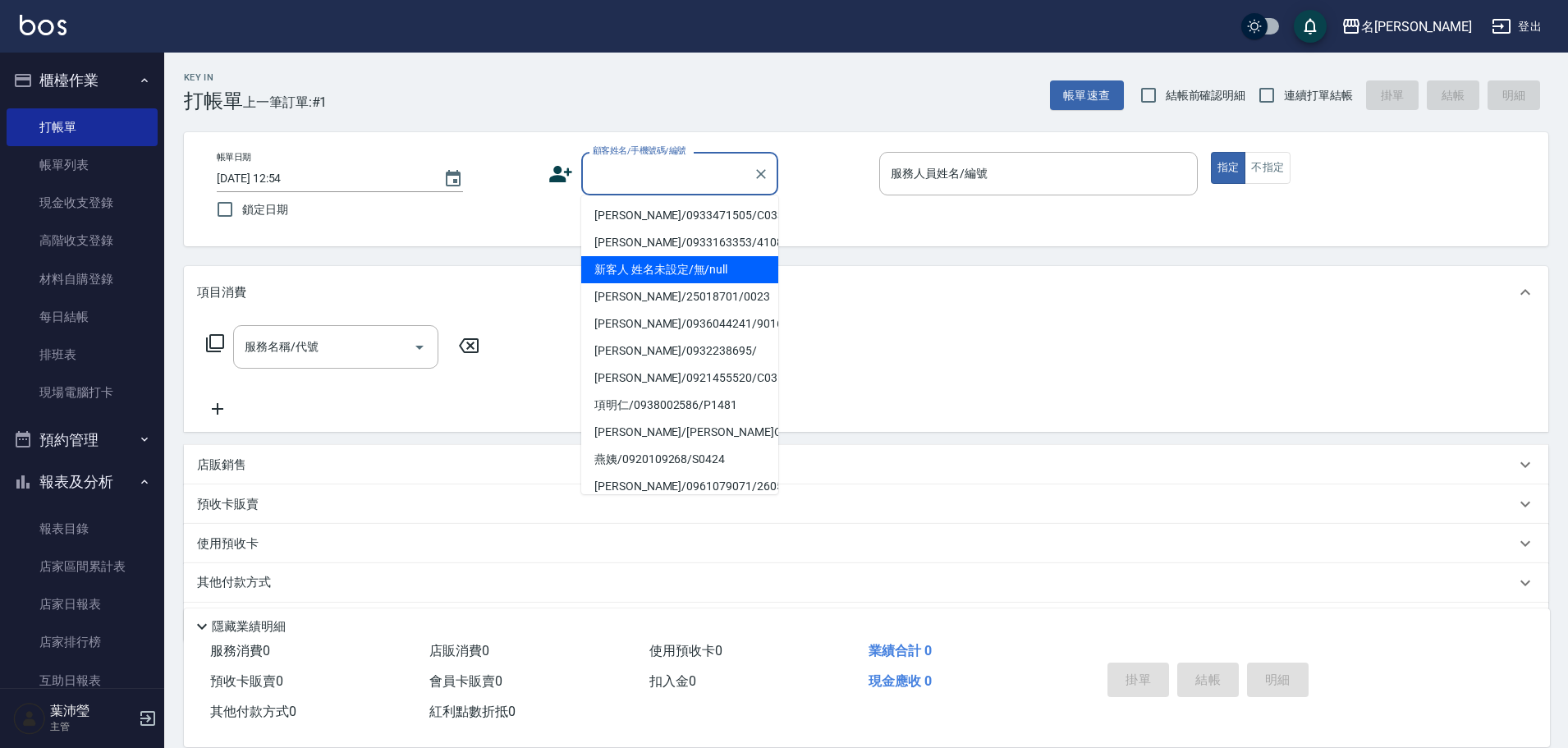
drag, startPoint x: 653, startPoint y: 270, endPoint x: 666, endPoint y: 262, distance: 15.3
click at [653, 269] on li "新客人 姓名未設定/無/null" at bounding box center [679, 269] width 197 height 27
type input "新客人 姓名未設定/無/null"
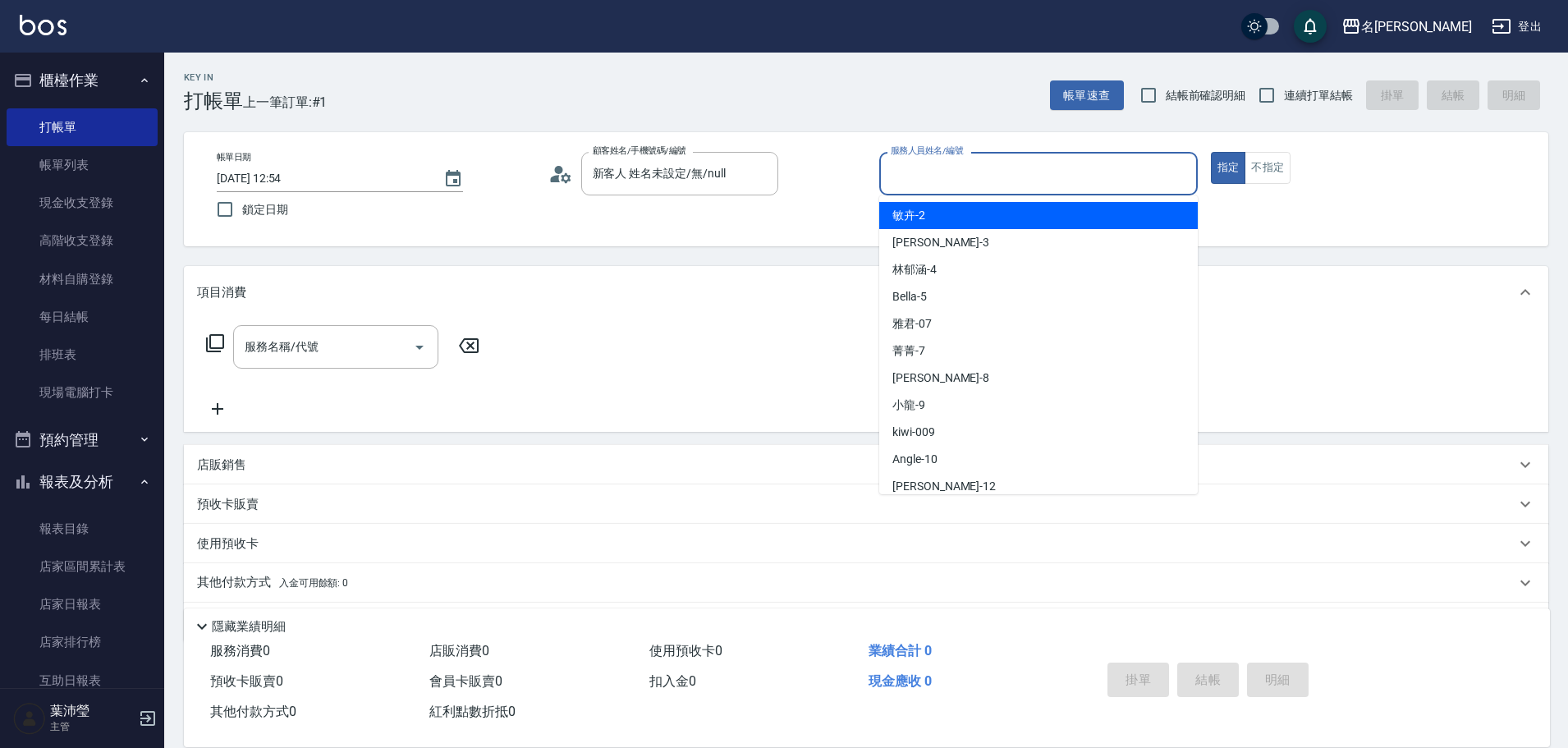
click at [1174, 177] on input "服務人員姓名/編號" at bounding box center [1038, 174] width 304 height 29
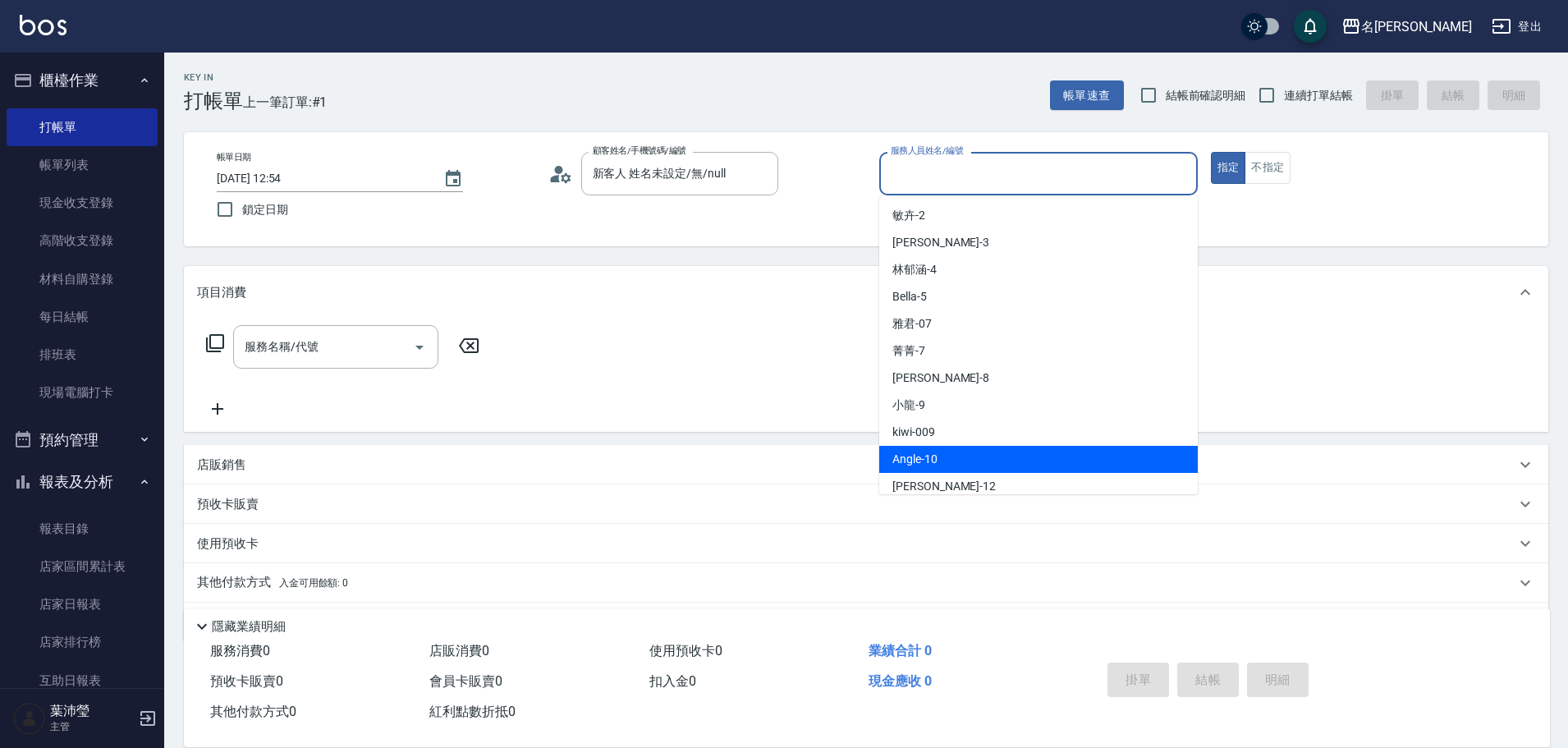
click at [937, 467] on span "Angle -10" at bounding box center [915, 459] width 45 height 18
type input "Angle-10"
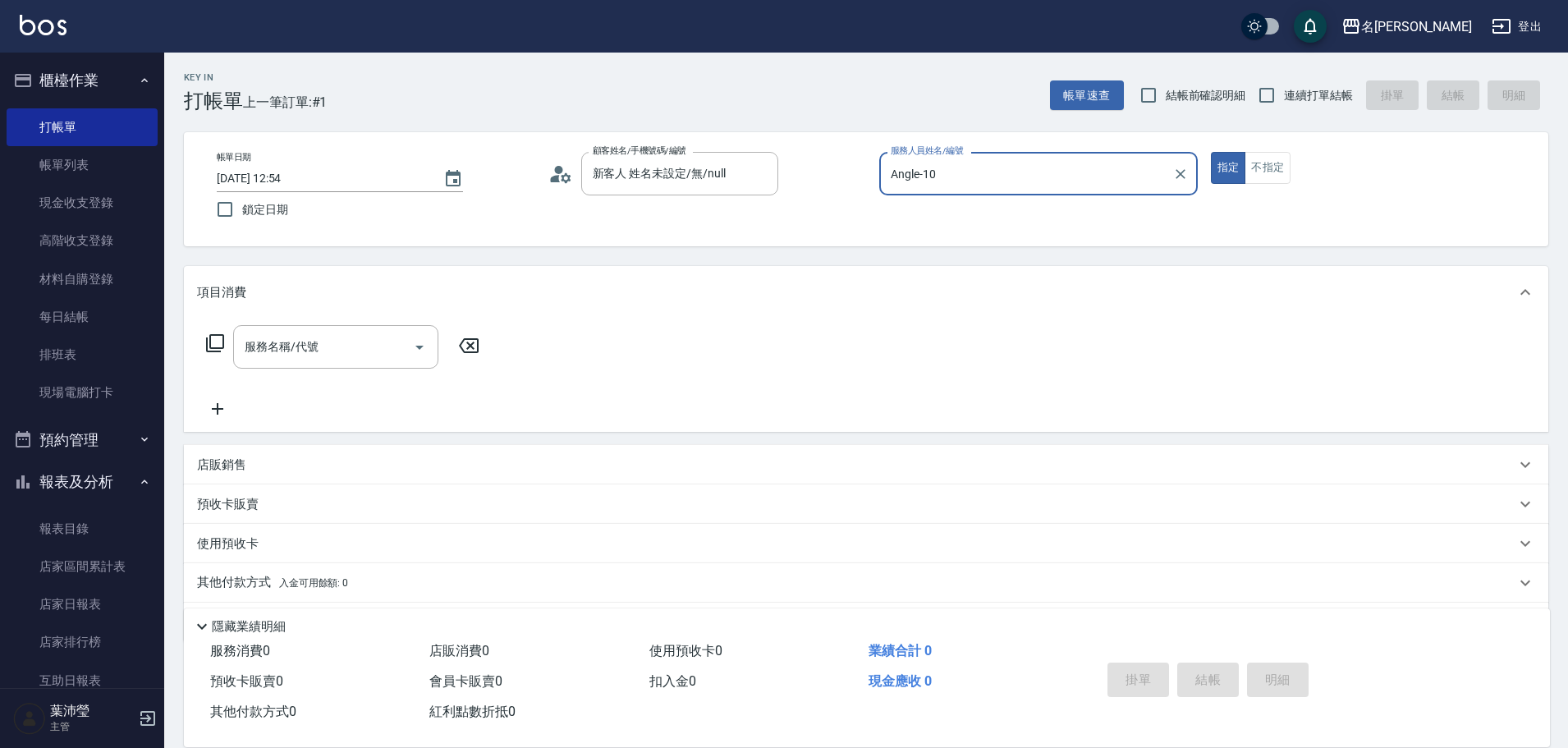
click at [209, 344] on icon at bounding box center [216, 343] width 18 height 18
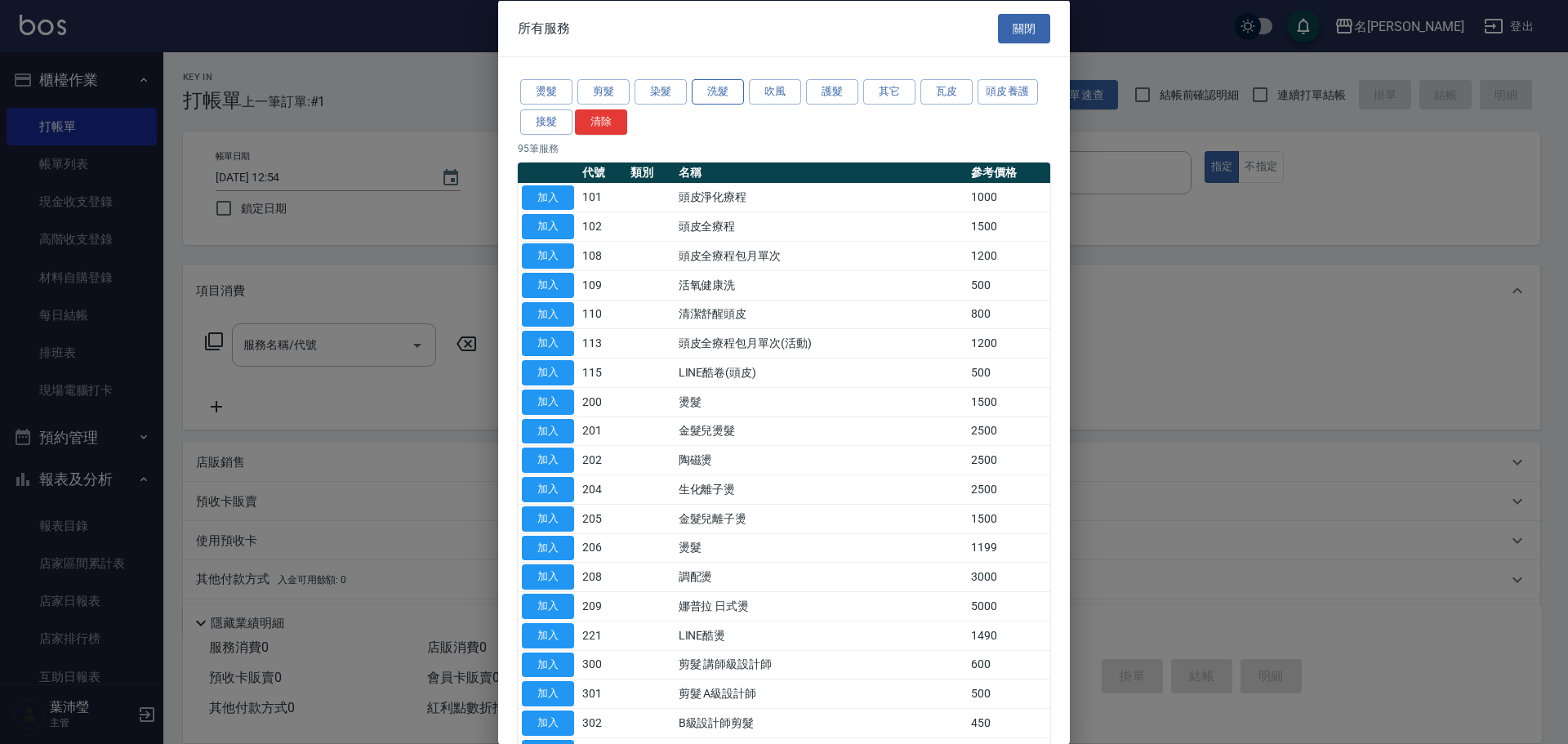
click at [714, 89] on button "洗髮" at bounding box center [717, 92] width 53 height 25
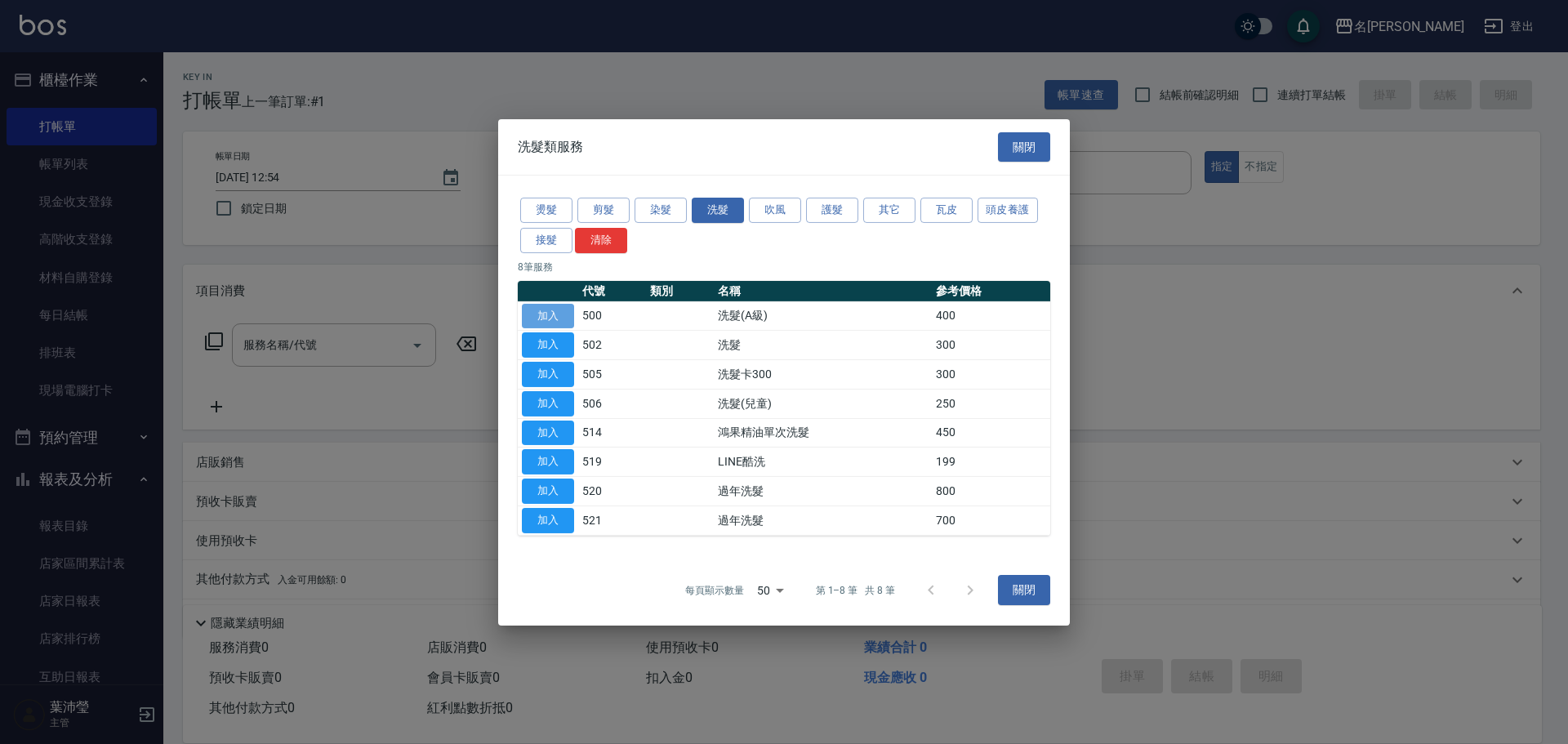
click at [557, 317] on button "加入" at bounding box center [548, 316] width 53 height 25
type input "洗髮(A級)(500)"
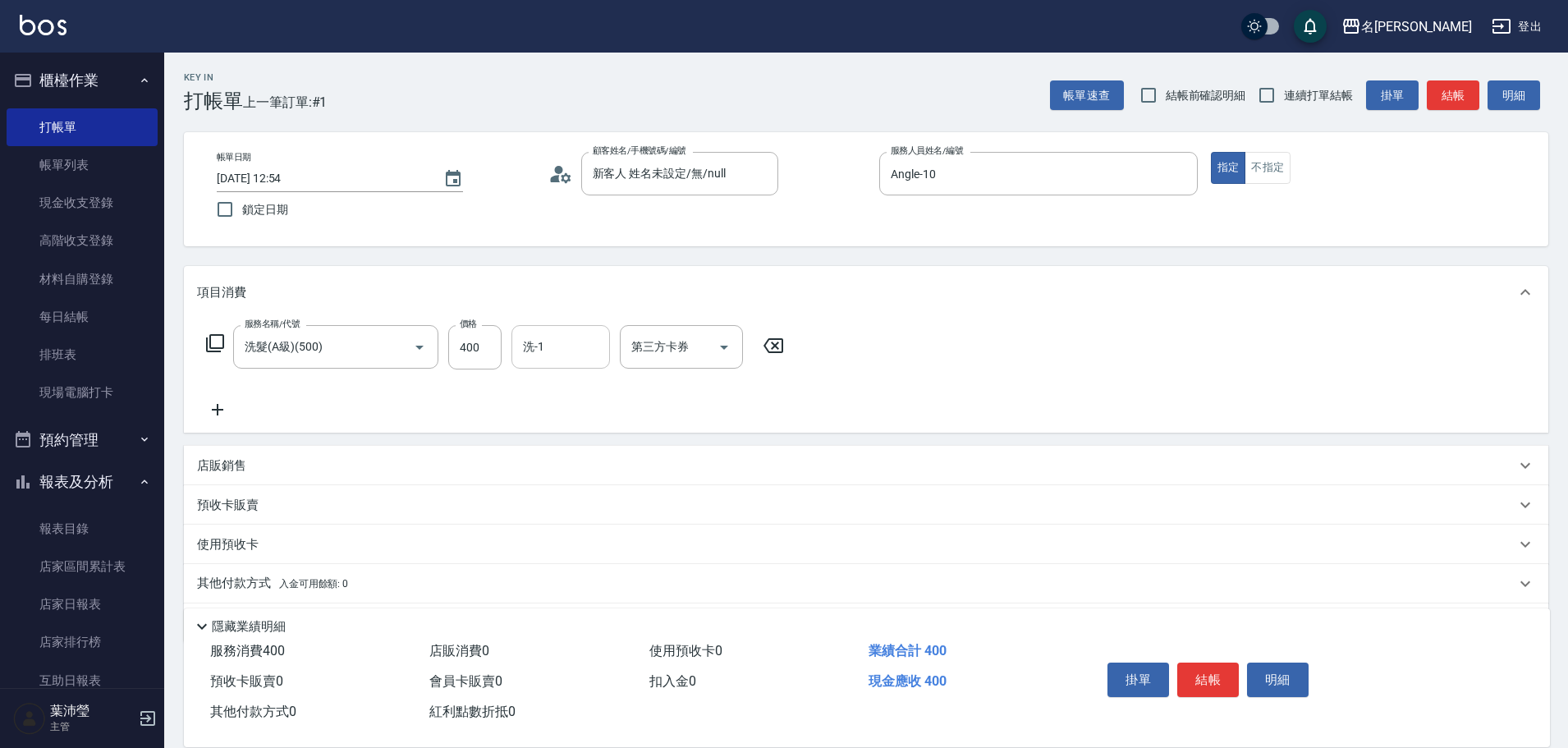
click at [538, 349] on input "洗-1" at bounding box center [561, 347] width 84 height 29
type input "語爭-20"
click at [222, 341] on icon at bounding box center [215, 343] width 19 height 19
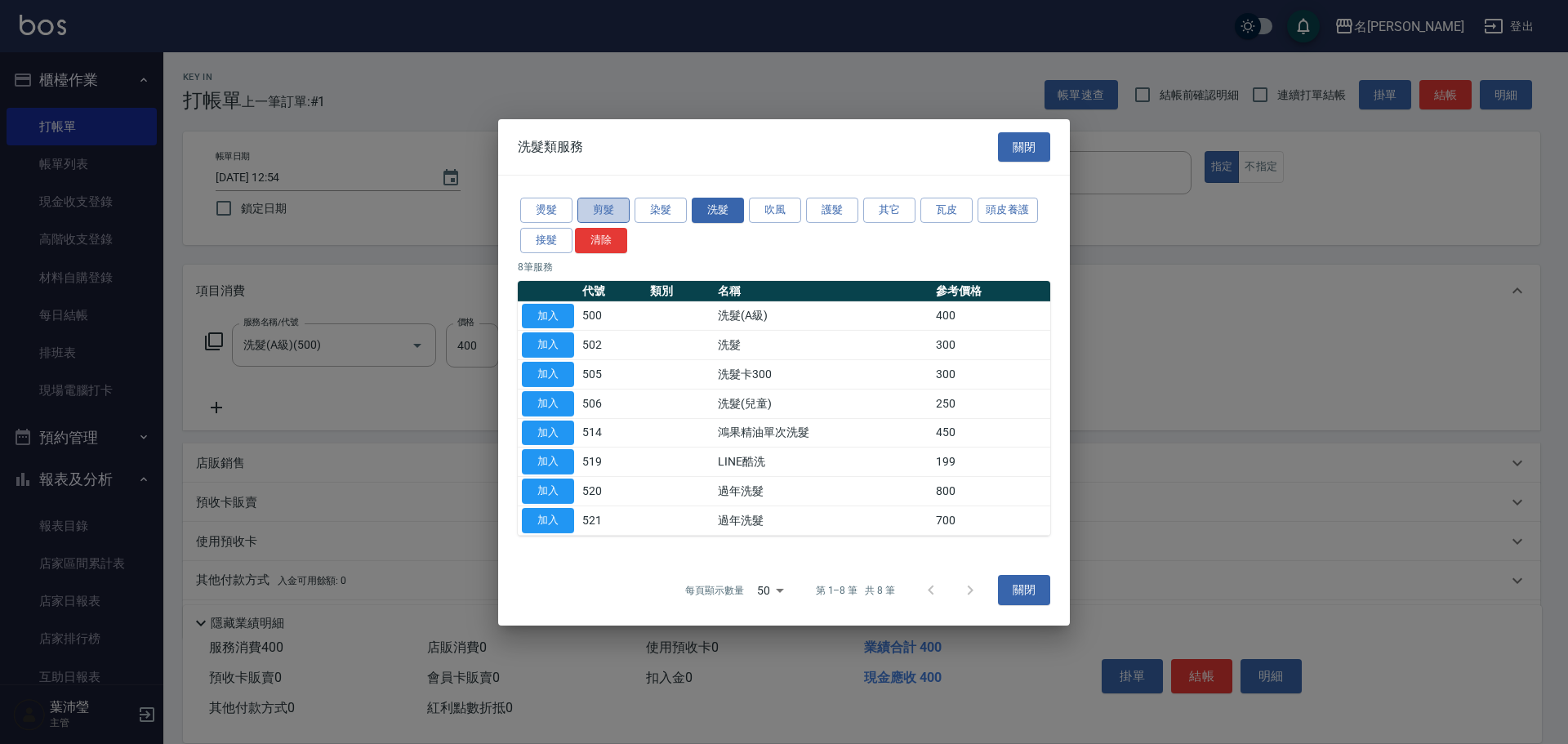
click at [594, 221] on button "剪髮" at bounding box center [604, 210] width 53 height 25
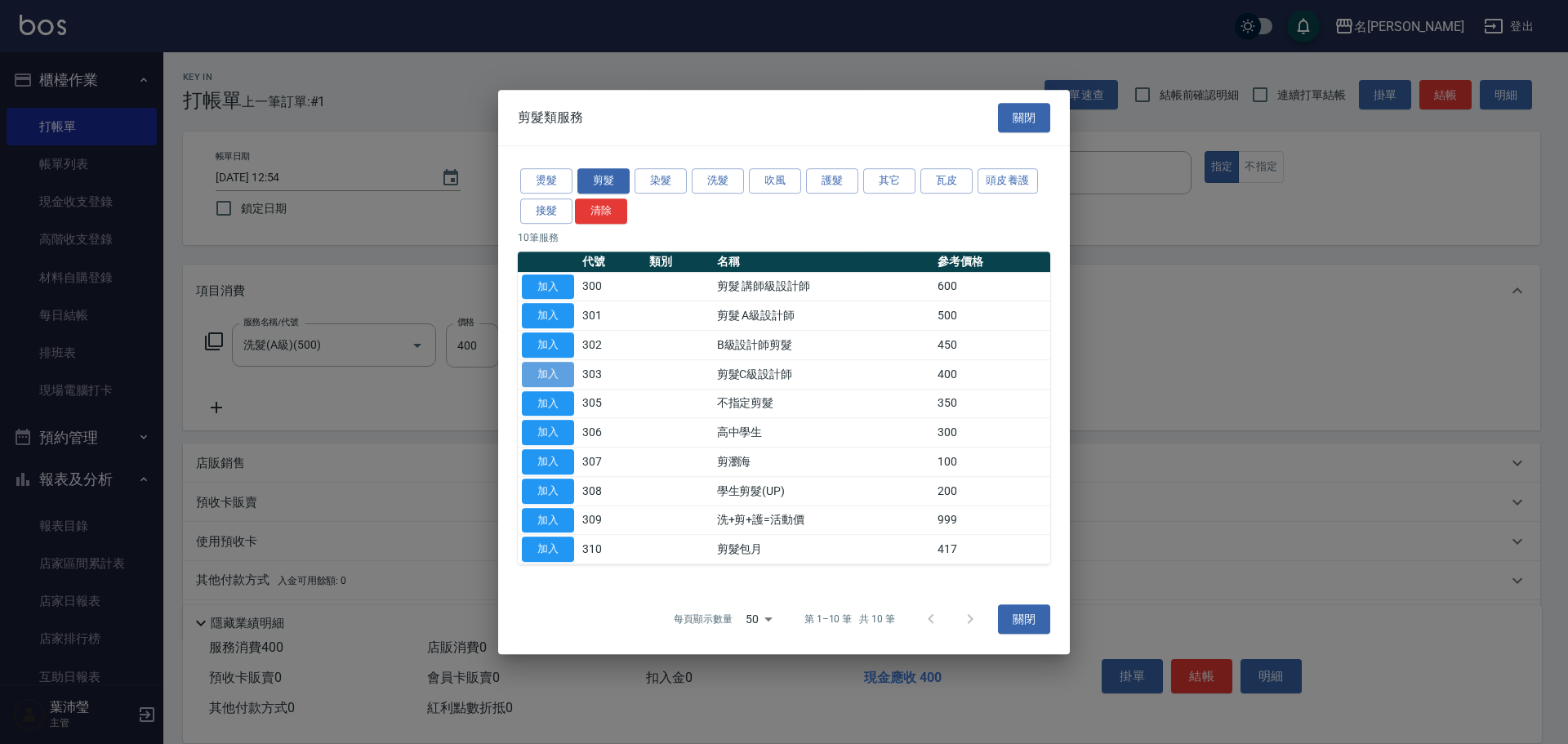
click at [549, 371] on button "加入" at bounding box center [548, 374] width 53 height 25
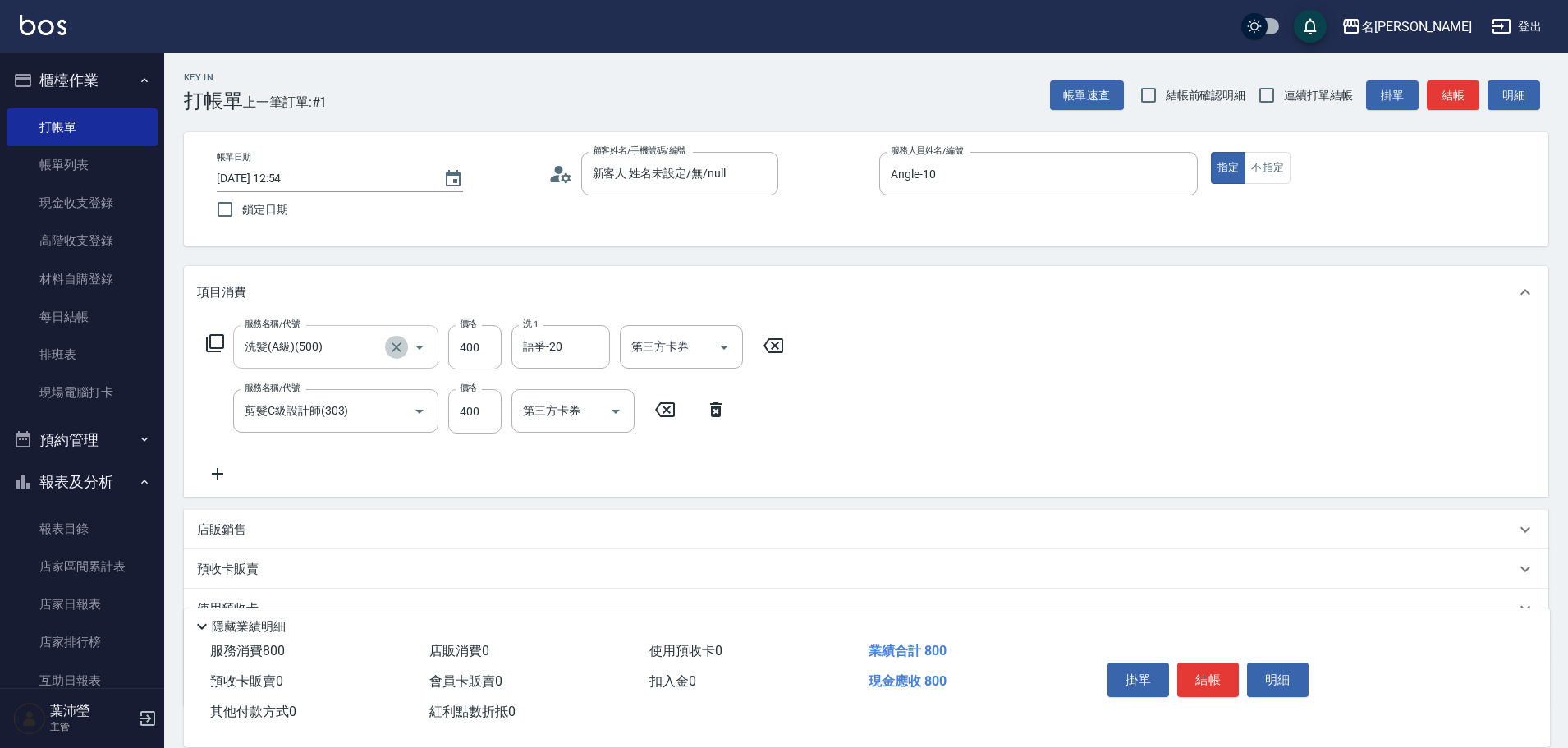
click at [403, 349] on icon "Clear" at bounding box center [397, 348] width 17 height 17
type input "洗髮(A級)(500)"
click at [779, 343] on icon at bounding box center [773, 345] width 41 height 19
click at [206, 349] on icon at bounding box center [215, 343] width 19 height 19
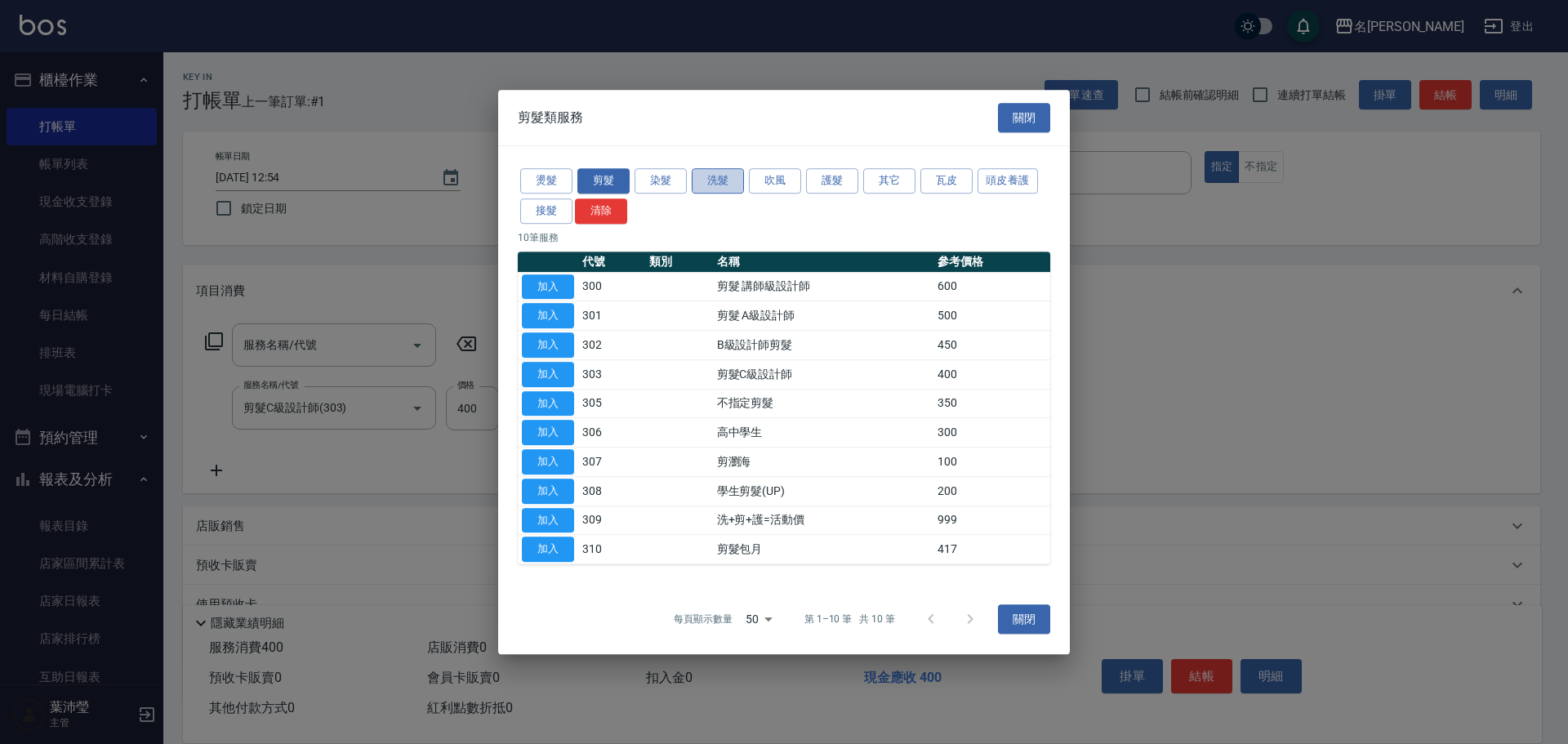
click at [708, 183] on button "洗髮" at bounding box center [717, 180] width 53 height 25
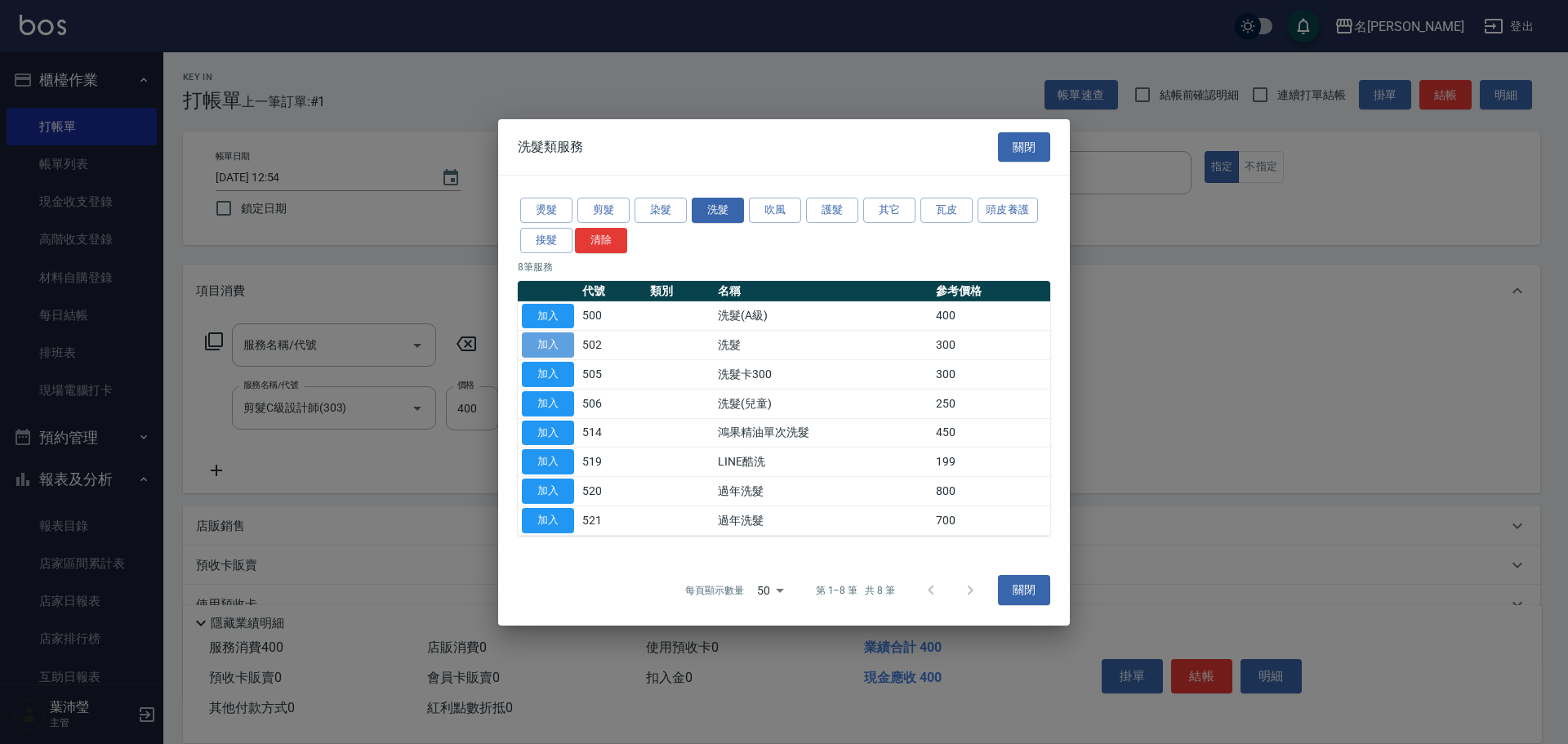
click at [564, 338] on button "加入" at bounding box center [548, 345] width 53 height 25
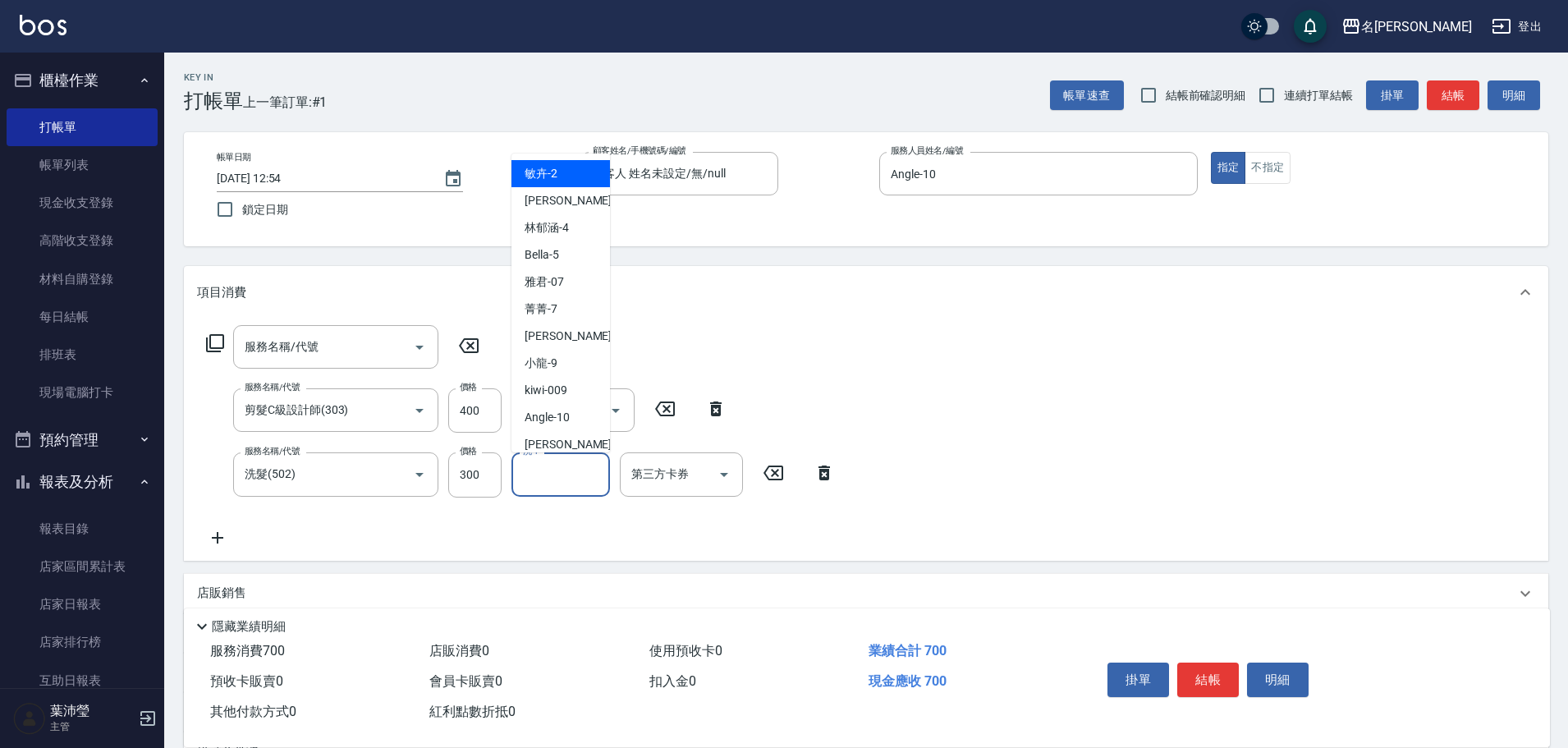
click at [533, 461] on div "洗-1 洗-1" at bounding box center [560, 474] width 98 height 44
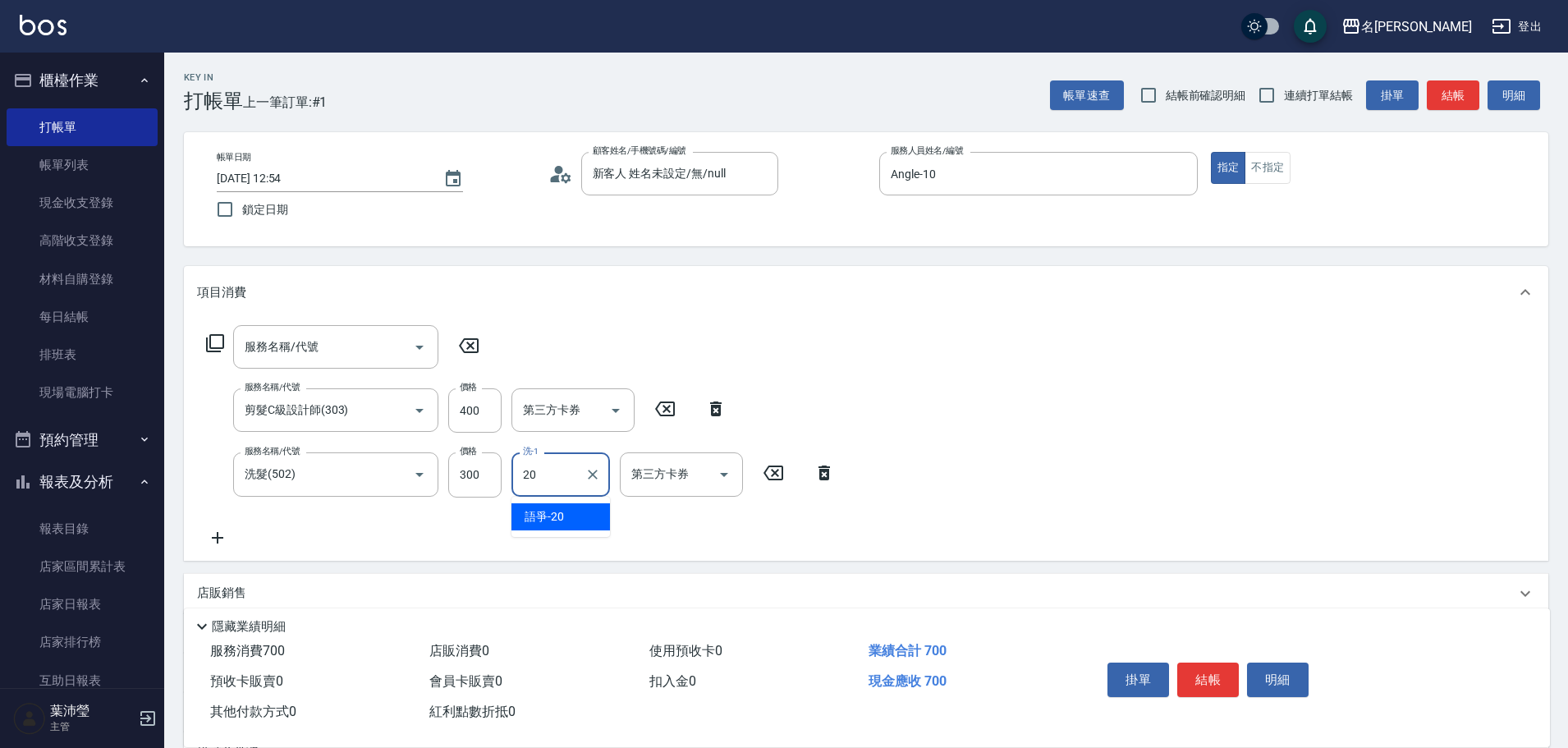
type input "語爭-20"
click at [828, 469] on icon at bounding box center [824, 473] width 12 height 15
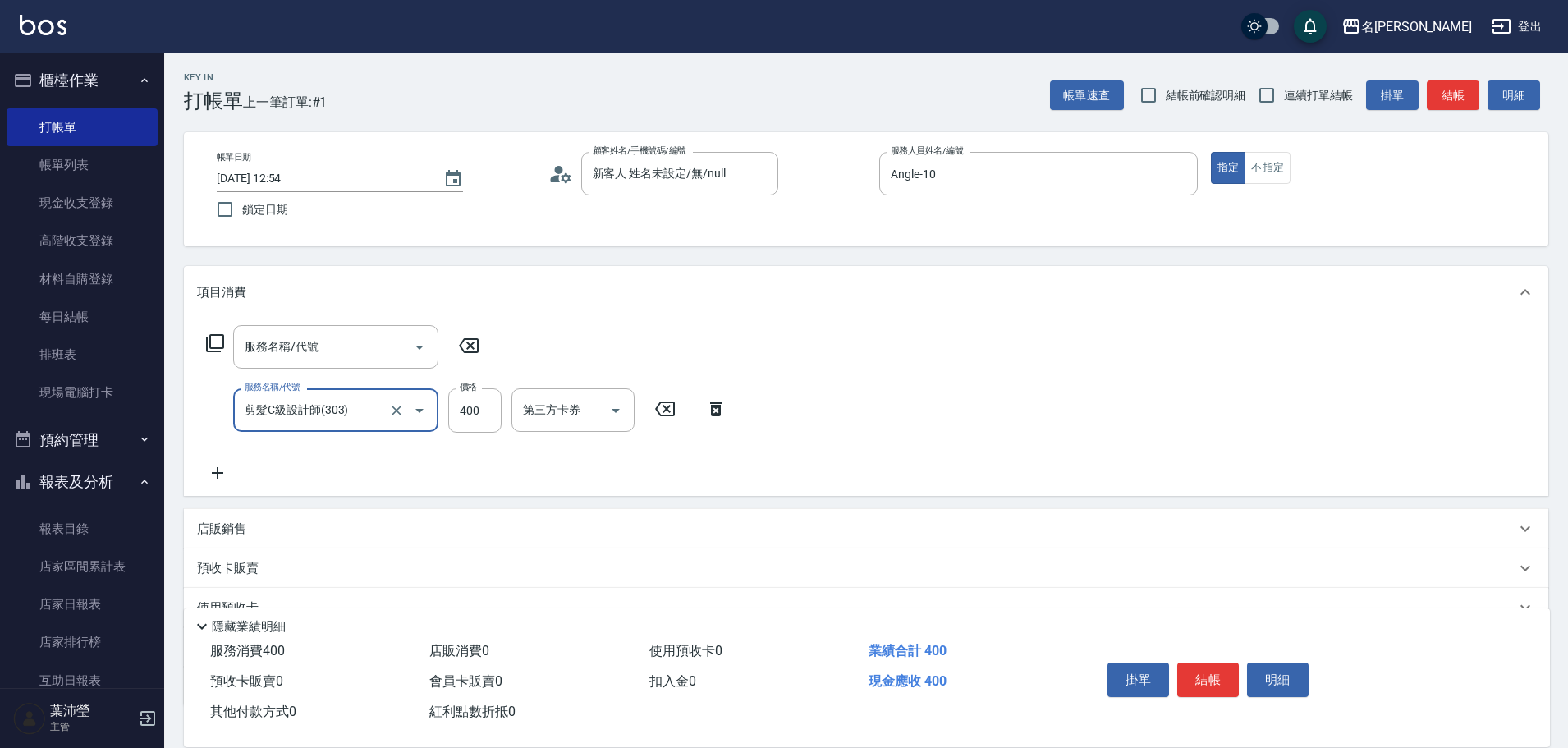
click at [713, 408] on icon at bounding box center [716, 409] width 12 height 15
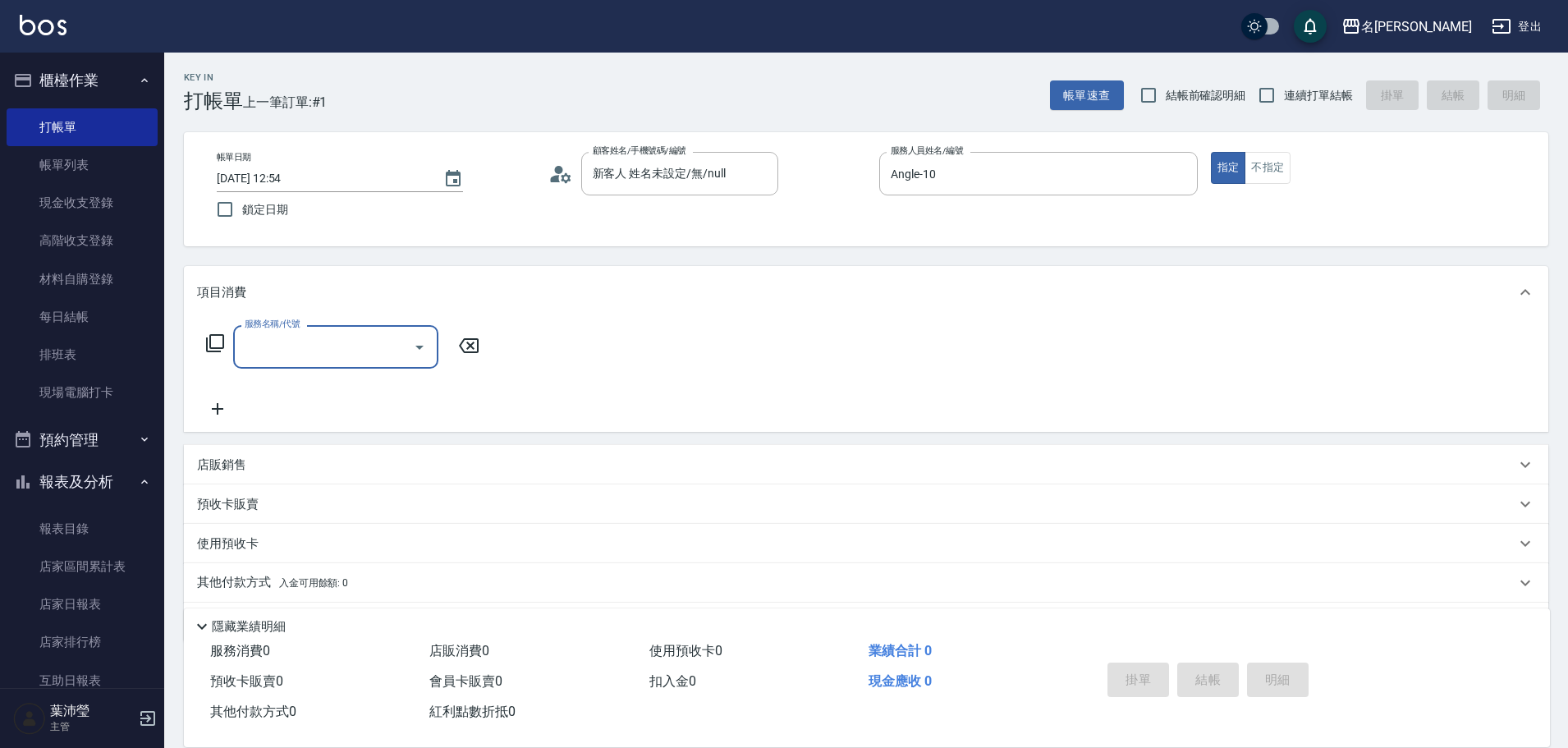
click at [224, 340] on icon at bounding box center [216, 343] width 18 height 18
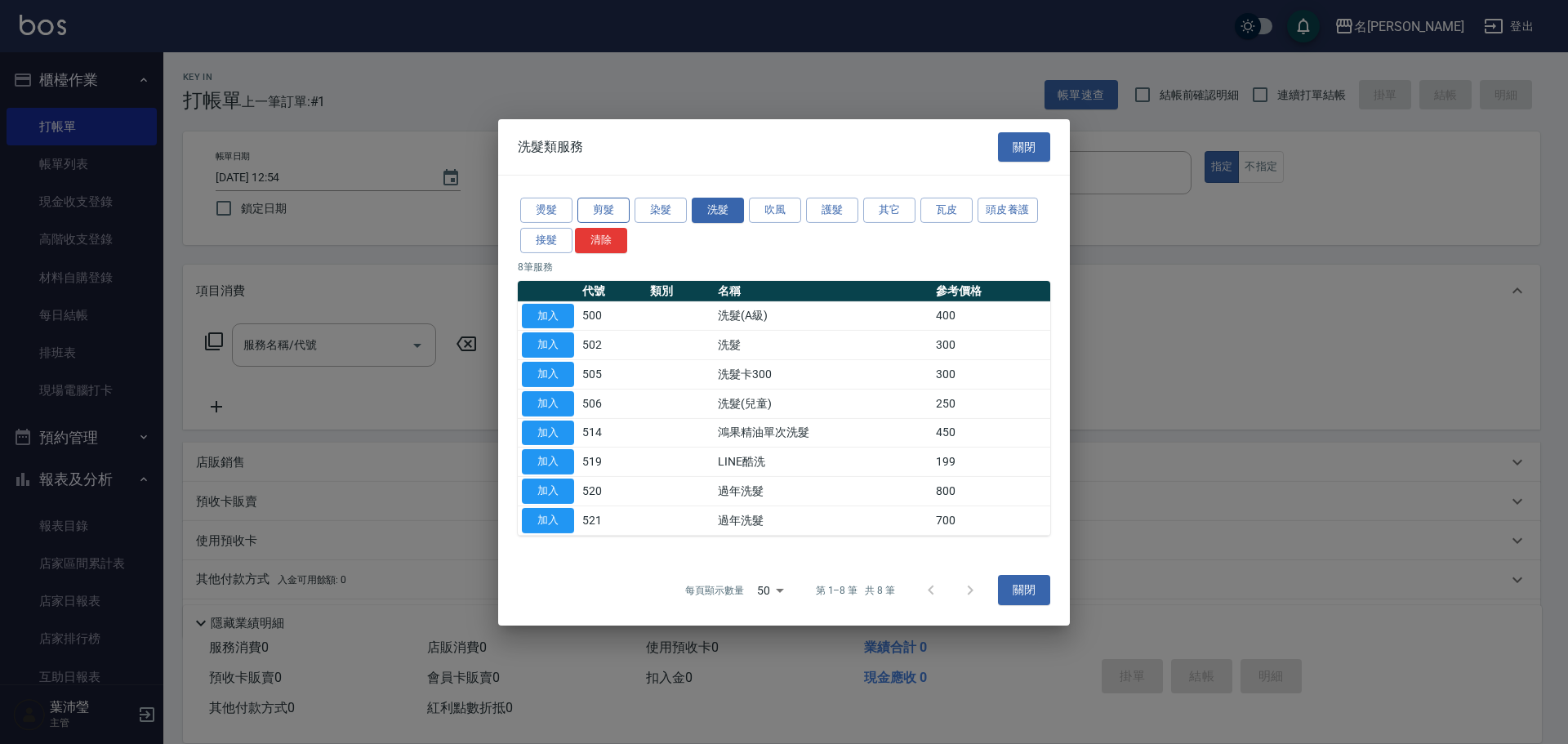
click at [624, 205] on button "剪髮" at bounding box center [604, 210] width 53 height 25
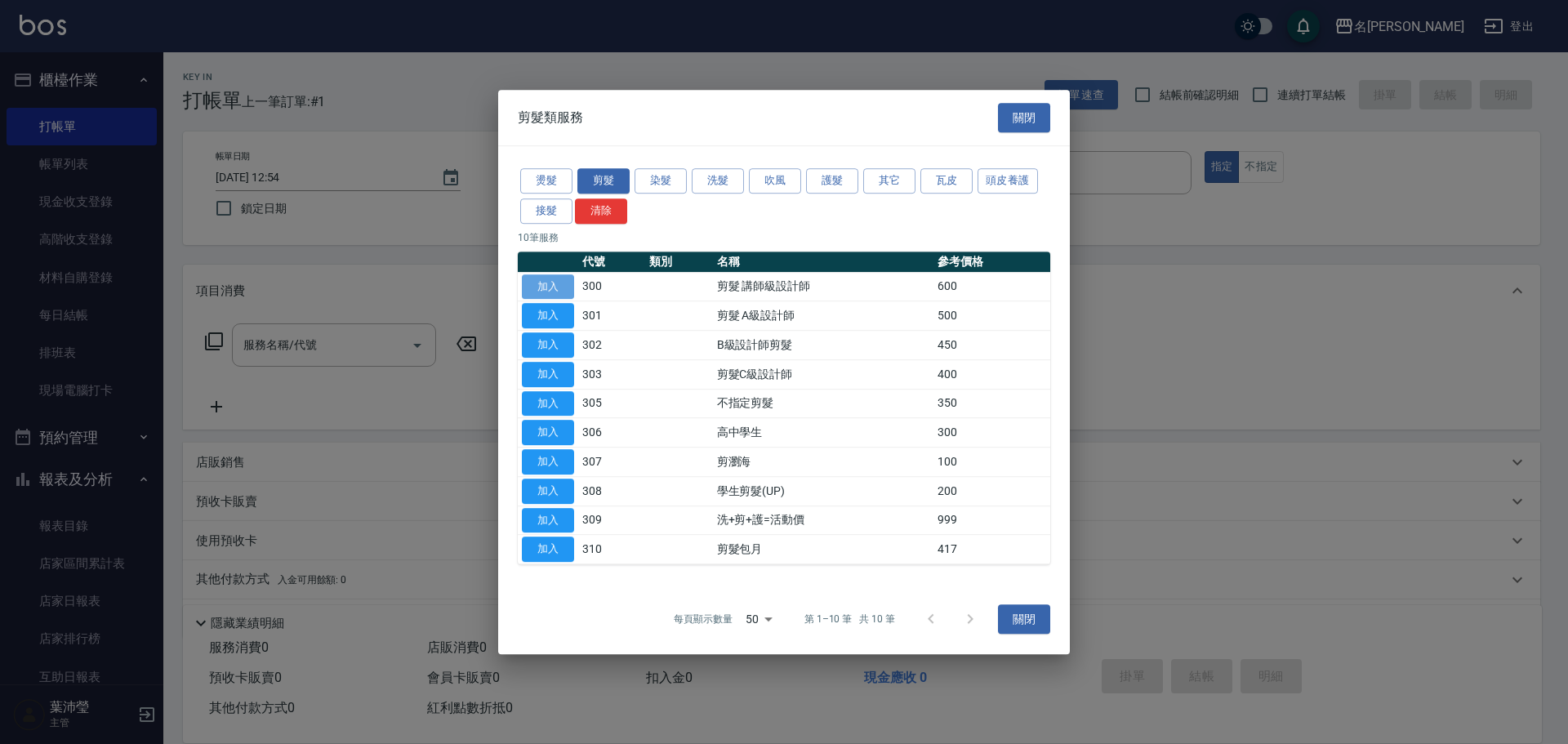
click at [564, 290] on button "加入" at bounding box center [548, 287] width 53 height 25
type input "剪髮 講師級設計師(300)"
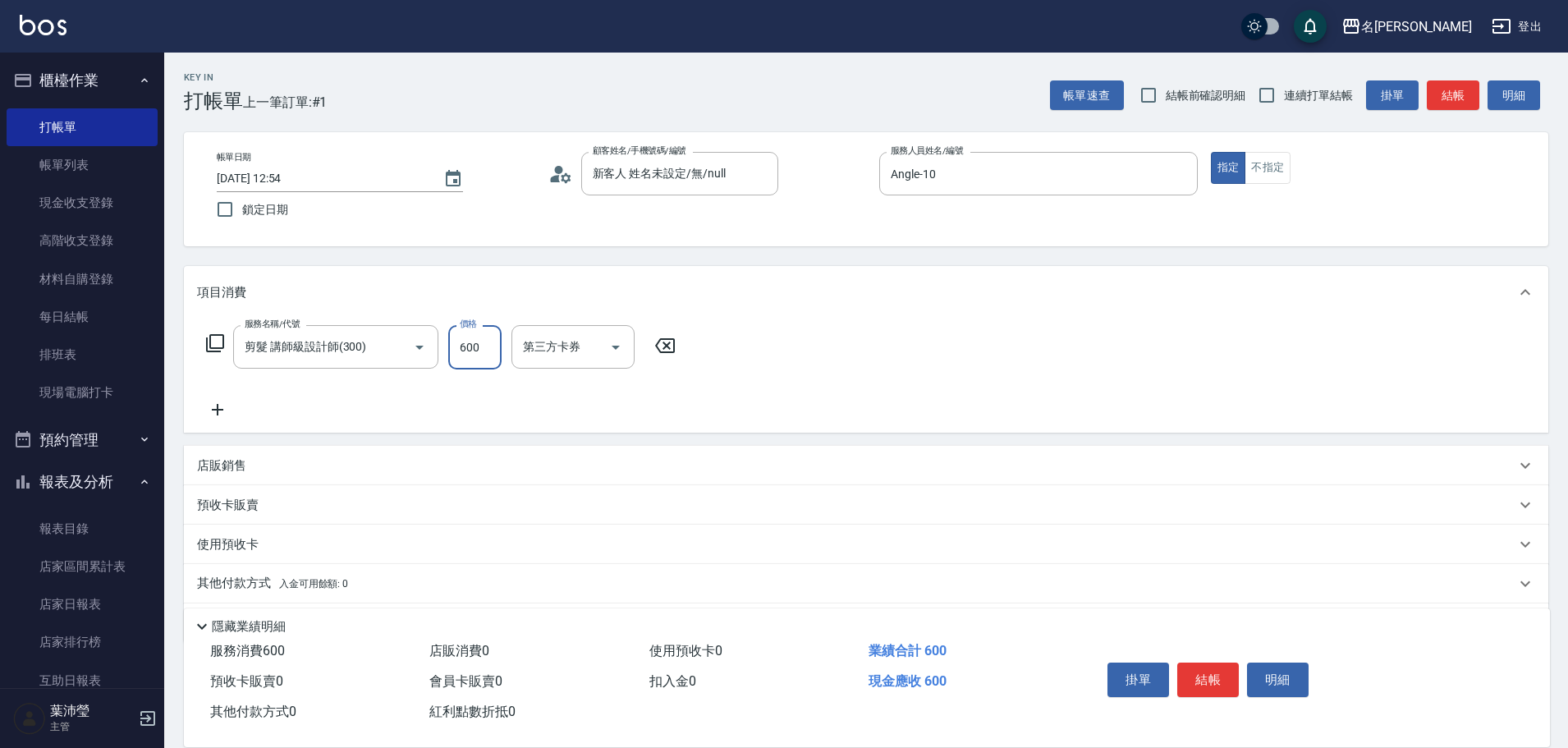
drag, startPoint x: 465, startPoint y: 343, endPoint x: 652, endPoint y: 320, distance: 188.4
click at [465, 343] on input "600" at bounding box center [475, 347] width 54 height 44
type input "0"
drag, startPoint x: 661, startPoint y: 349, endPoint x: 656, endPoint y: 356, distance: 8.6
click at [661, 350] on icon at bounding box center [665, 345] width 41 height 19
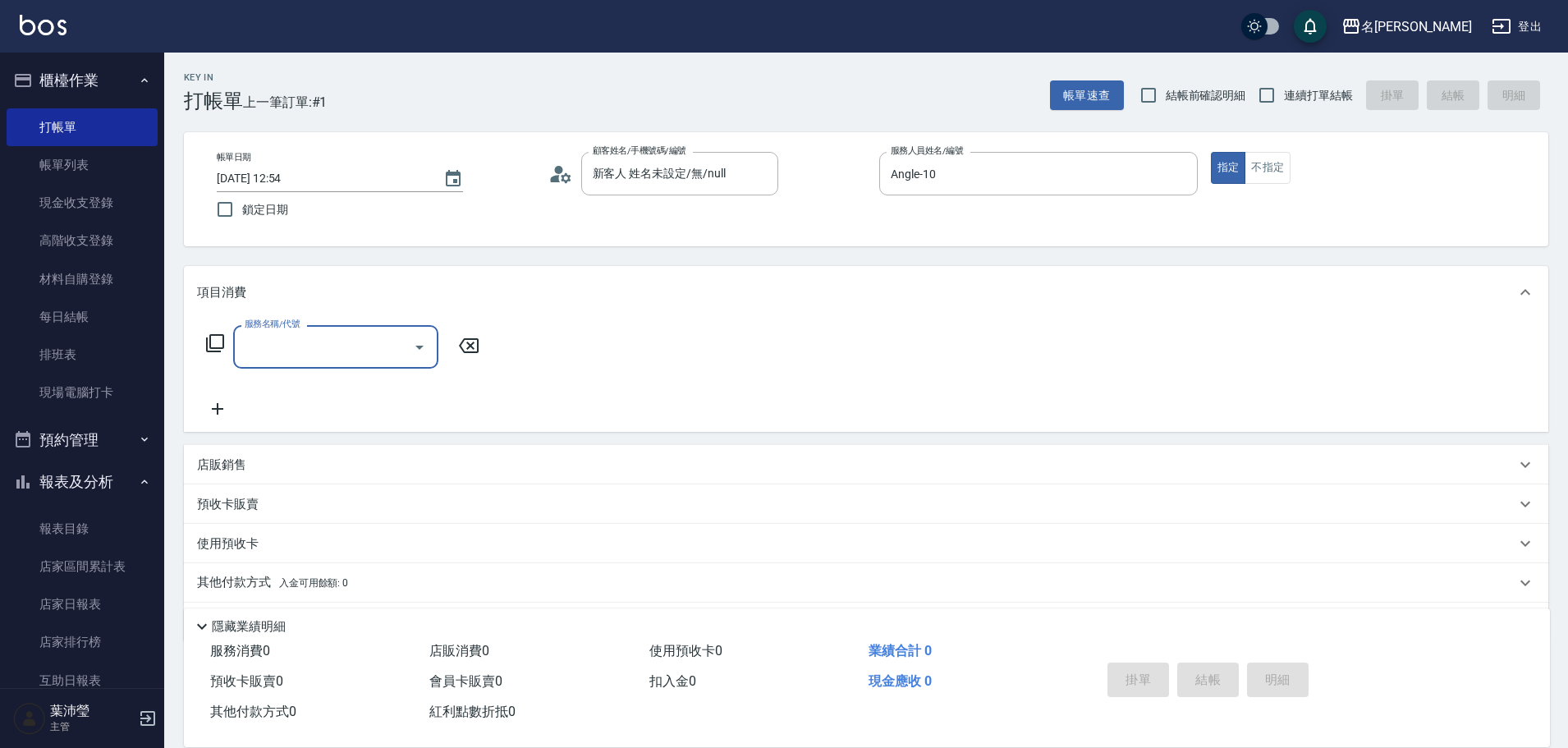
click at [223, 336] on icon at bounding box center [216, 343] width 18 height 18
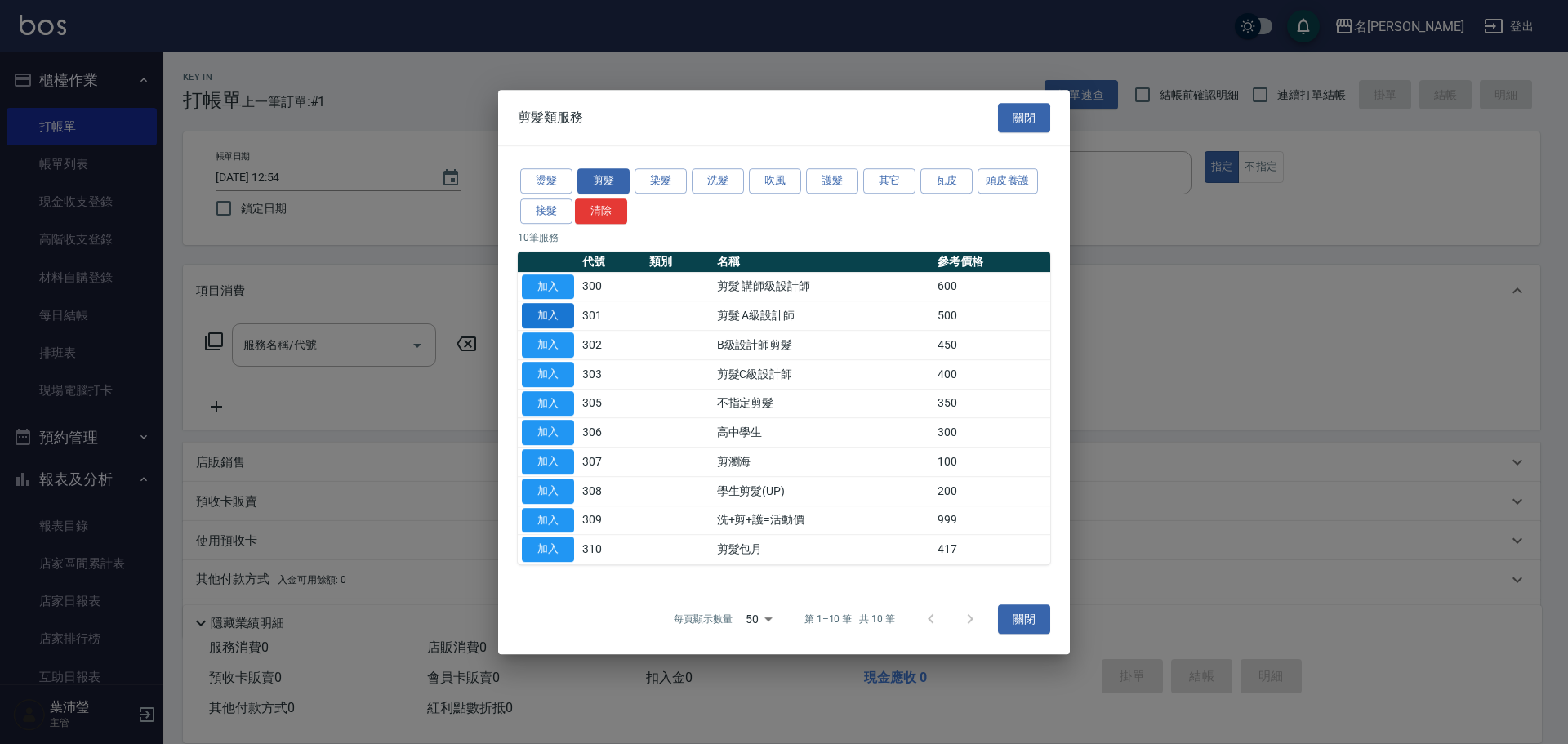
click at [547, 316] on button "加入" at bounding box center [548, 316] width 53 height 25
type input "剪髮 A級設計師(301)"
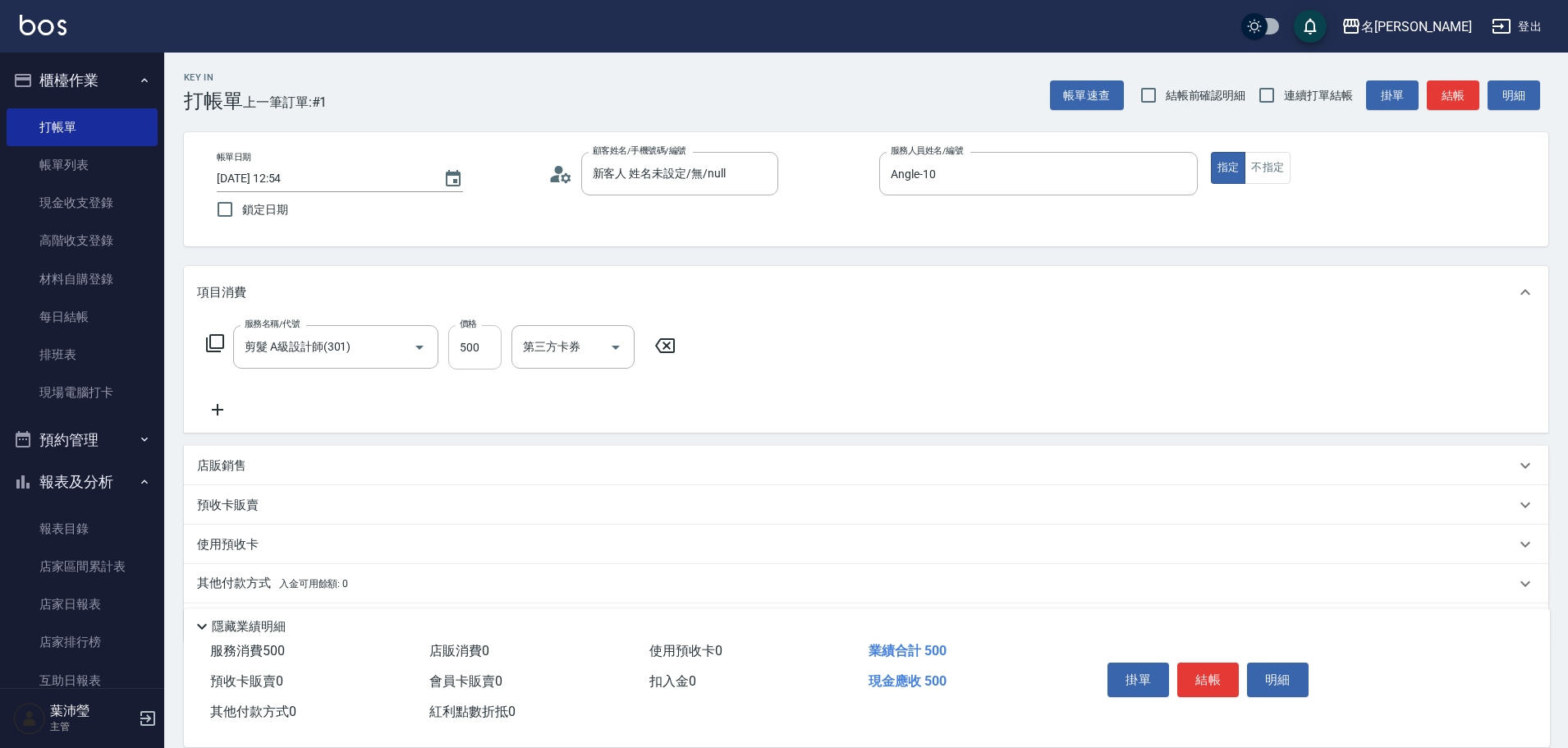
click at [478, 348] on input "500" at bounding box center [475, 347] width 54 height 44
type input "400"
click at [206, 343] on icon at bounding box center [216, 343] width 18 height 18
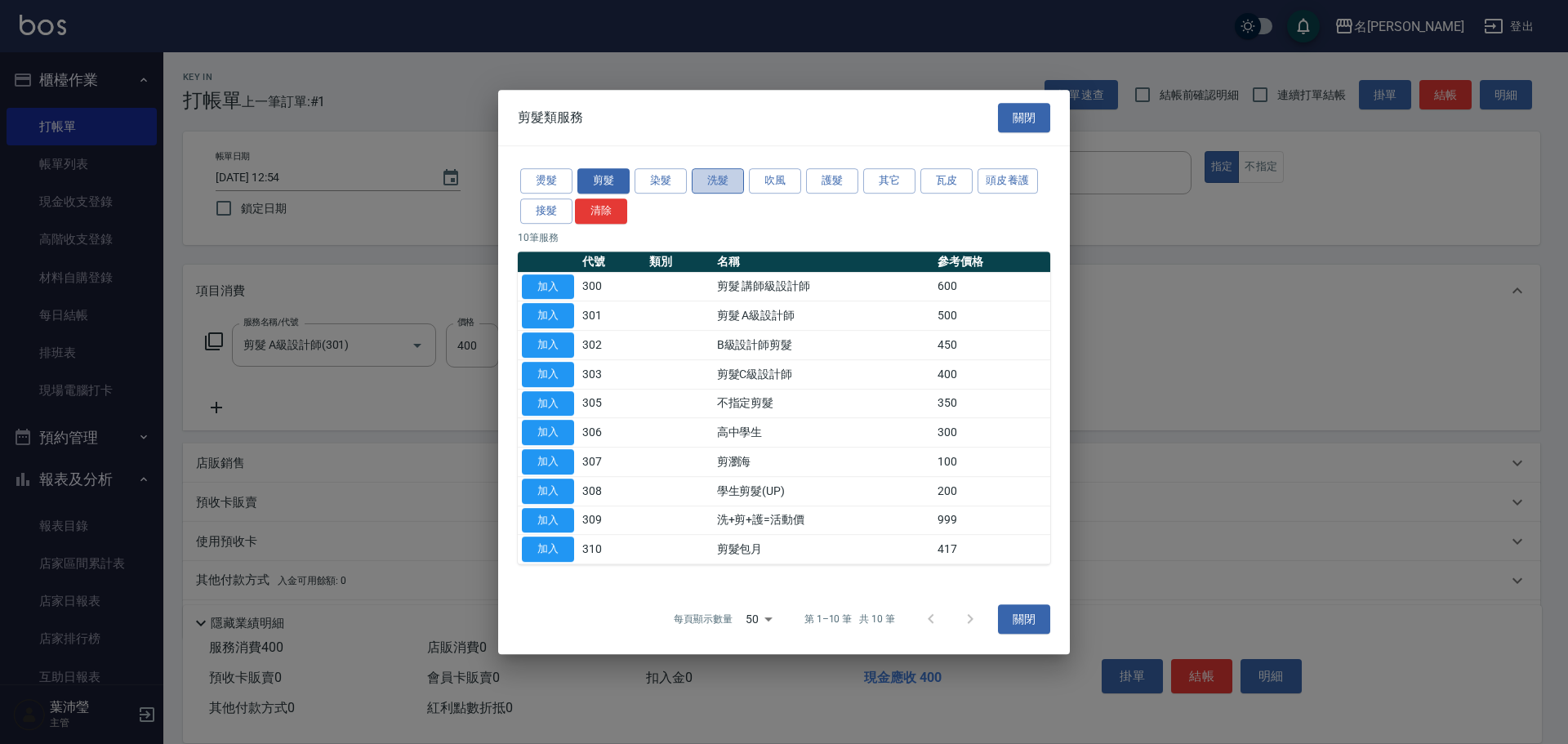
click at [708, 180] on button "洗髮" at bounding box center [717, 180] width 53 height 25
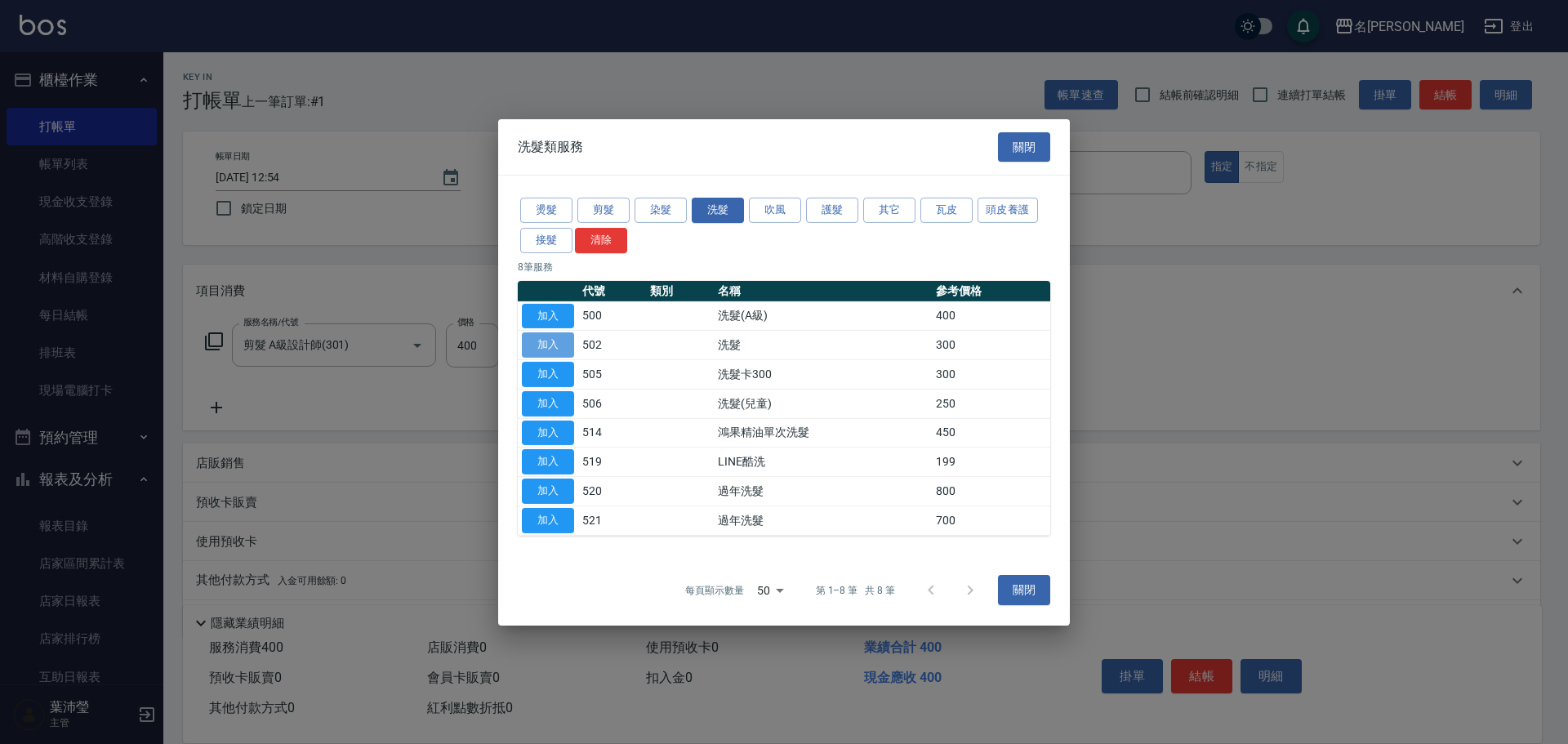
click at [544, 348] on button "加入" at bounding box center [548, 345] width 53 height 25
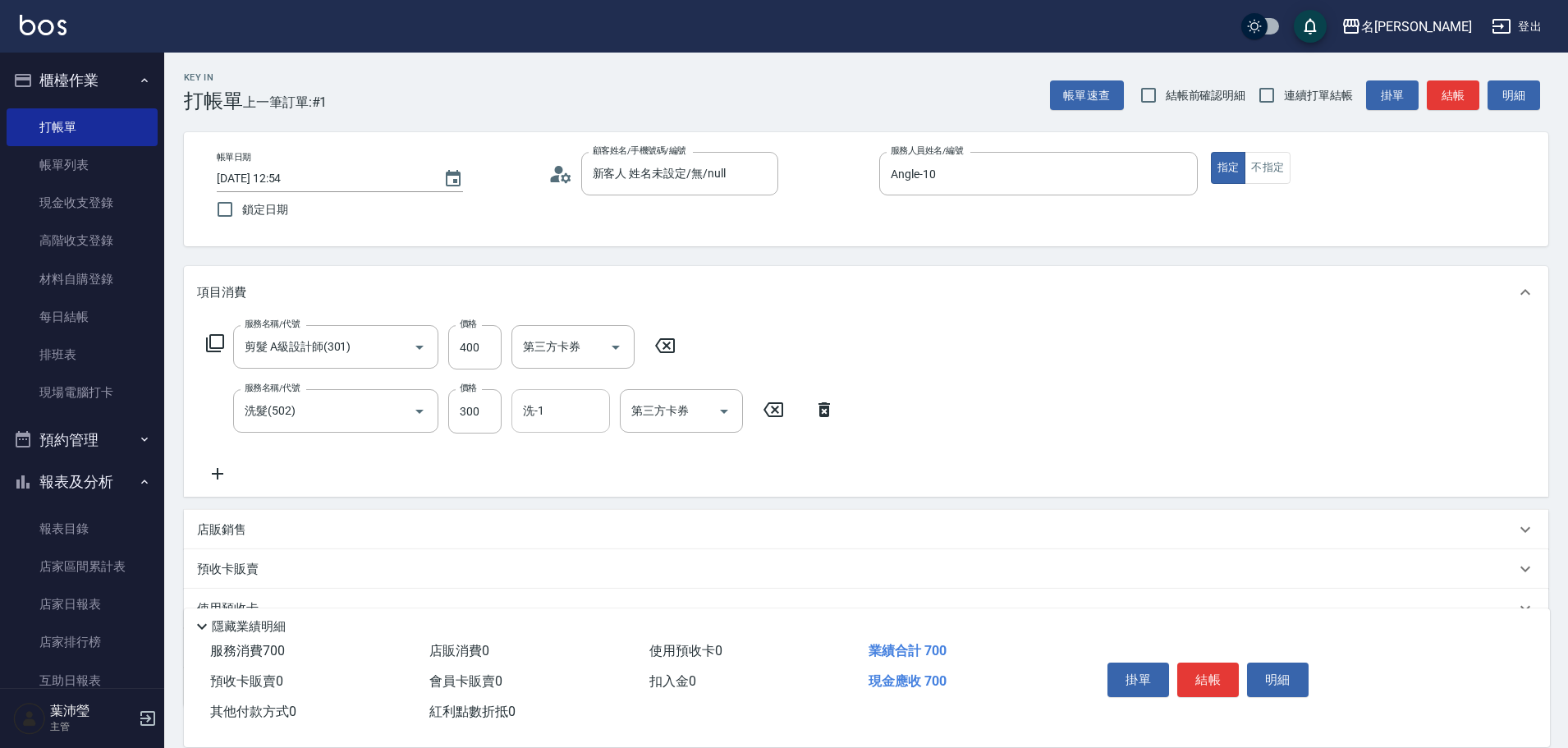
click at [519, 409] on input "洗-1" at bounding box center [561, 411] width 84 height 29
type input "語爭-20"
click at [1220, 679] on button "結帳" at bounding box center [1208, 679] width 61 height 34
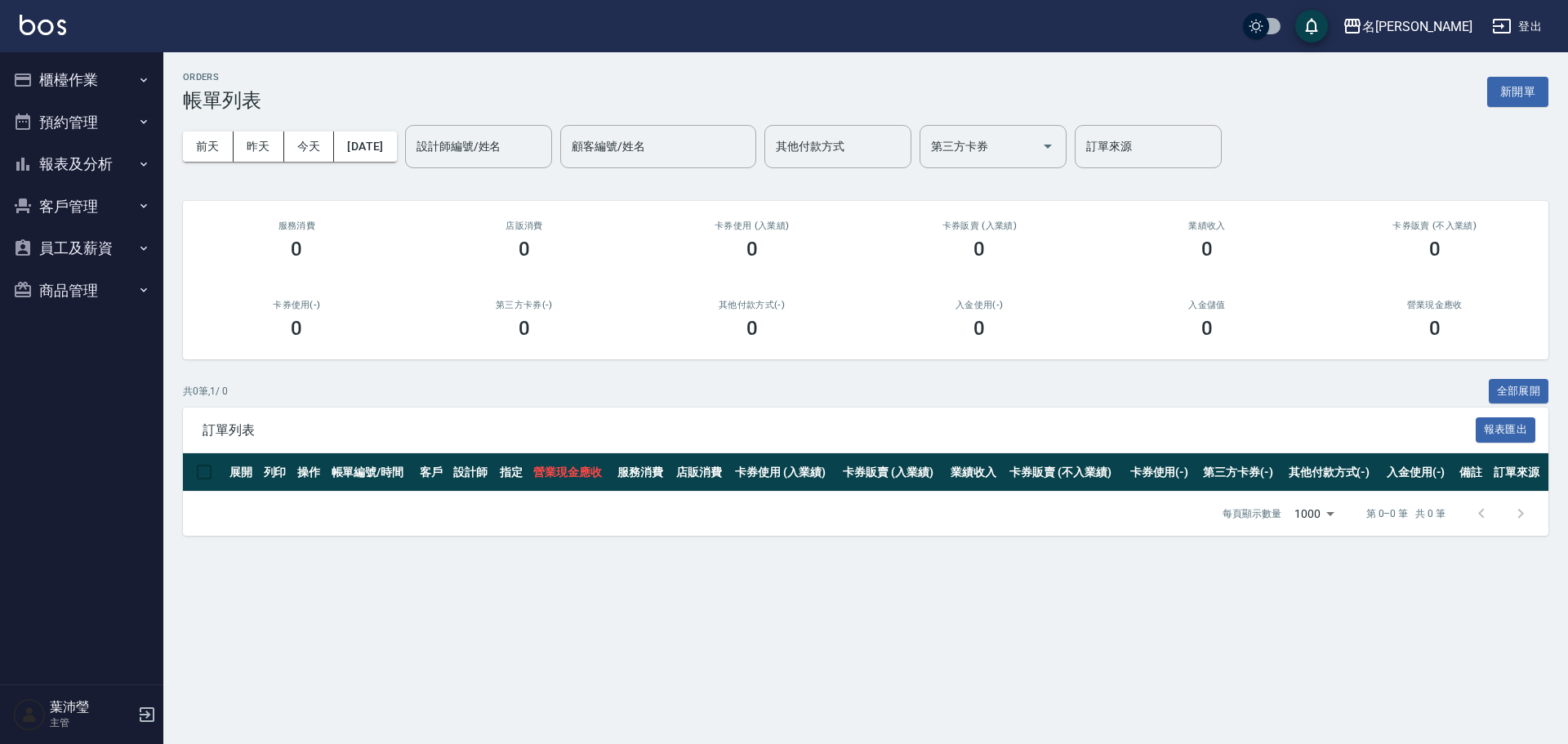
click at [82, 167] on button "報表及分析" at bounding box center [82, 164] width 150 height 43
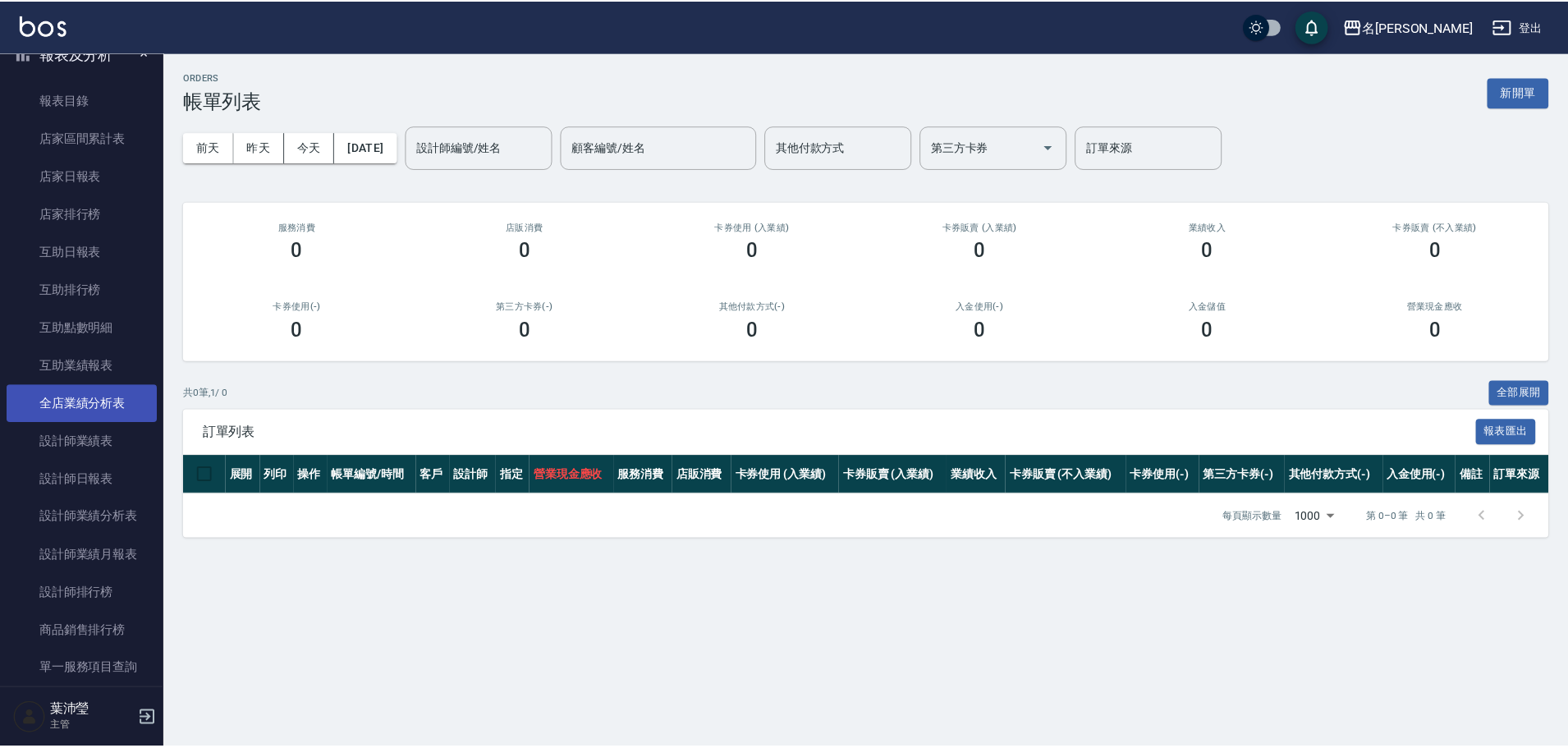
scroll to position [328, 0]
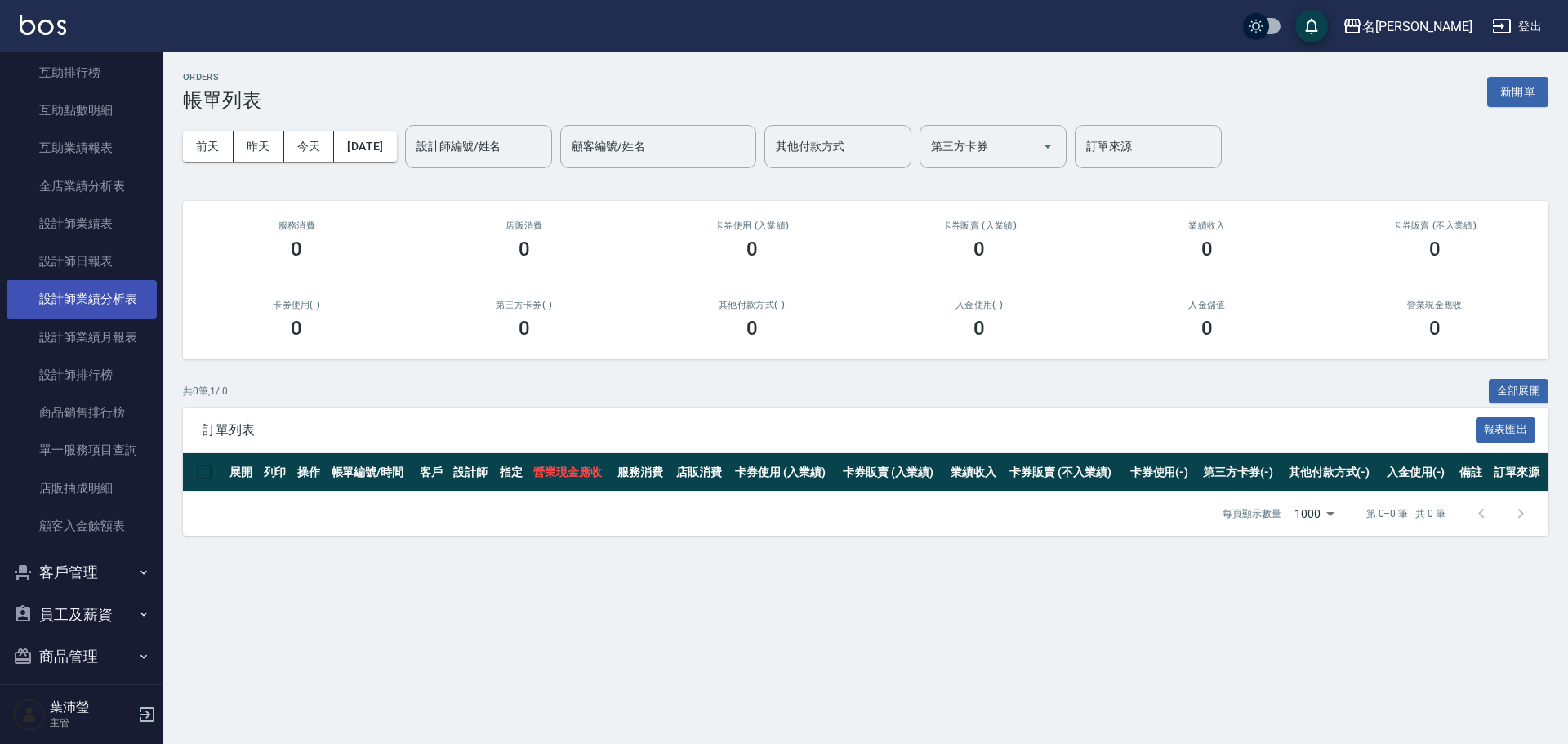
click at [102, 306] on link "設計師業績分析表" at bounding box center [82, 298] width 150 height 38
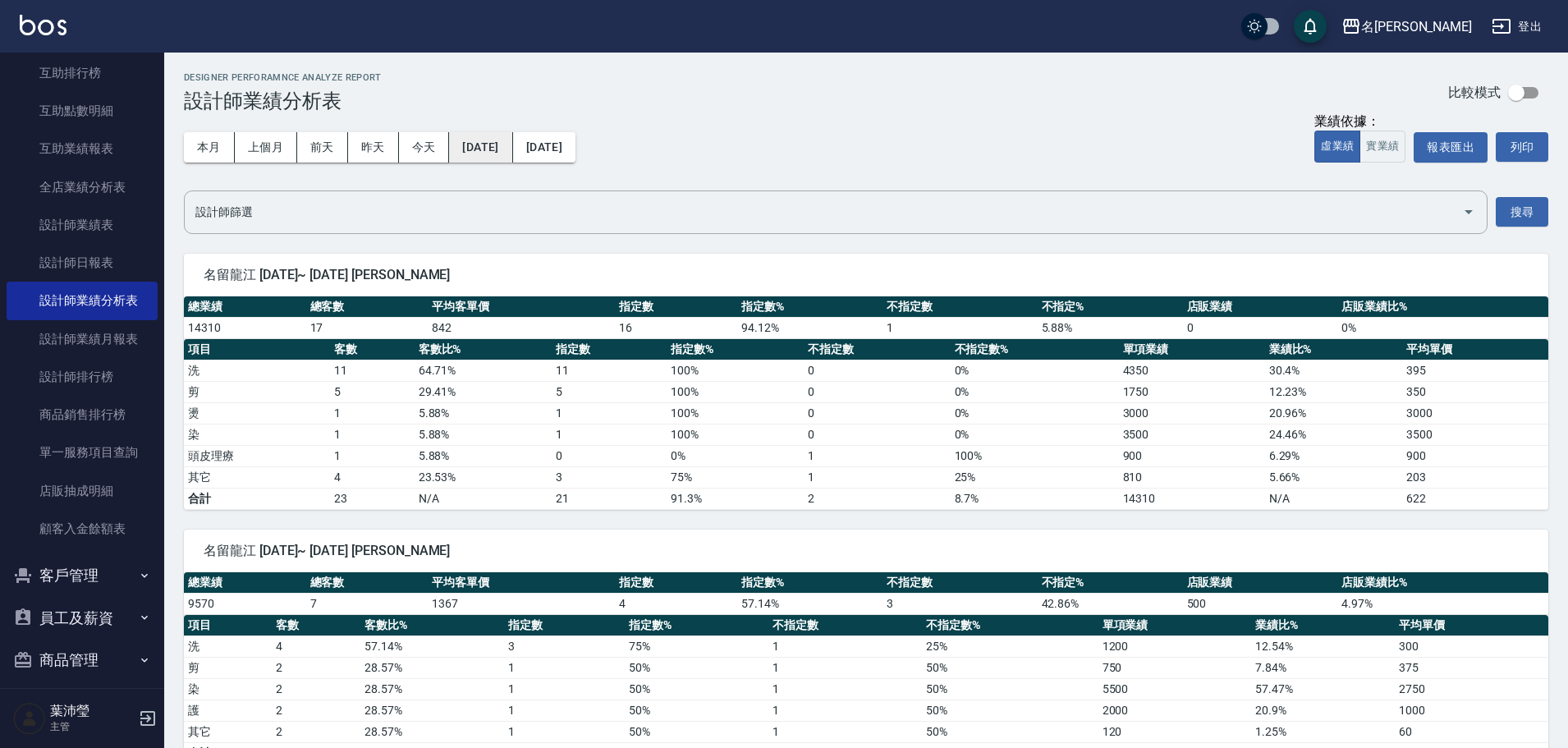
click at [489, 141] on button "[DATE]" at bounding box center [480, 147] width 63 height 30
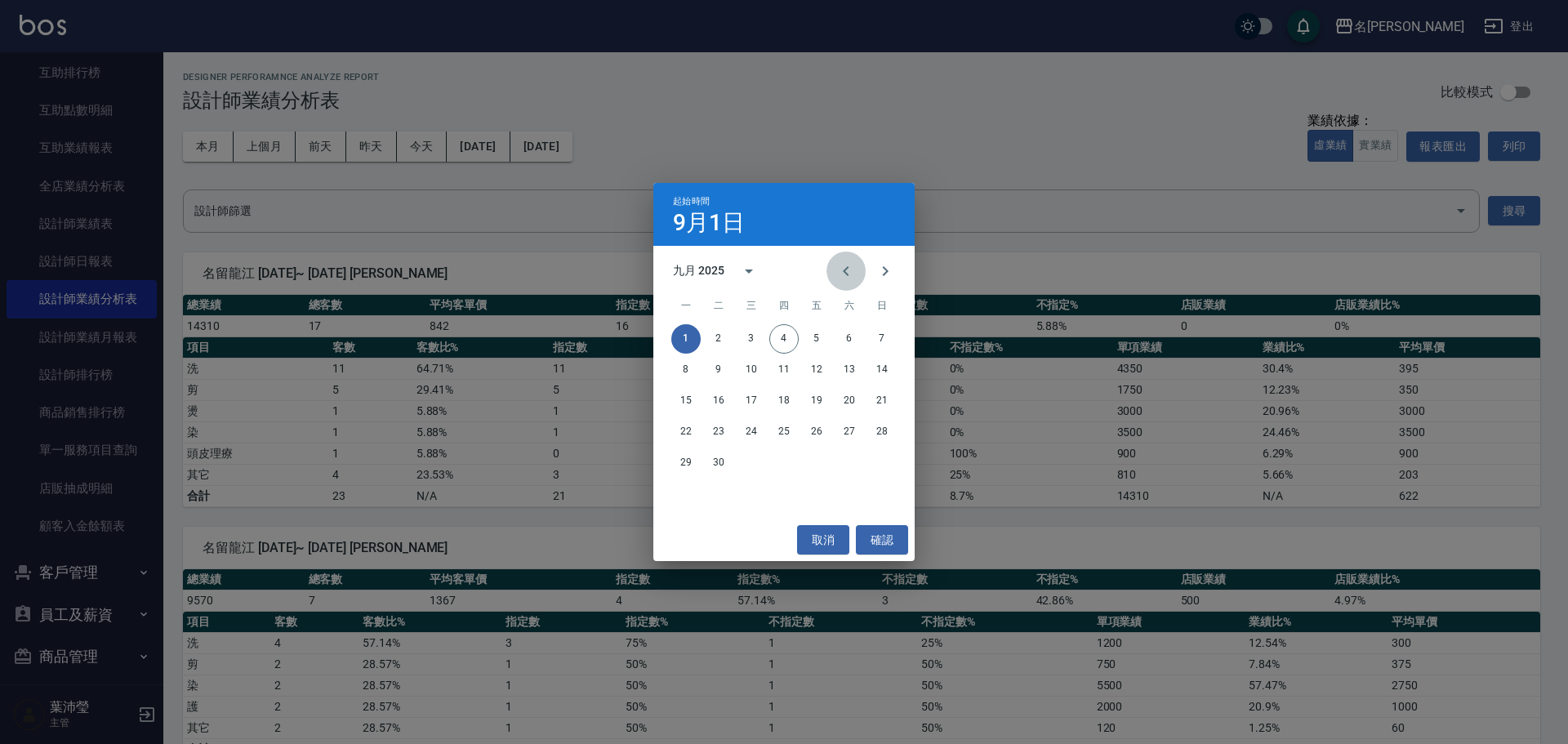
click at [851, 256] on button "Previous month" at bounding box center [846, 271] width 39 height 39
click at [851, 258] on button "Previous month" at bounding box center [846, 271] width 39 height 39
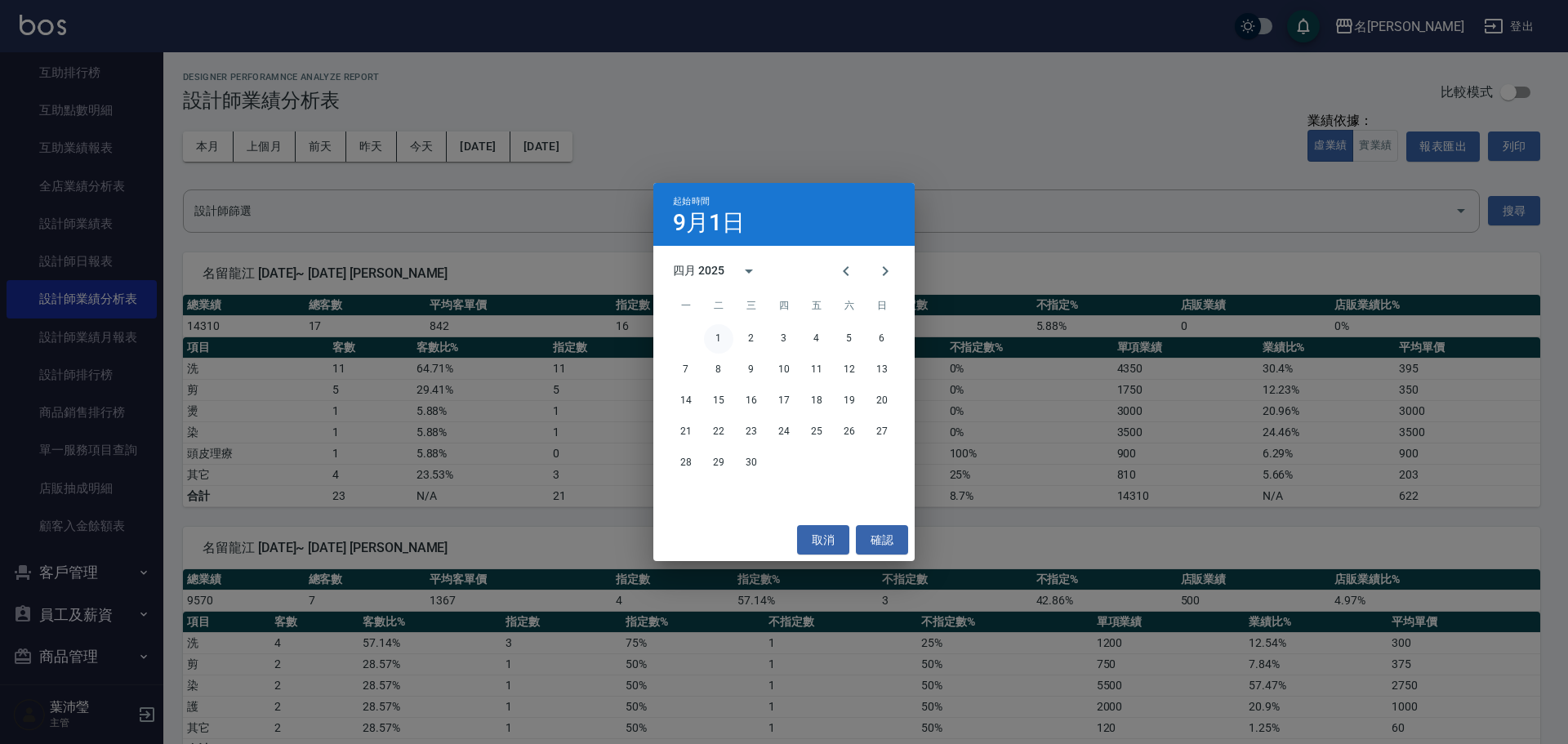
click at [709, 334] on button "1" at bounding box center [718, 338] width 29 height 29
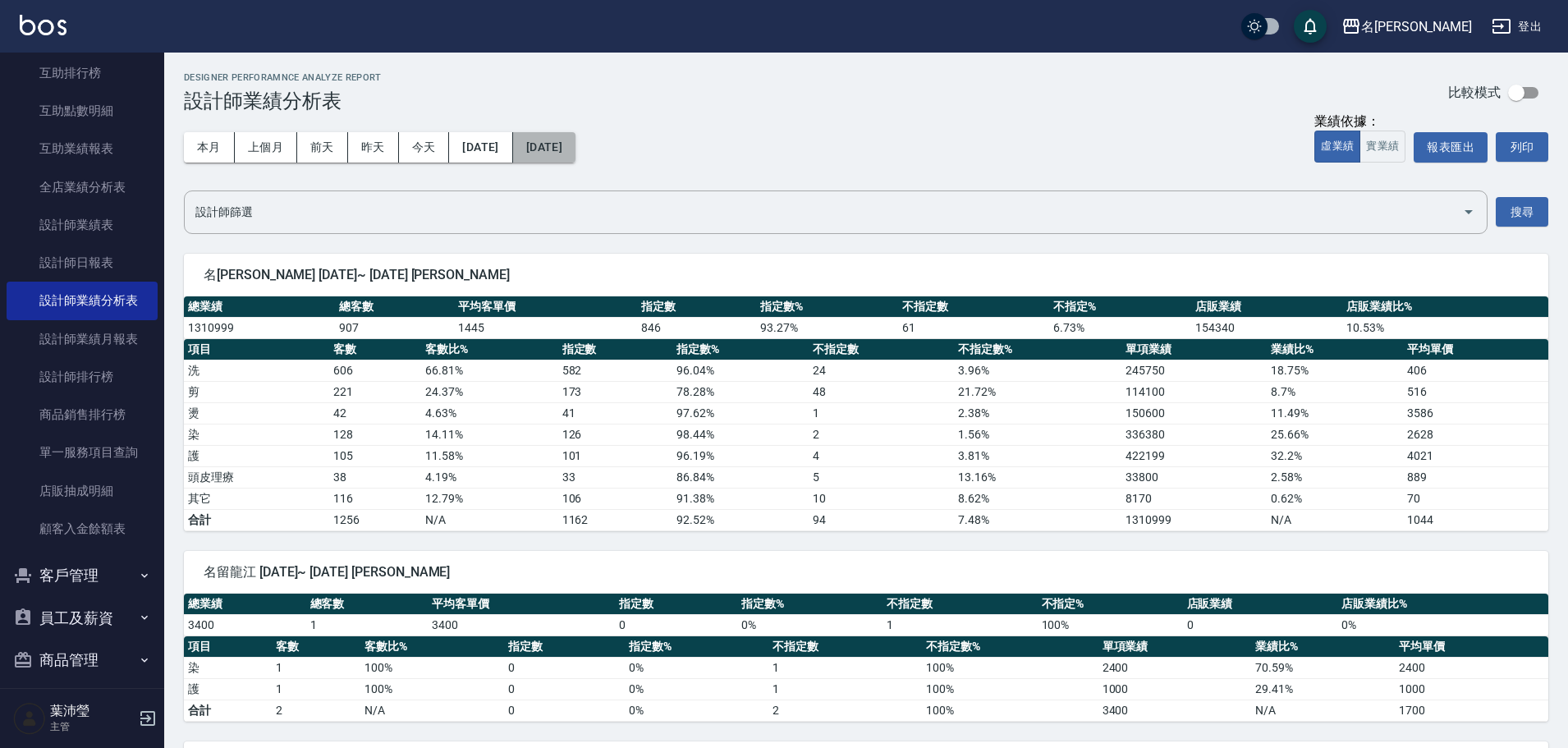
click at [555, 153] on button "[DATE]" at bounding box center [544, 147] width 62 height 30
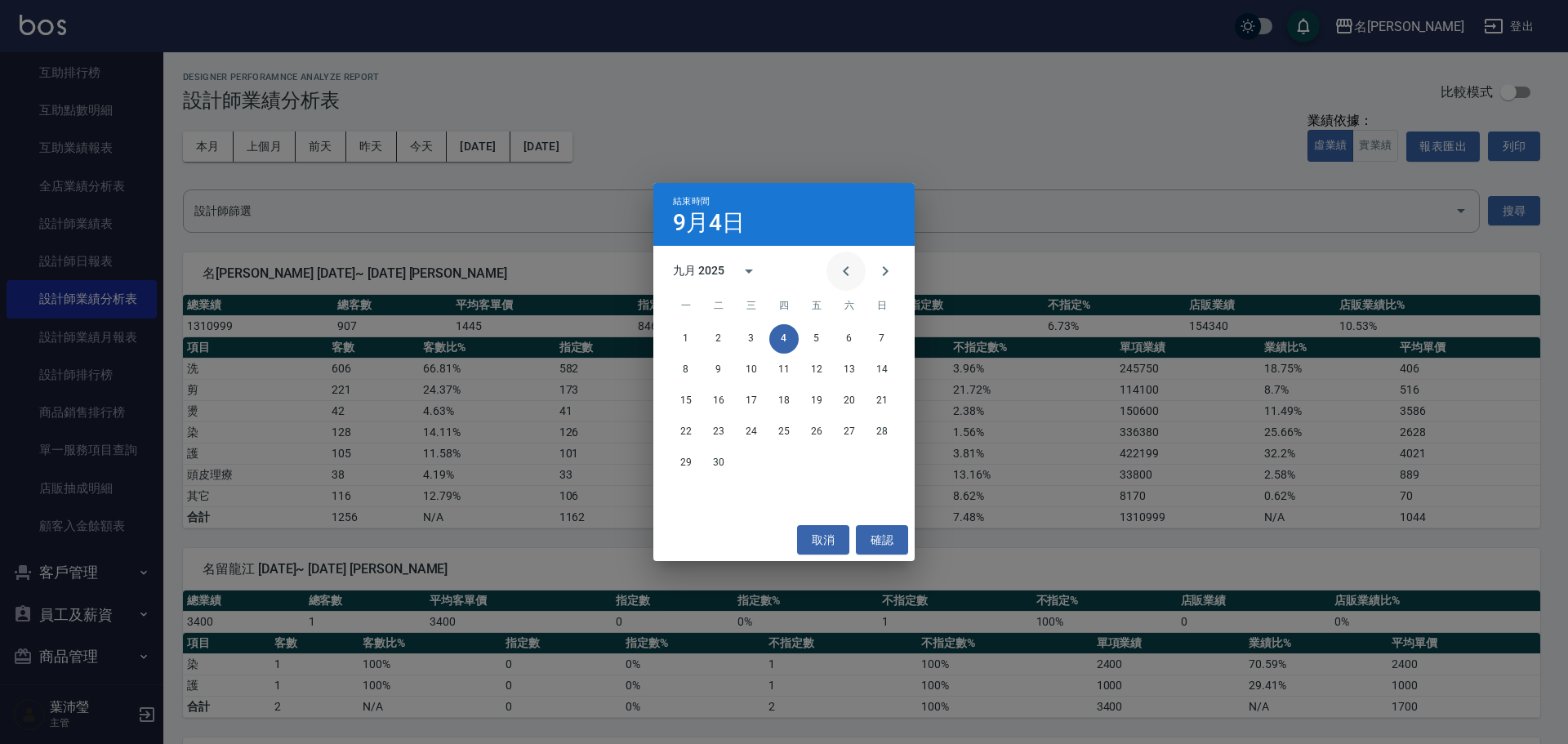
click at [842, 269] on icon "Previous month" at bounding box center [846, 271] width 19 height 19
click at [842, 270] on icon "Previous month" at bounding box center [846, 271] width 19 height 19
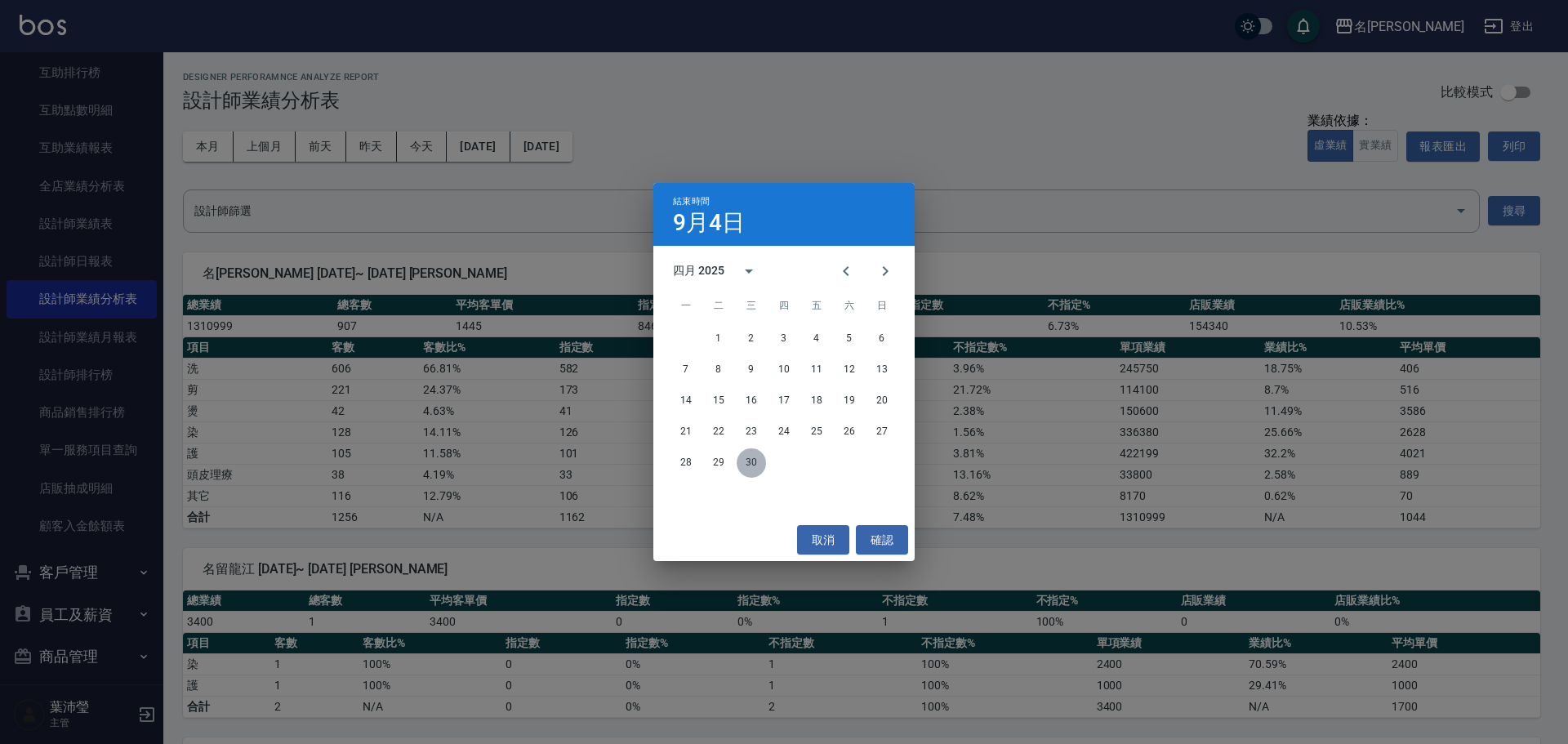
drag, startPoint x: 754, startPoint y: 468, endPoint x: 766, endPoint y: 463, distance: 13.0
click at [754, 467] on button "30" at bounding box center [751, 463] width 29 height 29
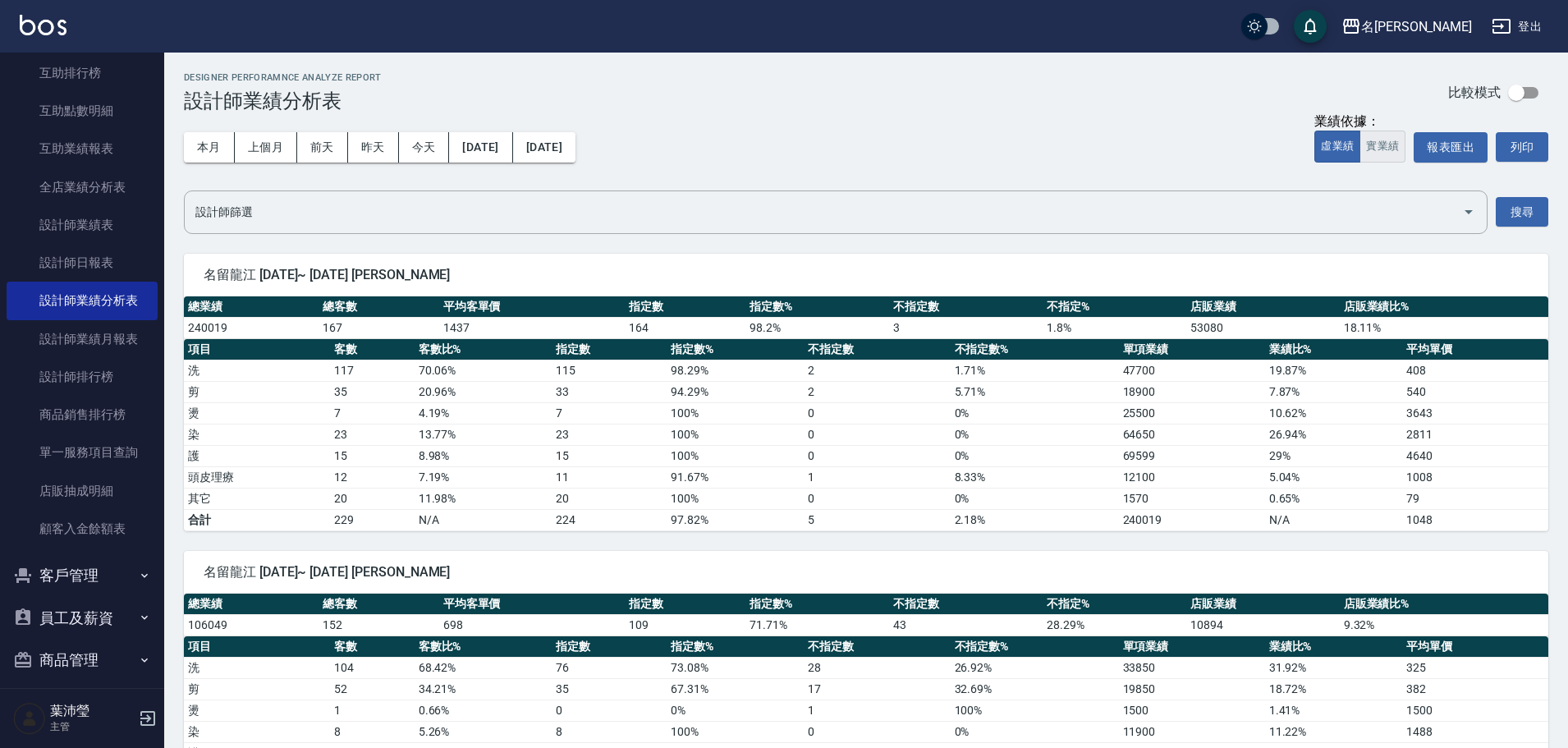
click at [1385, 140] on button "實業績" at bounding box center [1382, 147] width 46 height 32
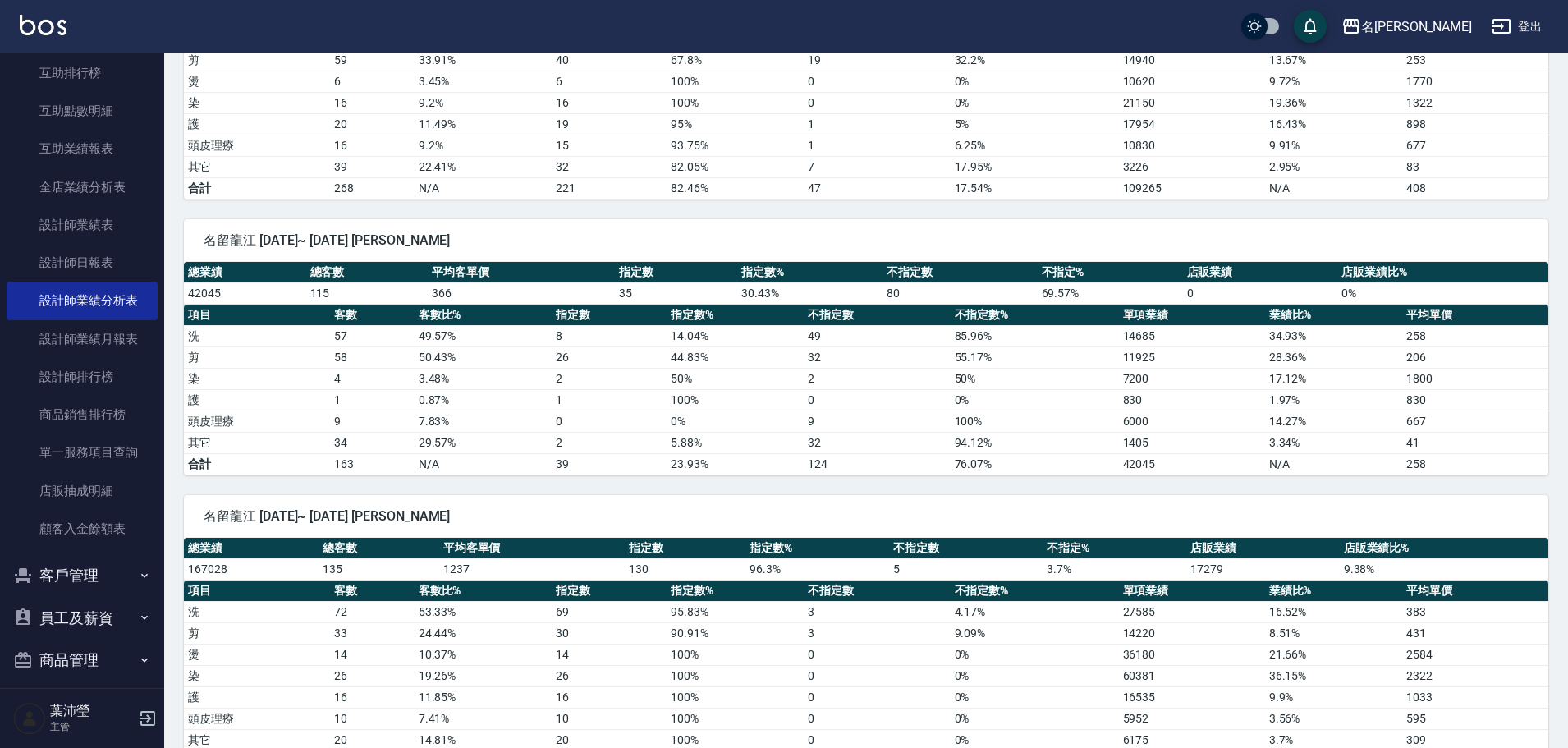
scroll to position [1220, 0]
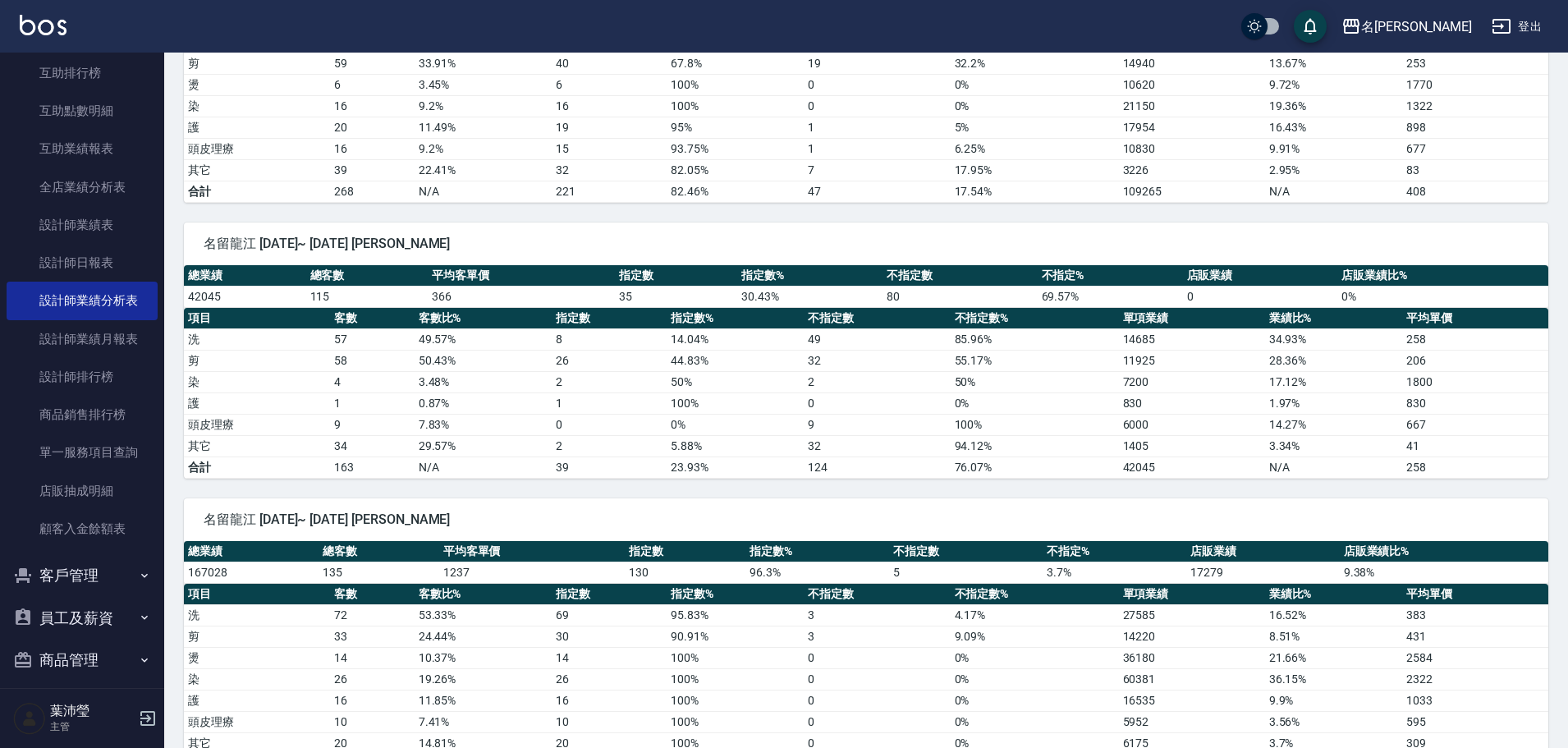
click at [328, 382] on td "染" at bounding box center [257, 381] width 146 height 21
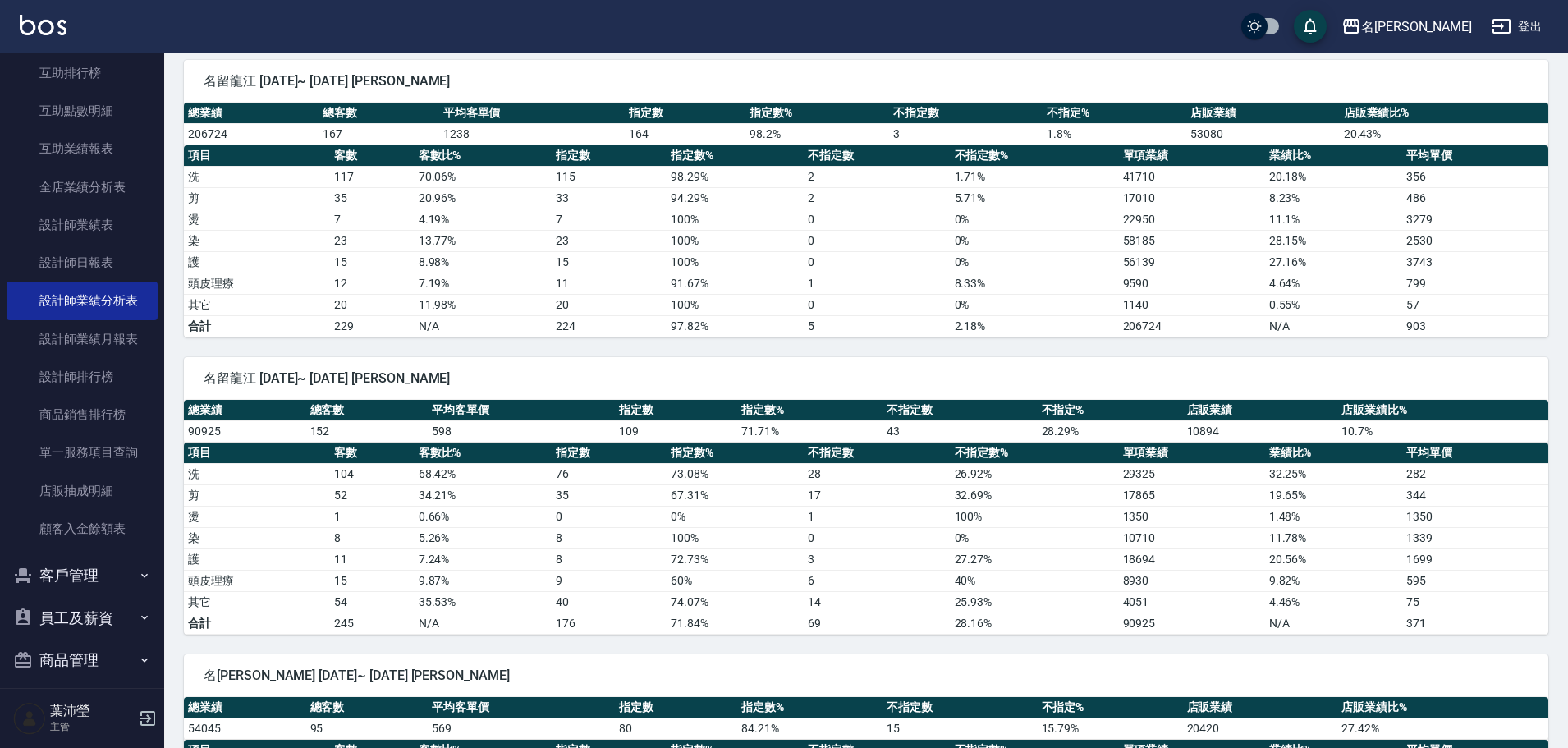
scroll to position [0, 0]
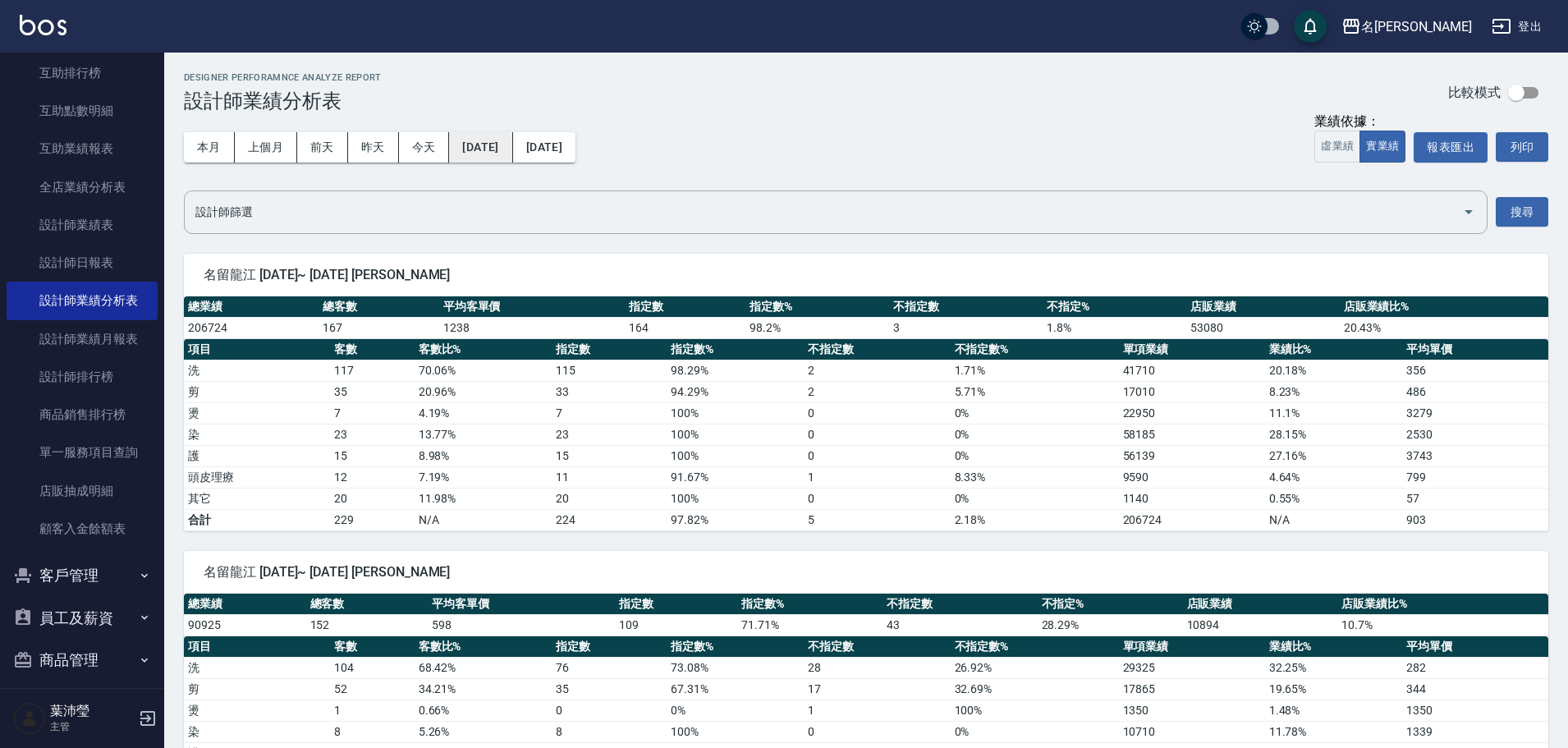
click at [512, 144] on button "2025/04/01" at bounding box center [480, 147] width 63 height 30
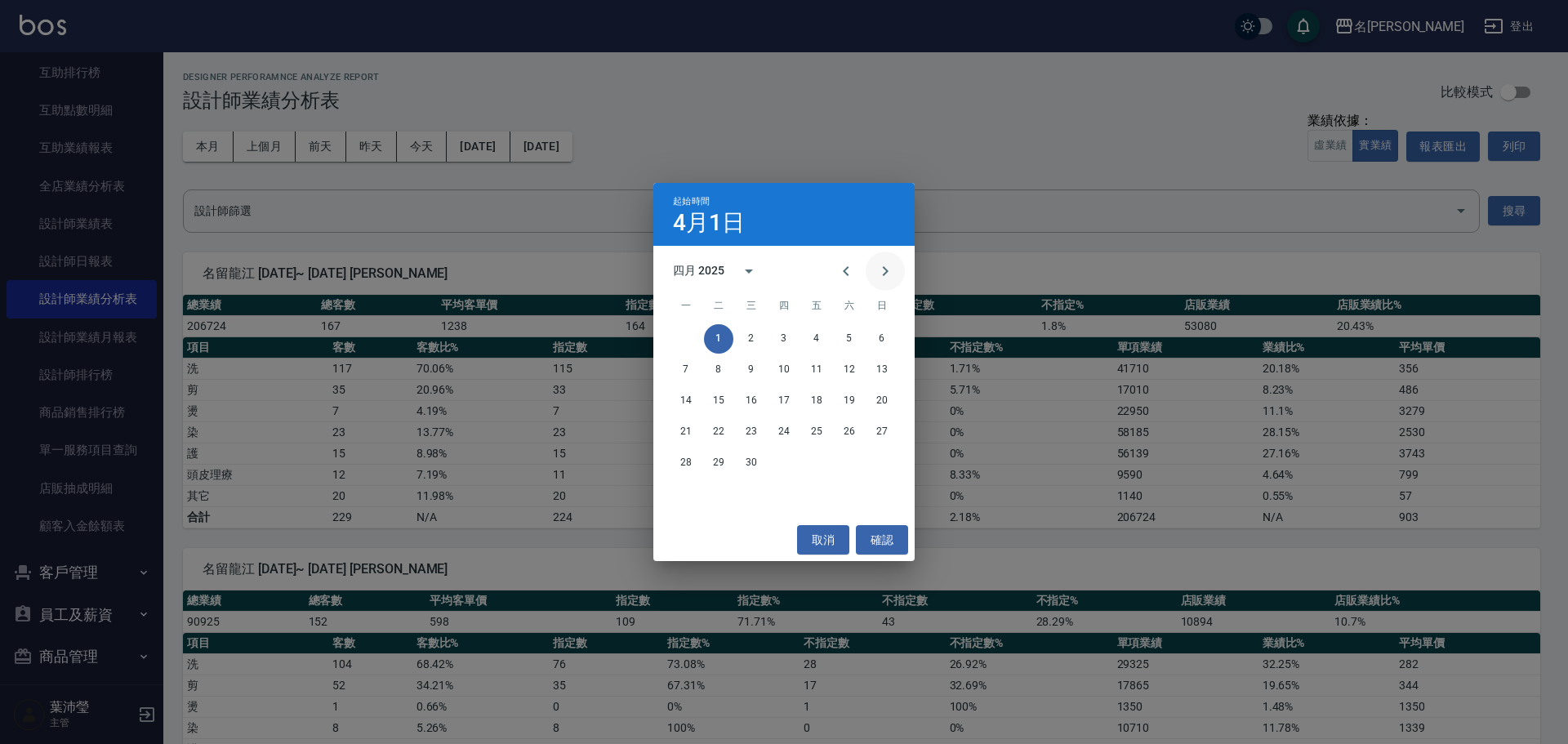
click at [900, 265] on button "Next month" at bounding box center [885, 271] width 39 height 39
click at [787, 332] on button "1" at bounding box center [783, 338] width 29 height 29
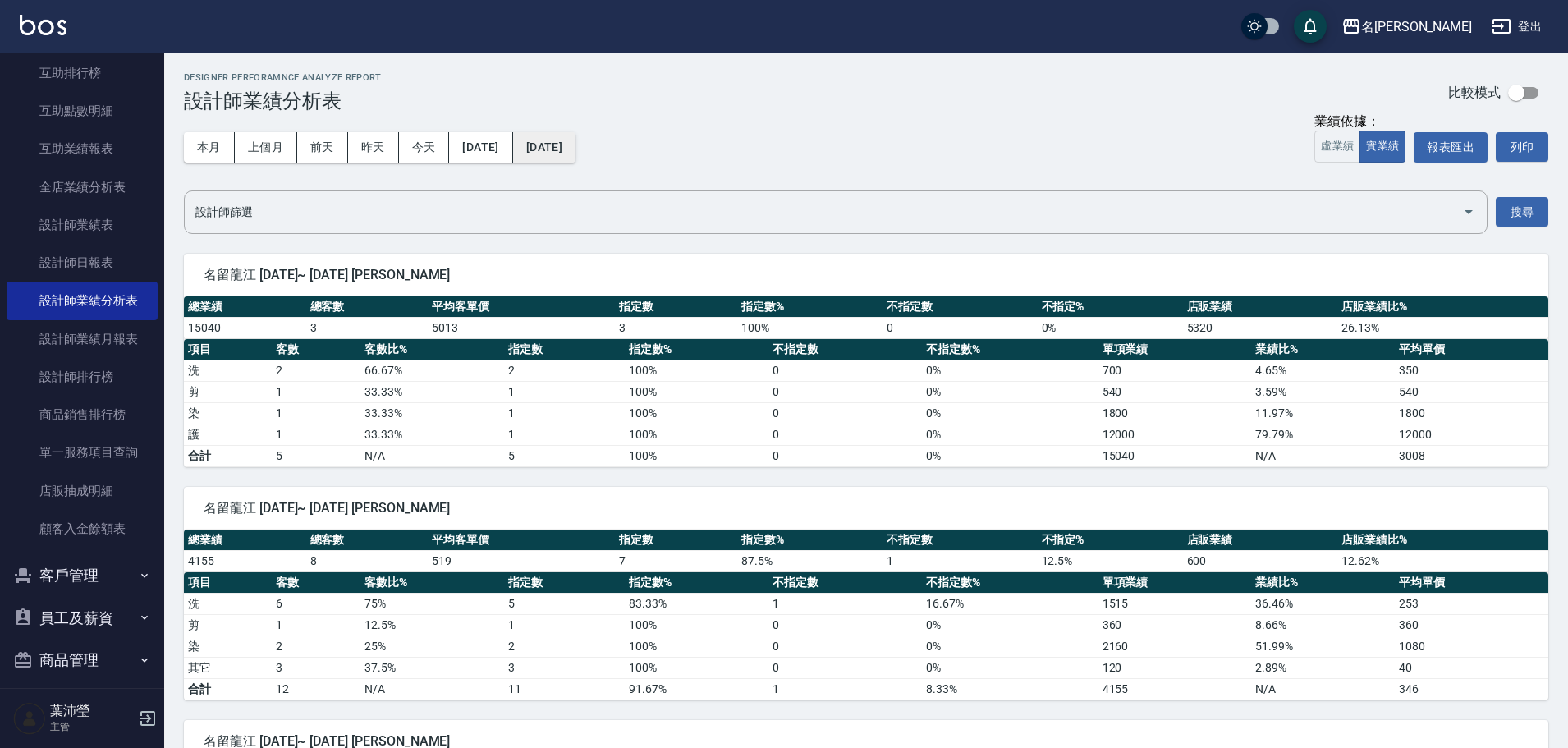
click at [576, 152] on button "2025/05/01" at bounding box center [544, 147] width 62 height 30
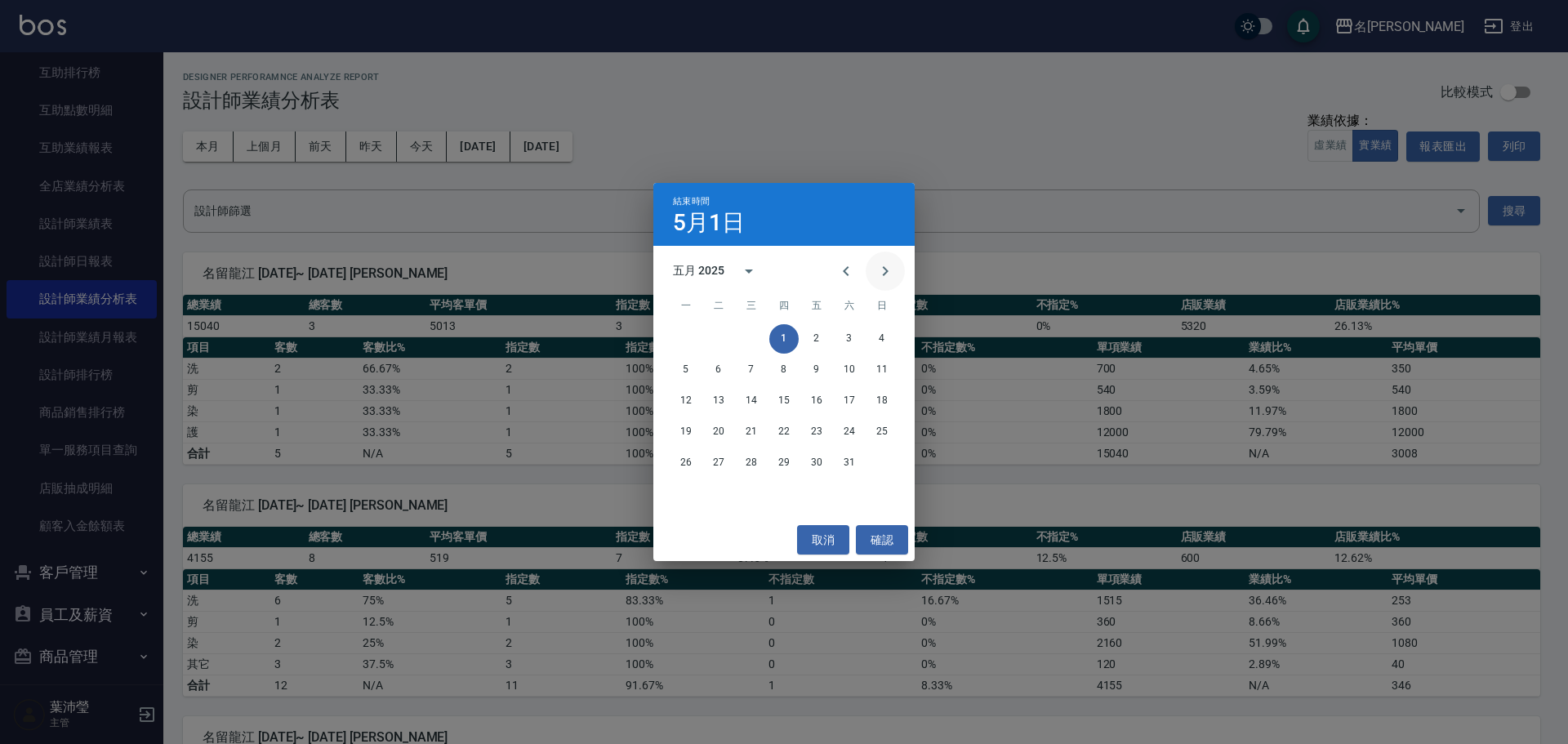
click at [876, 268] on icon "Next month" at bounding box center [885, 271] width 19 height 19
click at [846, 274] on icon "Previous month" at bounding box center [845, 271] width 6 height 10
click at [851, 462] on button "31" at bounding box center [849, 463] width 29 height 29
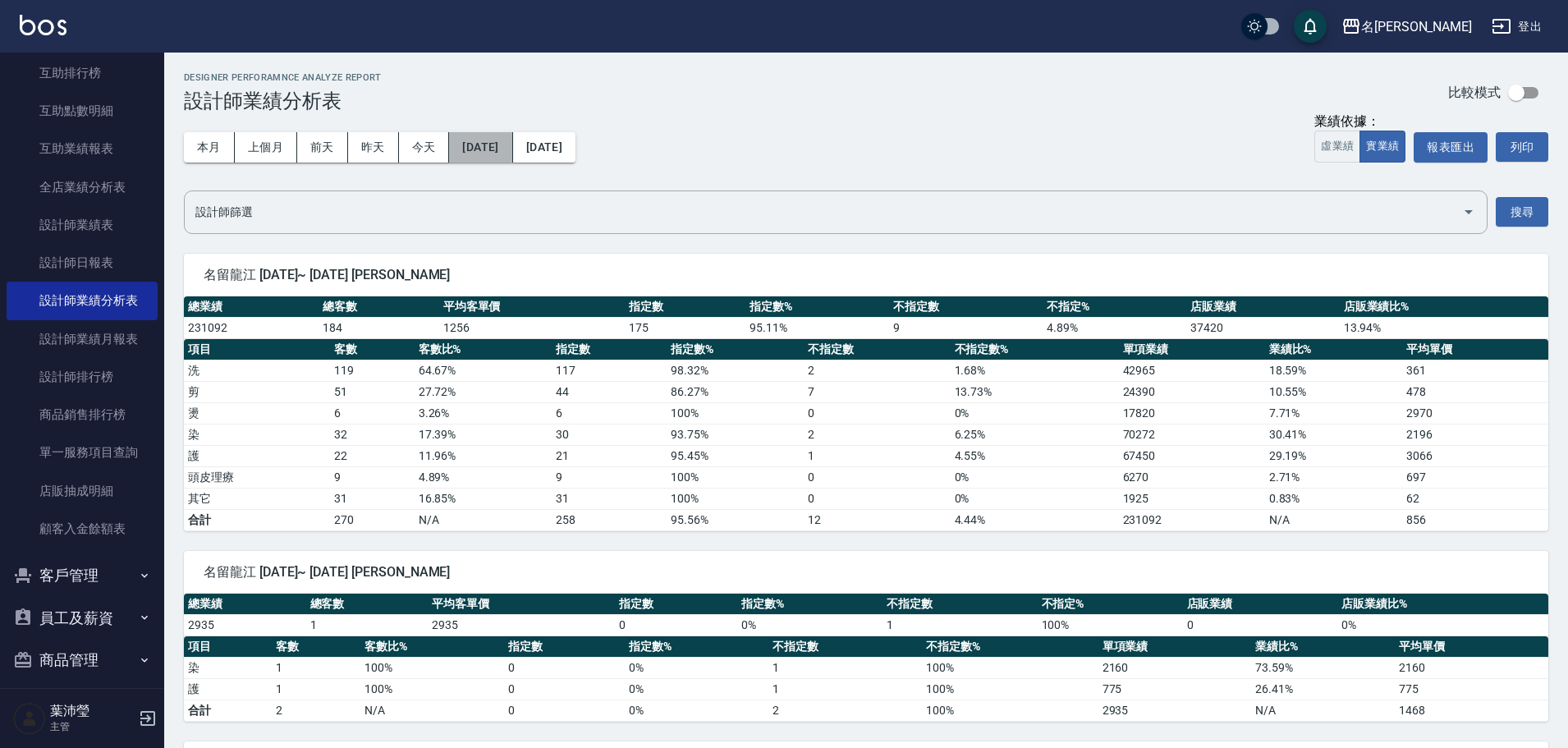
click at [503, 139] on button "2025/05/01" at bounding box center [480, 147] width 63 height 30
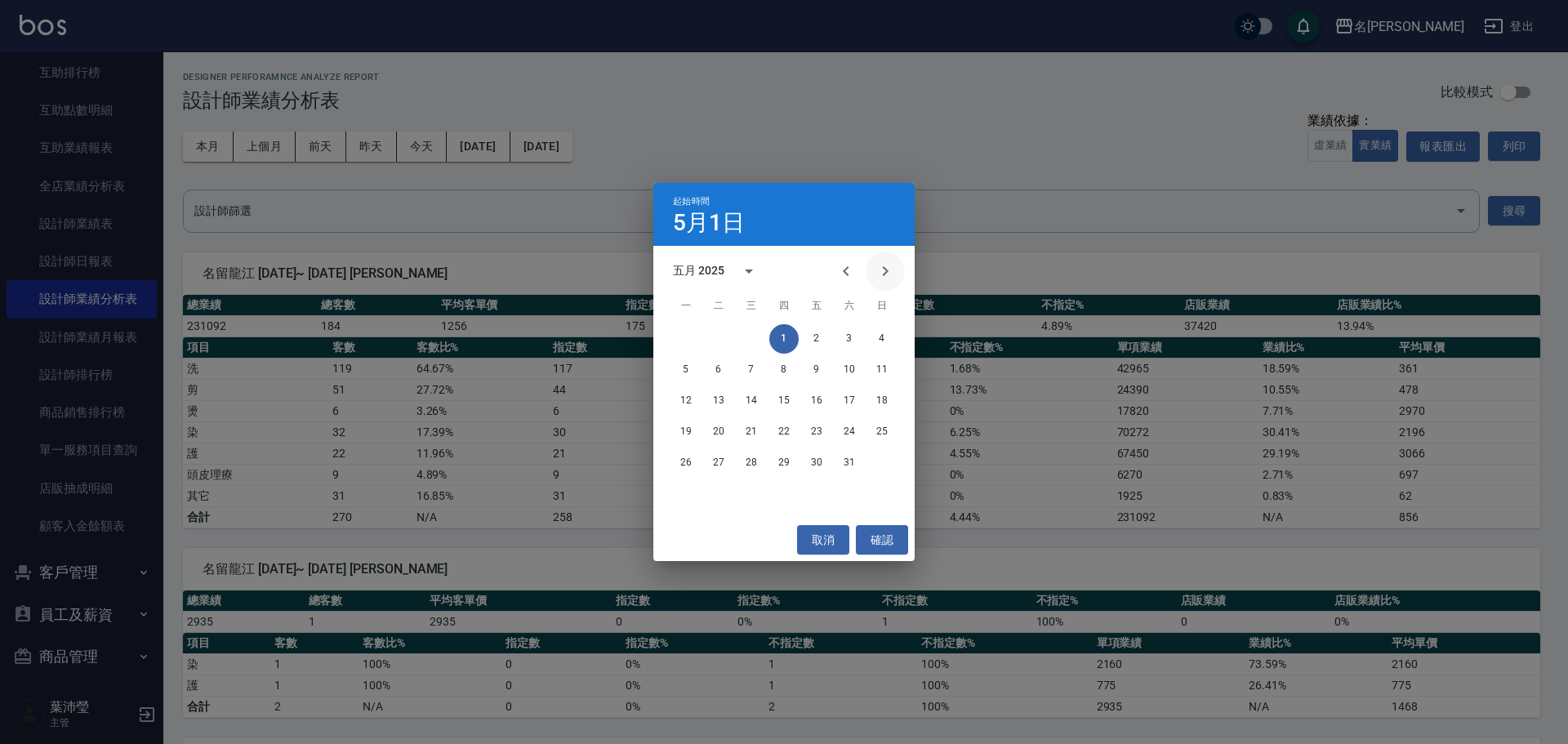
click at [881, 271] on icon "Next month" at bounding box center [885, 271] width 19 height 19
click at [879, 330] on button "1" at bounding box center [882, 338] width 29 height 29
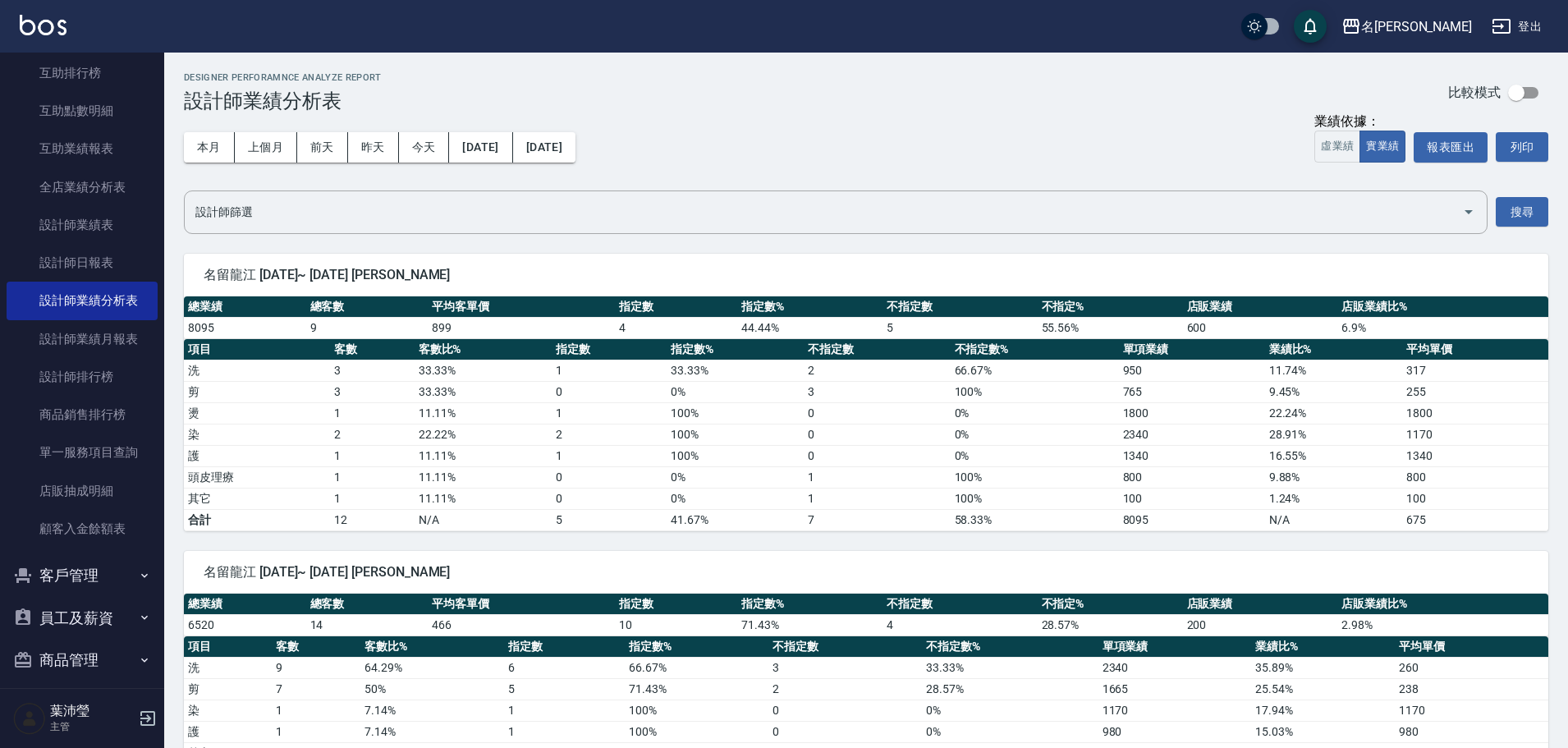
drag, startPoint x: 634, startPoint y: 161, endPoint x: 625, endPoint y: 156, distance: 10.3
click at [634, 162] on div "本月 上個月 前天 昨天 今天 2025/06/01 2025/06/01 業績依據： 虛業績 實業績 報表匯出 列印" at bounding box center [866, 147] width 1365 height 70
click at [576, 155] on button "2025/06/01" at bounding box center [544, 147] width 62 height 30
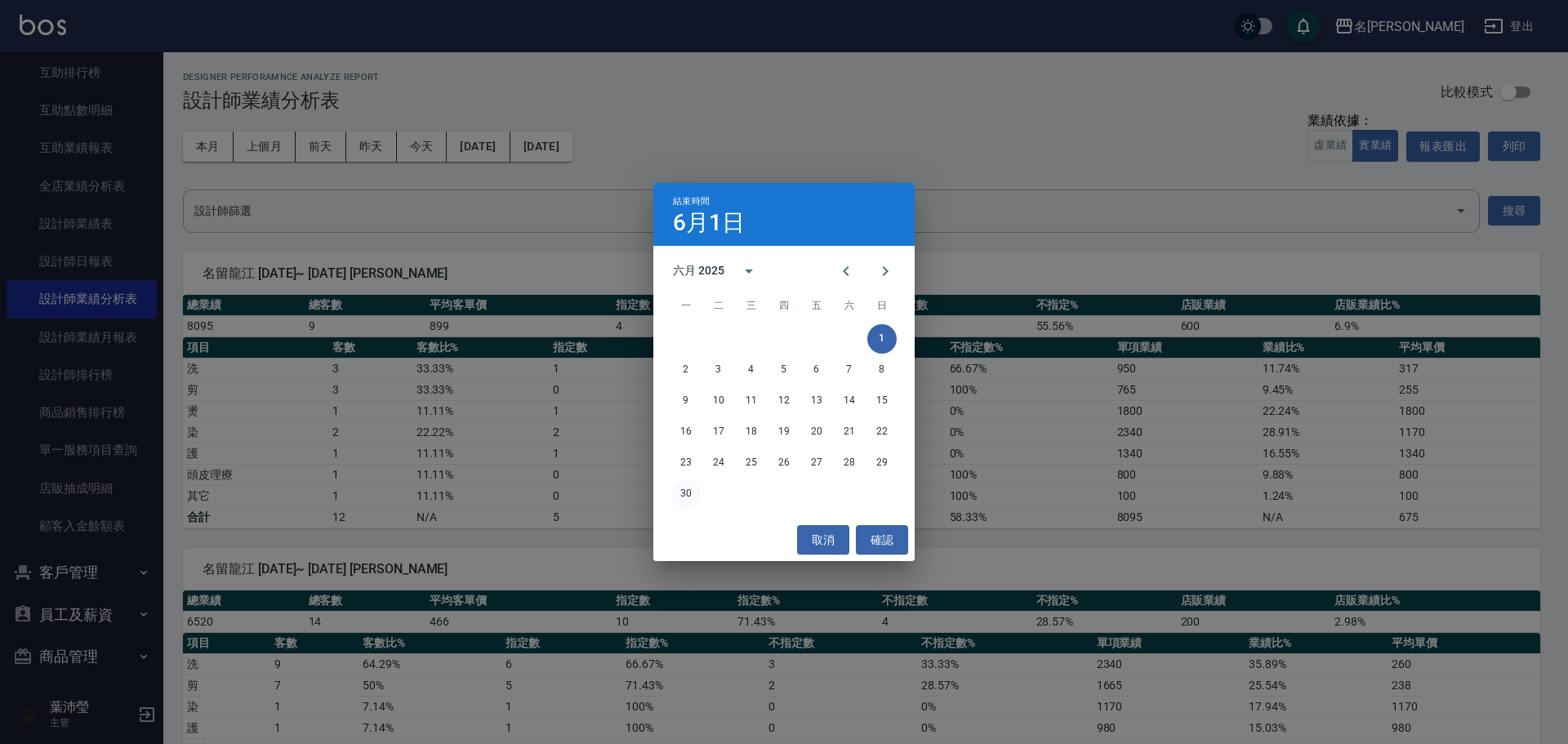
click at [690, 488] on button "30" at bounding box center [685, 493] width 29 height 29
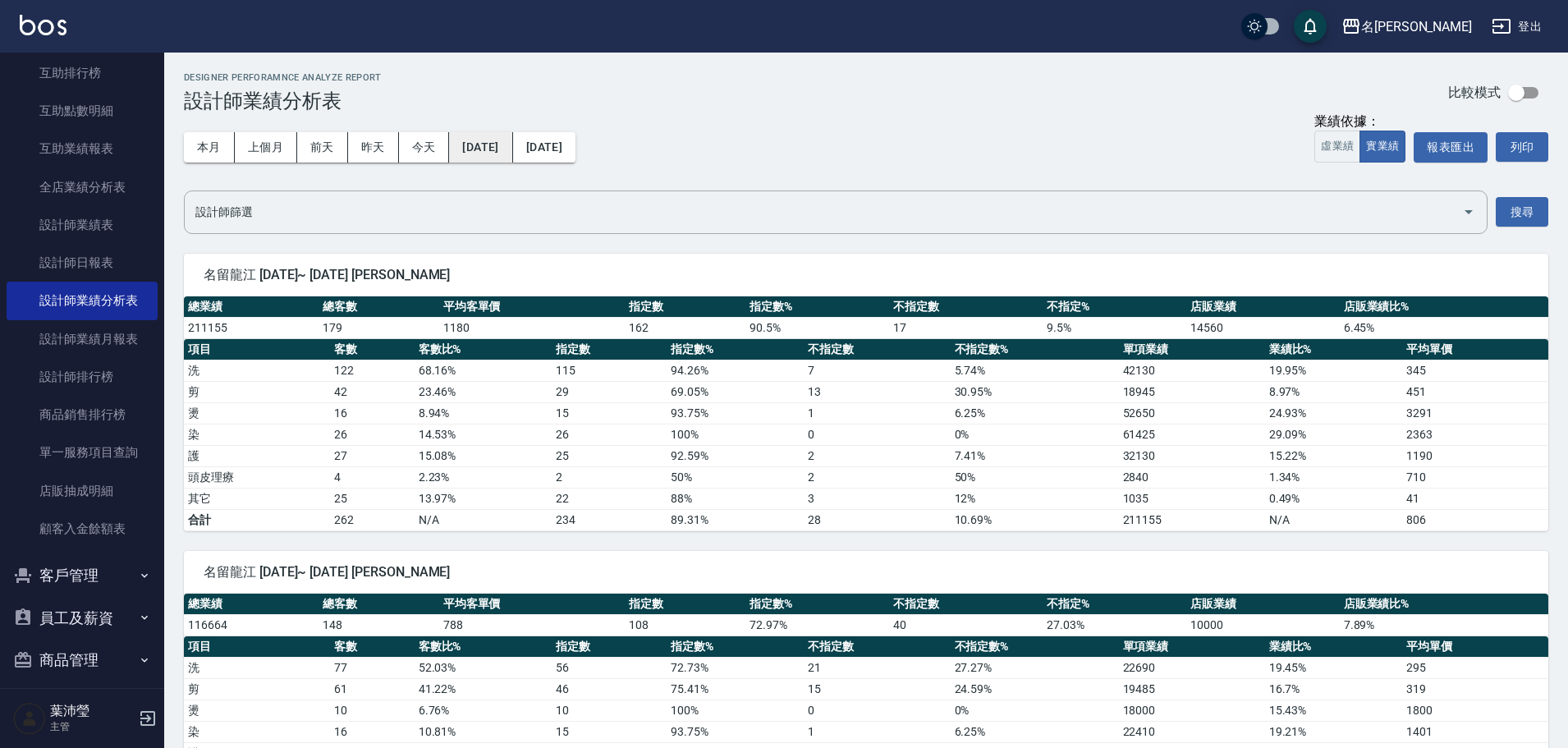
click at [491, 146] on button "2025/06/01" at bounding box center [480, 147] width 63 height 30
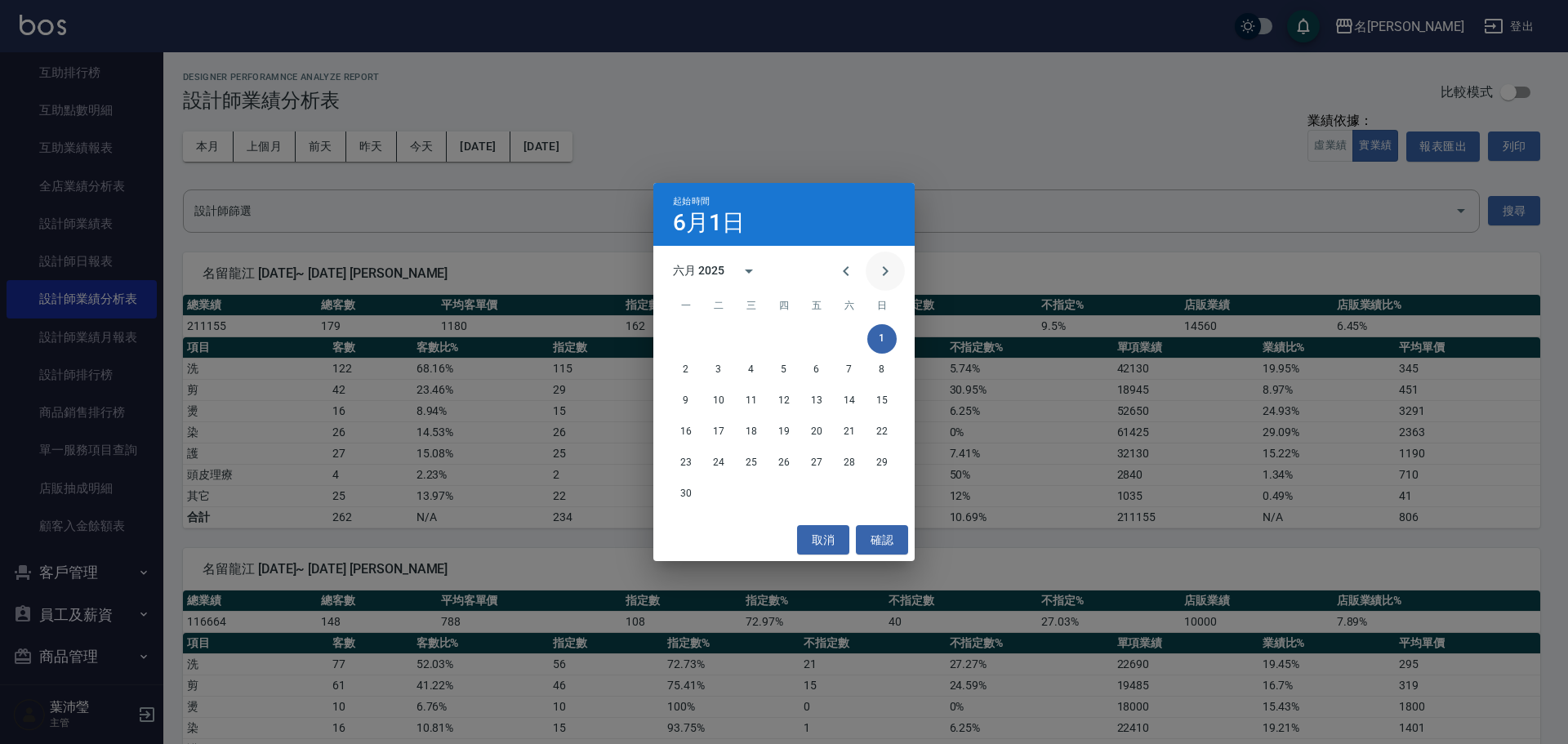
click at [887, 263] on icon "Next month" at bounding box center [885, 271] width 19 height 19
click at [721, 342] on button "1" at bounding box center [718, 338] width 29 height 29
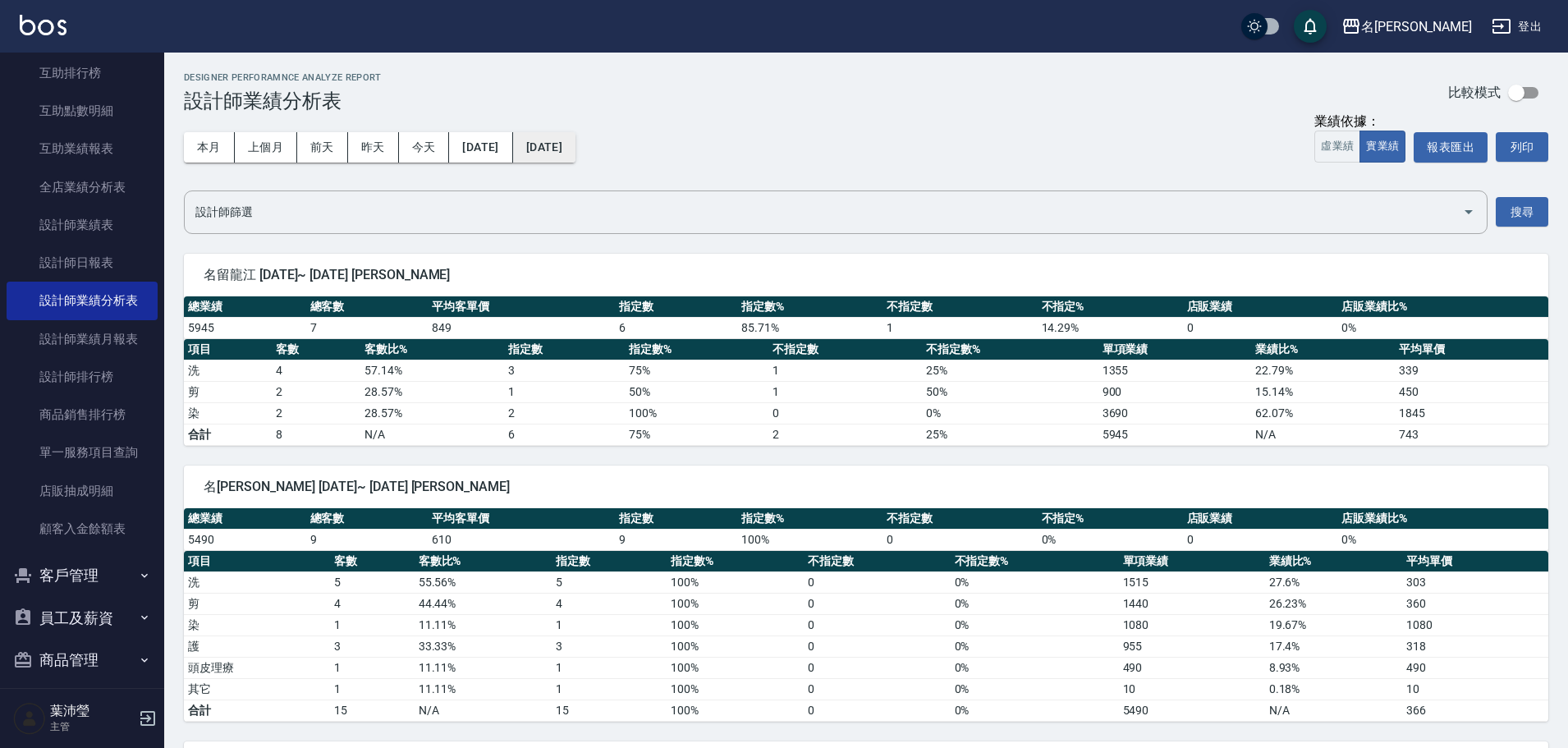
click at [576, 145] on button "2025/07/01" at bounding box center [544, 147] width 62 height 30
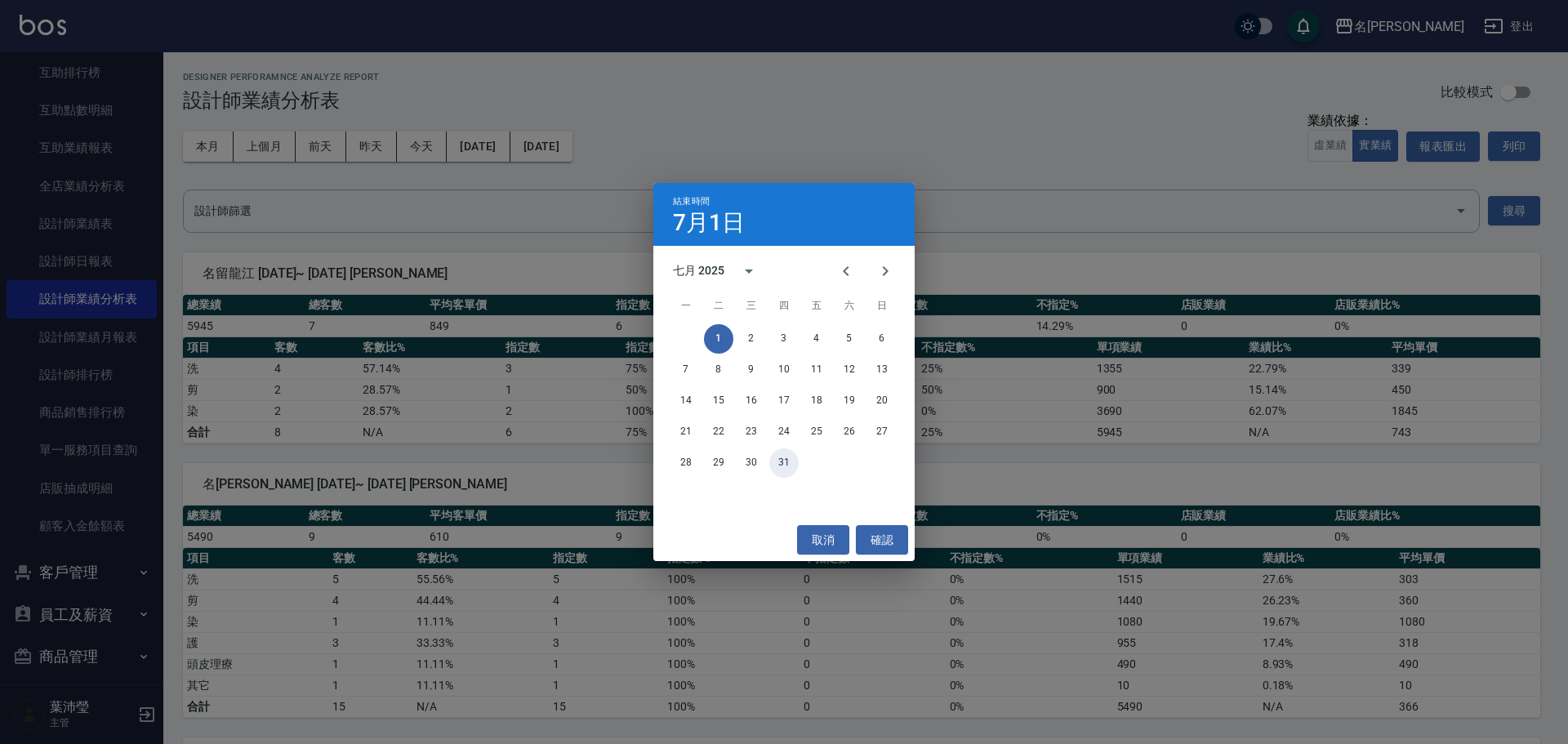
click at [779, 463] on button "31" at bounding box center [783, 463] width 29 height 29
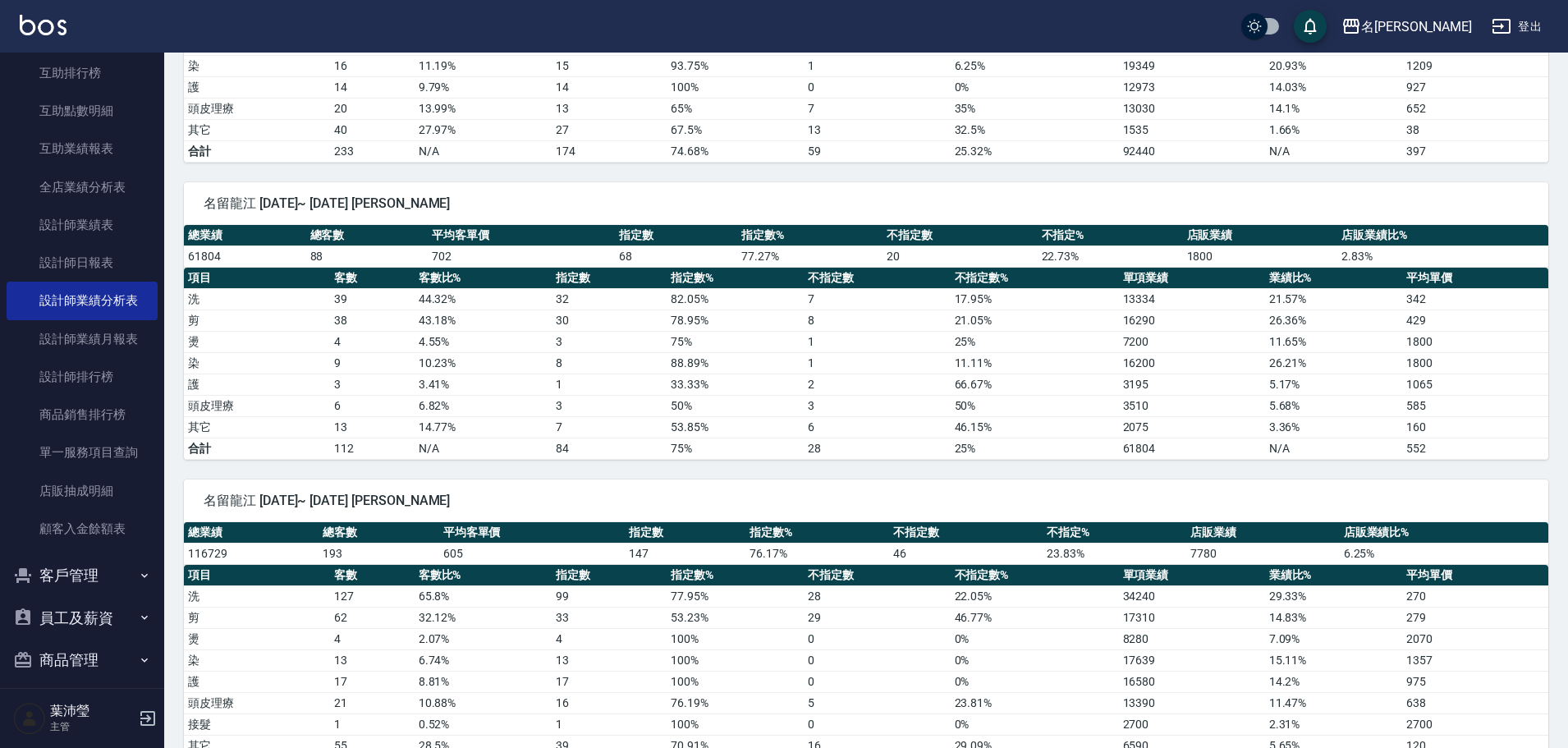
scroll to position [656, 0]
